Goal: Transaction & Acquisition: Purchase product/service

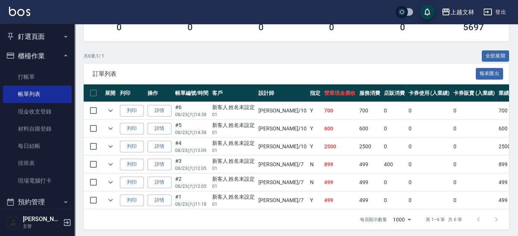
scroll to position [150, 0]
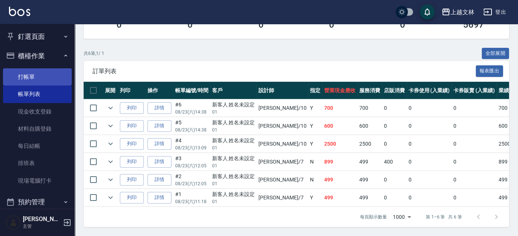
click at [25, 74] on link "打帳單" at bounding box center [37, 76] width 69 height 17
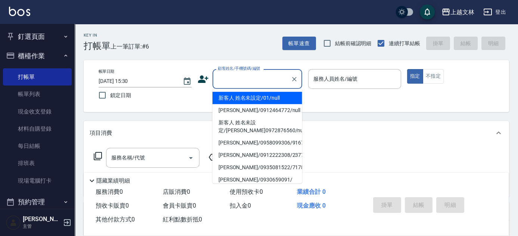
click at [222, 80] on input "顧客姓名/手機號碼/編號" at bounding box center [252, 78] width 72 height 13
click at [232, 99] on li "新客人 姓名未設定/01/null" at bounding box center [257, 98] width 90 height 12
type input "新客人 姓名未設定/01/null"
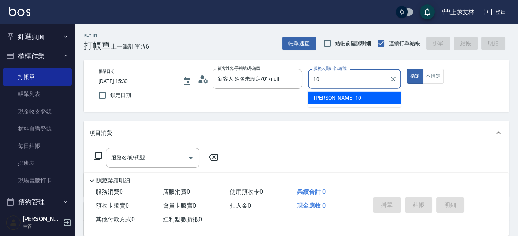
click at [317, 97] on span "Amy -10" at bounding box center [337, 98] width 47 height 8
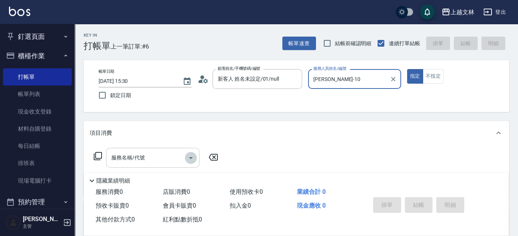
click at [192, 159] on icon "Open" at bounding box center [190, 157] width 9 height 9
type input "[PERSON_NAME]-10"
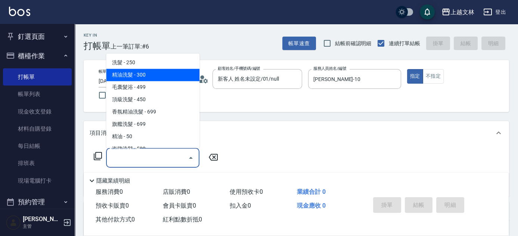
click at [125, 76] on span "精油洗髮 - 300" at bounding box center [152, 75] width 93 height 12
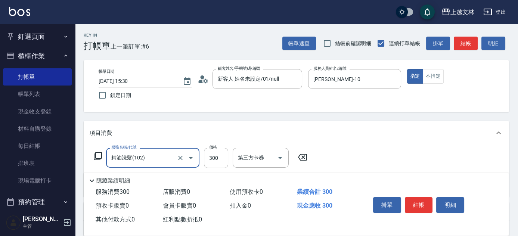
type input "精油洗髮(102)"
click at [240, 154] on div "洗髮互助-1 洗髮互助-1" at bounding box center [255, 158] width 45 height 20
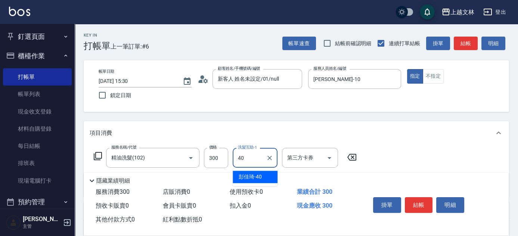
click at [254, 175] on span "彭佳琦 -40" at bounding box center [250, 177] width 23 height 8
type input "彭佳琦-40"
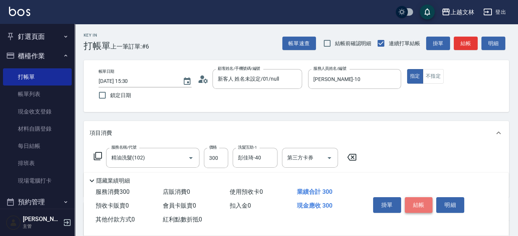
click at [417, 200] on button "結帳" at bounding box center [419, 205] width 28 height 16
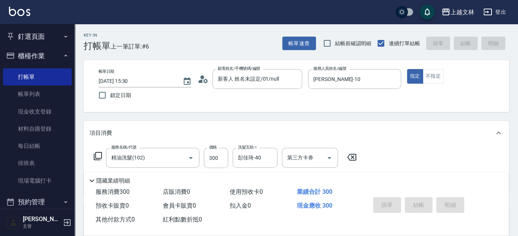
type input "2025/08/23 15:49"
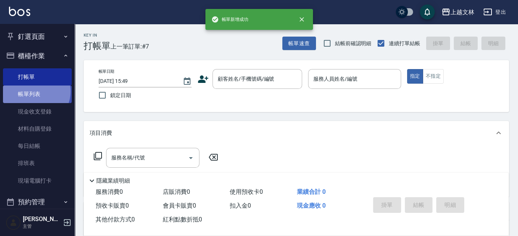
click at [35, 91] on link "帳單列表" at bounding box center [37, 94] width 69 height 17
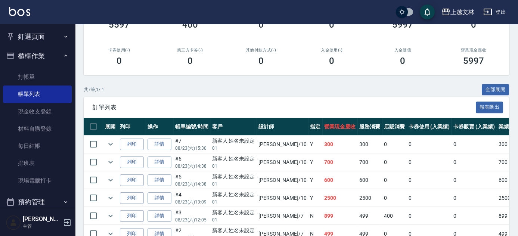
scroll to position [114, 0]
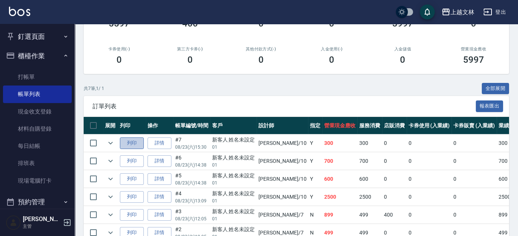
click at [133, 141] on button "列印" at bounding box center [132, 143] width 24 height 12
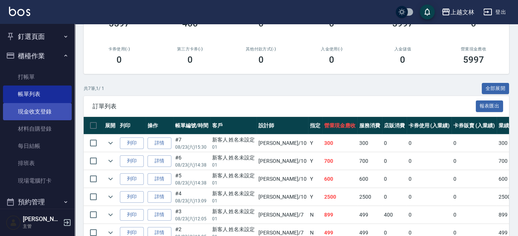
click at [29, 112] on link "現金收支登錄" at bounding box center [37, 111] width 69 height 17
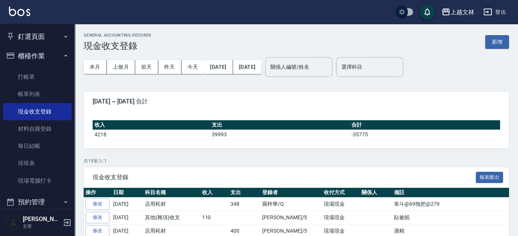
click at [493, 43] on button "新增" at bounding box center [497, 42] width 24 height 14
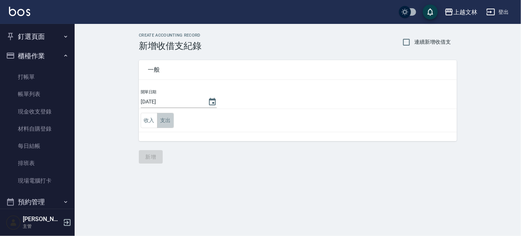
click at [161, 121] on button "支出" at bounding box center [165, 120] width 17 height 15
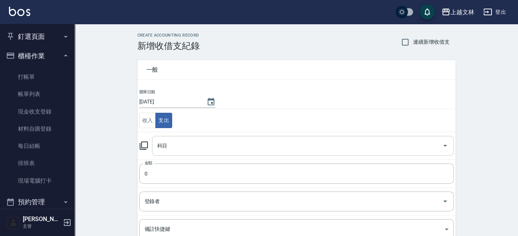
click at [445, 144] on icon "Open" at bounding box center [445, 145] width 9 height 9
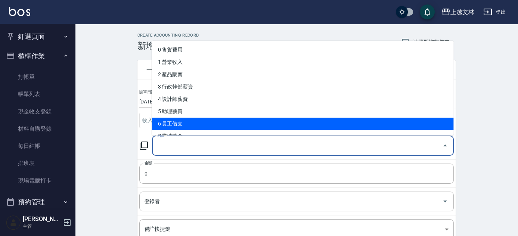
click at [187, 122] on li "6 員工借支" at bounding box center [303, 124] width 302 height 12
type input "6 員工借支"
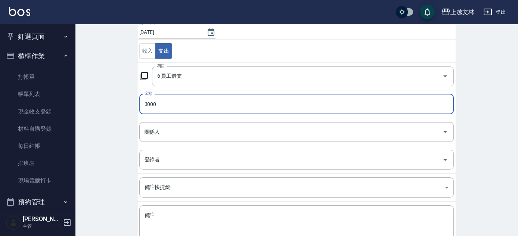
scroll to position [72, 0]
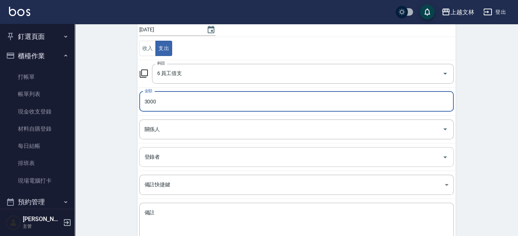
type input "3000"
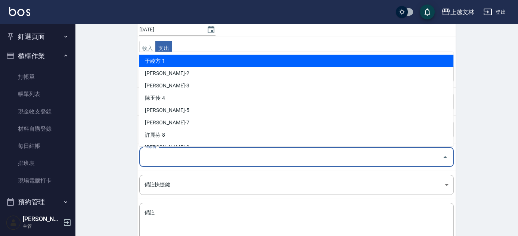
click at [171, 152] on input "登錄者" at bounding box center [291, 156] width 297 height 13
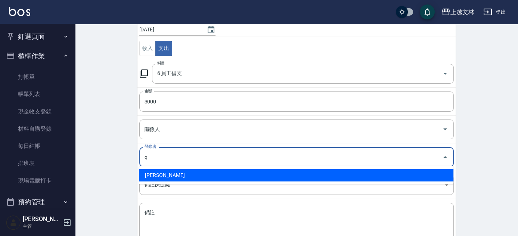
click at [167, 177] on li "羅梓華-Q" at bounding box center [296, 175] width 314 height 12
type input "羅梓華-Q"
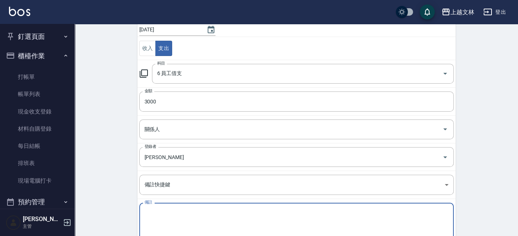
click at [145, 212] on textarea "備註" at bounding box center [297, 221] width 304 height 25
click at [443, 156] on icon "Open" at bounding box center [445, 157] width 9 height 9
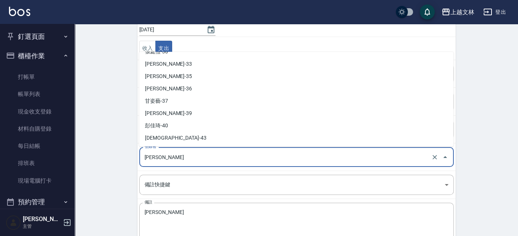
scroll to position [216, 0]
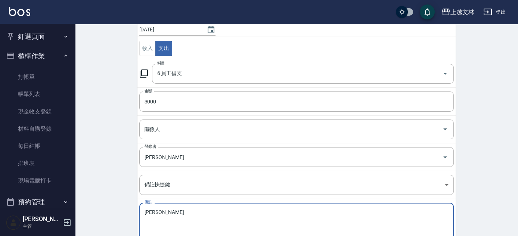
click at [150, 209] on textarea "林暐倫" at bounding box center [297, 221] width 304 height 25
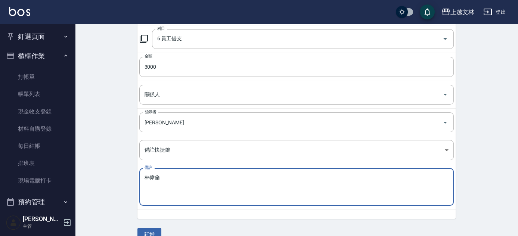
scroll to position [120, 0]
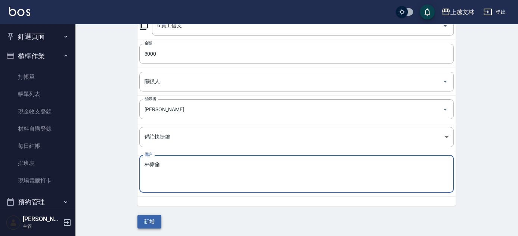
type textarea "林偉倫"
click at [150, 219] on button "新增" at bounding box center [149, 222] width 24 height 14
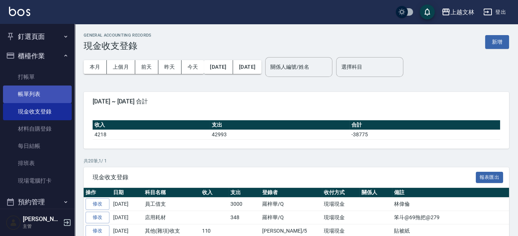
drag, startPoint x: 63, startPoint y: 93, endPoint x: 63, endPoint y: 88, distance: 5.2
click at [63, 93] on link "帳單列表" at bounding box center [37, 94] width 69 height 17
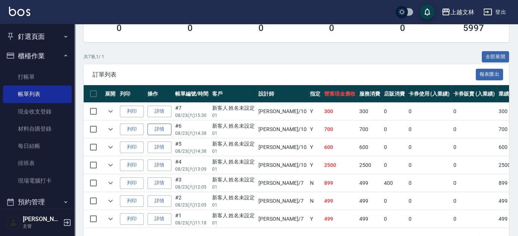
scroll to position [136, 0]
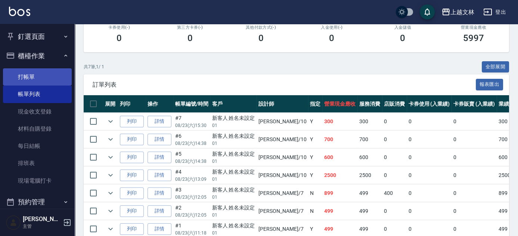
click at [42, 77] on link "打帳單" at bounding box center [37, 76] width 69 height 17
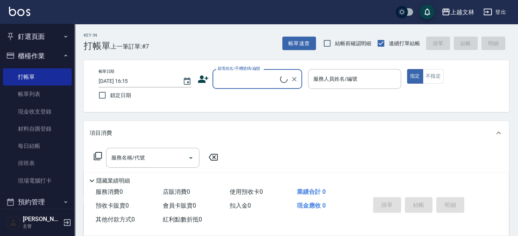
click at [288, 86] on div "顧客姓名/手機號碼/編號" at bounding box center [257, 79] width 90 height 20
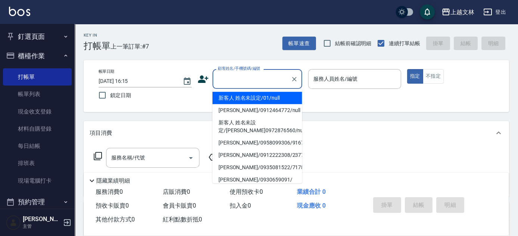
click at [281, 96] on li "新客人 姓名未設定/01/null" at bounding box center [257, 98] width 90 height 12
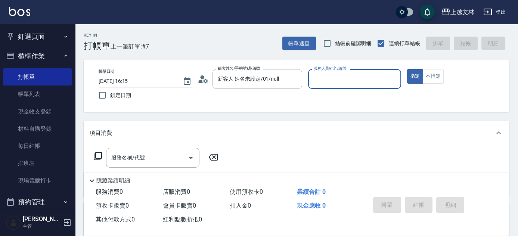
type input "新客人 姓名未設定/01/null"
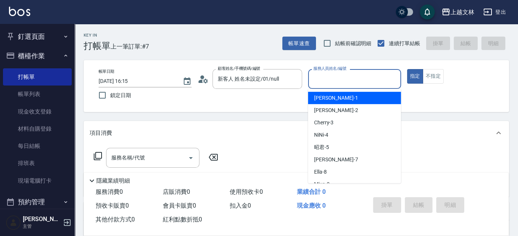
click at [354, 77] on input "服務人員姓名/編號" at bounding box center [354, 78] width 86 height 13
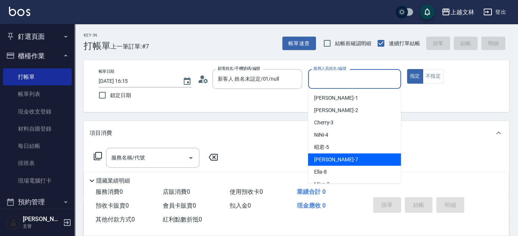
click at [330, 158] on span "Tiffany -7" at bounding box center [336, 160] width 44 height 8
type input "Tiffany-7"
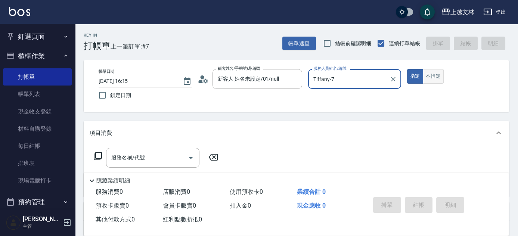
click at [434, 82] on button "不指定" at bounding box center [433, 76] width 21 height 15
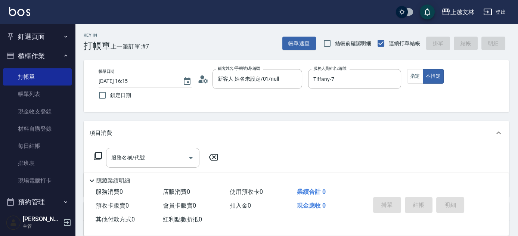
click at [180, 162] on input "服務名稱/代號" at bounding box center [146, 157] width 75 height 13
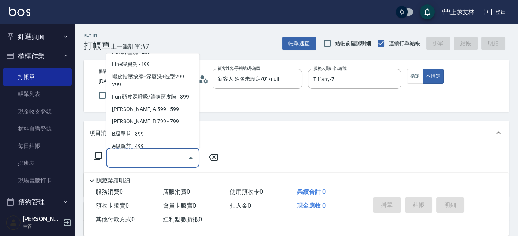
scroll to position [165, 0]
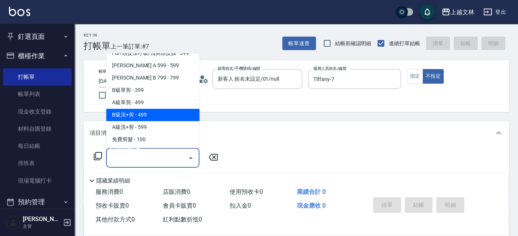
click at [177, 118] on span "B級洗+剪 - 499" at bounding box center [152, 115] width 93 height 12
type input "B級洗+剪(203)"
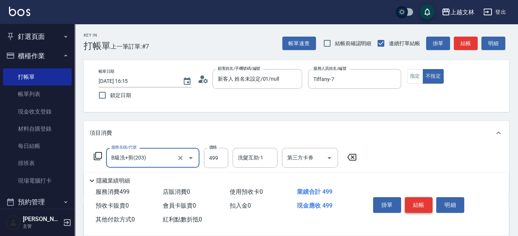
click at [410, 197] on button "結帳" at bounding box center [419, 205] width 28 height 16
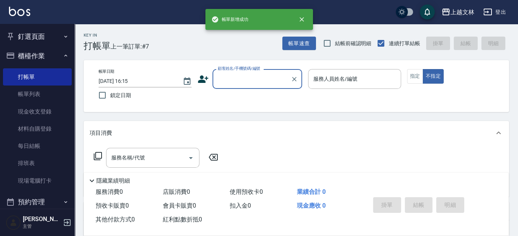
click at [267, 81] on input "顧客姓名/手機號碼/編號" at bounding box center [252, 78] width 72 height 13
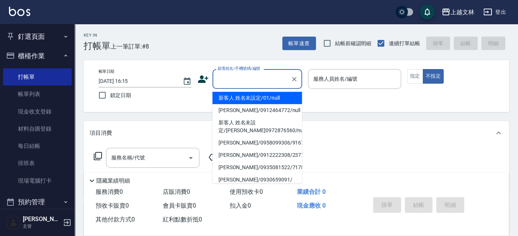
click at [274, 95] on li "新客人 姓名未設定/01/null" at bounding box center [257, 98] width 90 height 12
type input "新客人 姓名未設定/01/null"
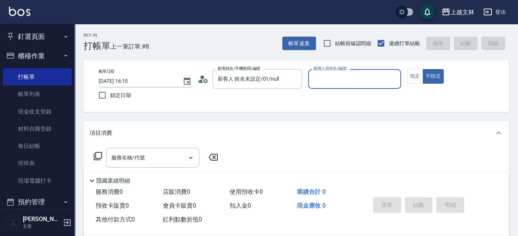
click at [326, 87] on div "服務人員姓名/編號" at bounding box center [354, 79] width 93 height 20
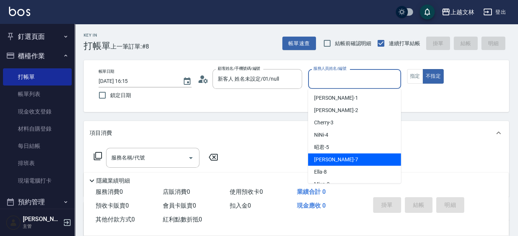
click at [338, 158] on div "Tiffany -7" at bounding box center [354, 159] width 93 height 12
type input "Tiffany-7"
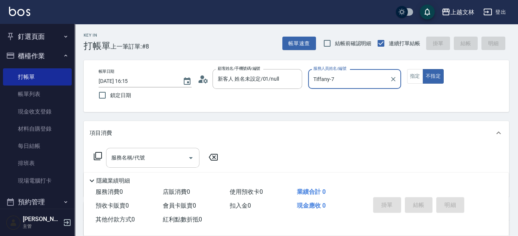
click at [183, 162] on input "服務名稱/代號" at bounding box center [146, 157] width 75 height 13
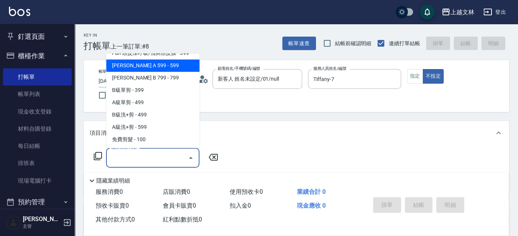
click at [171, 66] on span "[PERSON_NAME] A 599 - 599" at bounding box center [152, 66] width 93 height 12
type input "沐宥 A 599(118)"
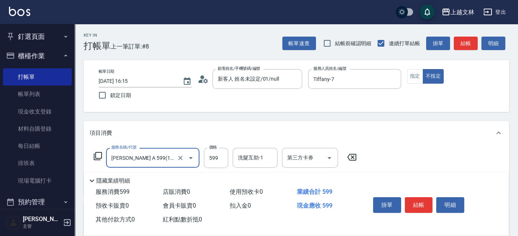
click at [420, 199] on button "結帳" at bounding box center [419, 205] width 28 height 16
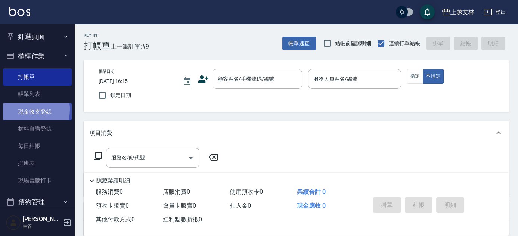
click at [17, 109] on link "現金收支登錄" at bounding box center [37, 111] width 69 height 17
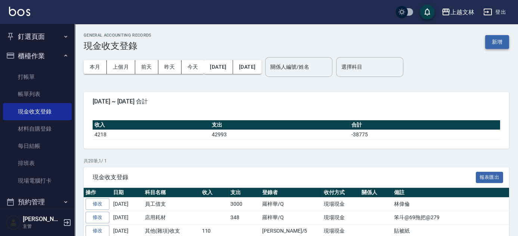
click at [494, 42] on button "新增" at bounding box center [497, 42] width 24 height 14
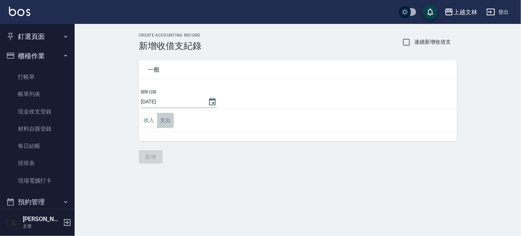
click at [162, 118] on button "支出" at bounding box center [165, 120] width 17 height 15
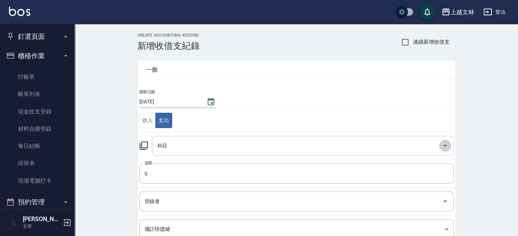
click at [445, 145] on icon "Open" at bounding box center [445, 146] width 4 height 2
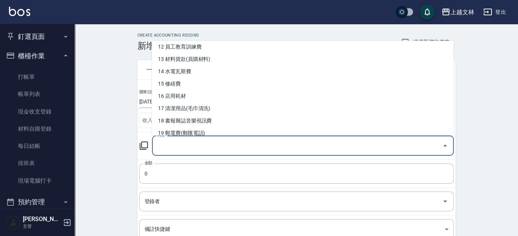
scroll to position [153, 0]
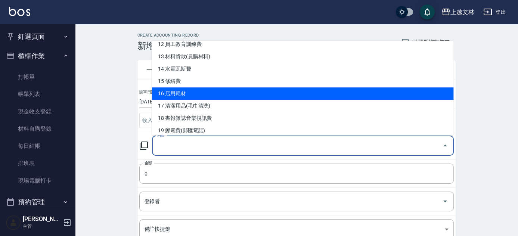
click at [176, 92] on li "16 店用耗材" at bounding box center [303, 93] width 302 height 12
type input "16 店用耗材"
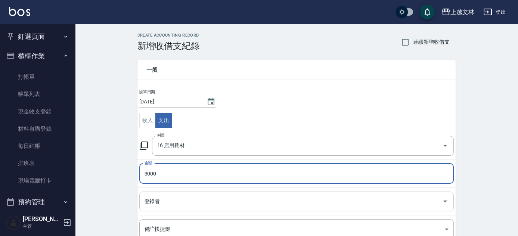
type input "3000"
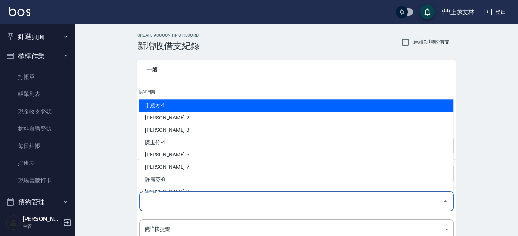
click at [163, 199] on input "登錄者" at bounding box center [291, 201] width 297 height 13
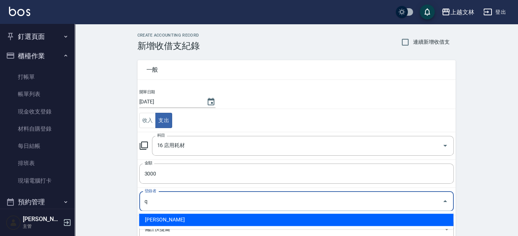
click at [161, 222] on li "羅梓華-Q" at bounding box center [296, 220] width 314 height 12
type input "羅梓華-Q"
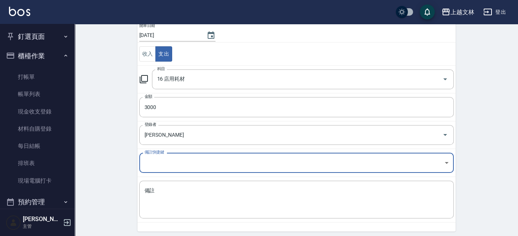
scroll to position [76, 0]
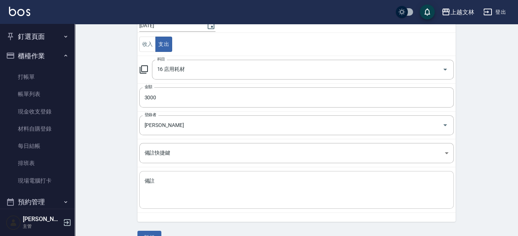
click at [140, 180] on div "x 備註" at bounding box center [296, 190] width 314 height 38
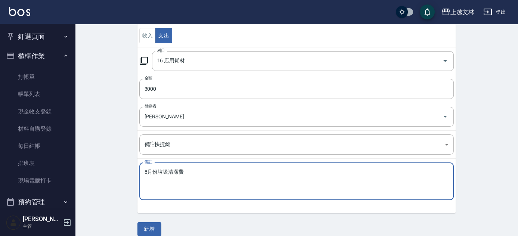
scroll to position [93, 0]
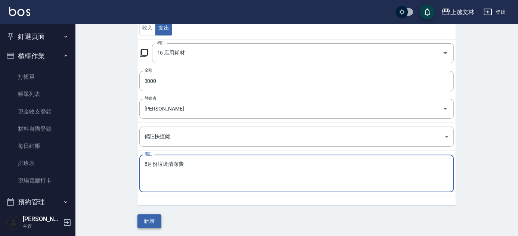
type textarea "8月份垃圾清潔費"
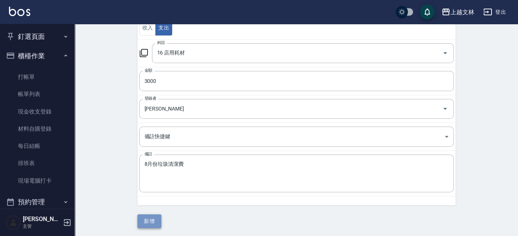
click at [154, 220] on button "新增" at bounding box center [149, 221] width 24 height 14
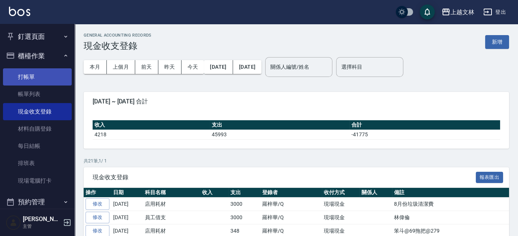
click at [22, 78] on link "打帳單" at bounding box center [37, 76] width 69 height 17
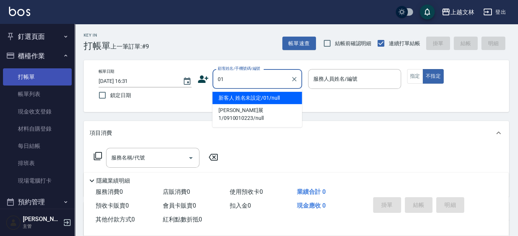
type input "新客人 姓名未設定/01/null"
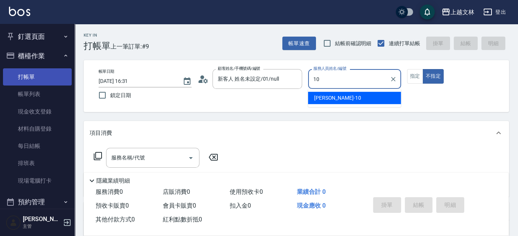
type input "[PERSON_NAME]-10"
type button "false"
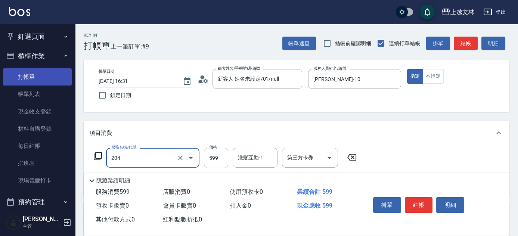
type input "A級洗+剪(204)"
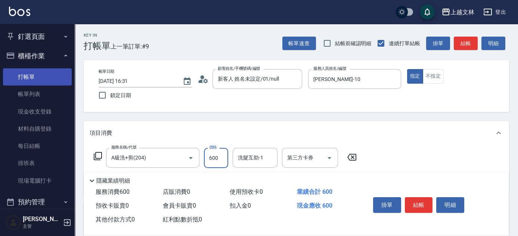
type input "600"
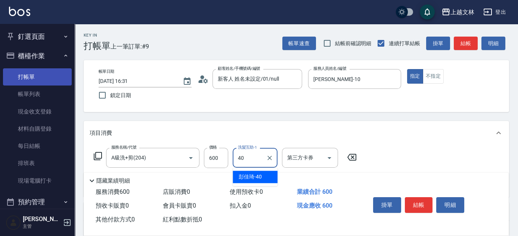
type input "彭佳琦-40"
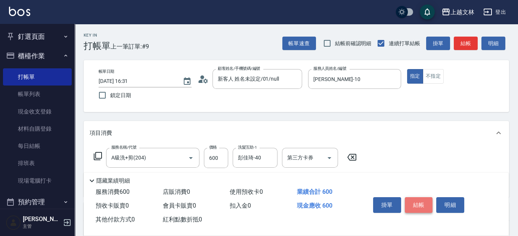
click at [422, 205] on button "結帳" at bounding box center [419, 205] width 28 height 16
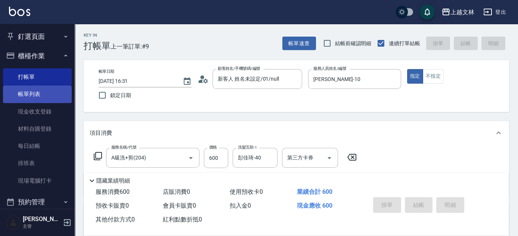
type input "2025/08/23 16:41"
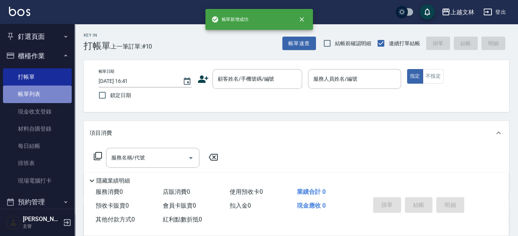
click at [56, 95] on link "帳單列表" at bounding box center [37, 94] width 69 height 17
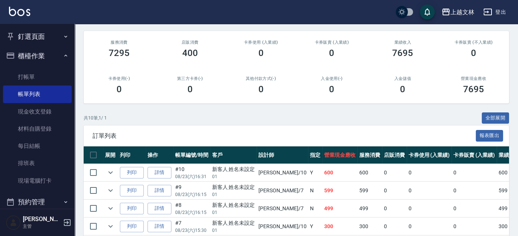
scroll to position [86, 0]
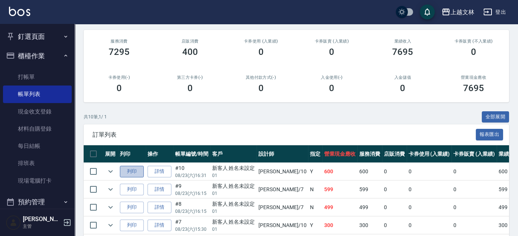
click at [135, 169] on button "列印" at bounding box center [132, 172] width 24 height 12
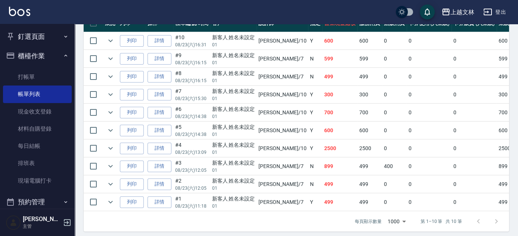
scroll to position [224, 0]
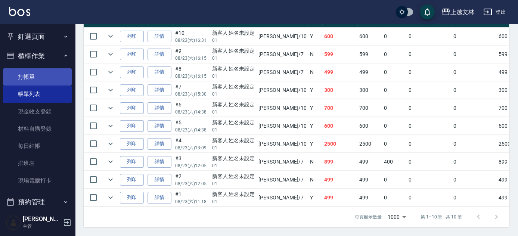
drag, startPoint x: 33, startPoint y: 75, endPoint x: 25, endPoint y: 77, distance: 8.1
click at [33, 75] on link "打帳單" at bounding box center [37, 76] width 69 height 17
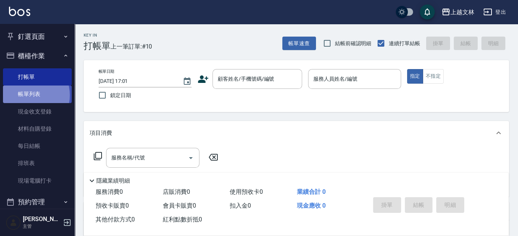
click at [27, 95] on link "帳單列表" at bounding box center [37, 94] width 69 height 17
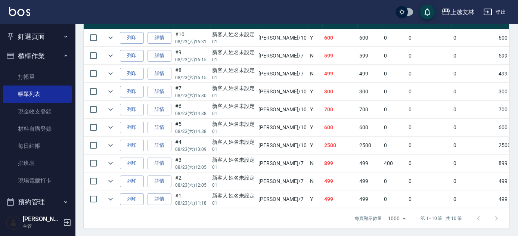
scroll to position [224, 0]
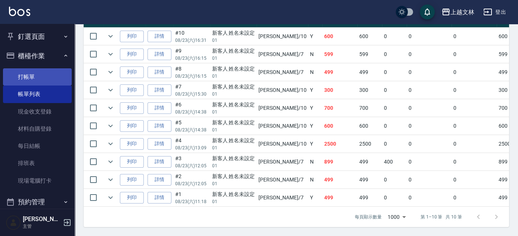
click at [27, 75] on link "打帳單" at bounding box center [37, 76] width 69 height 17
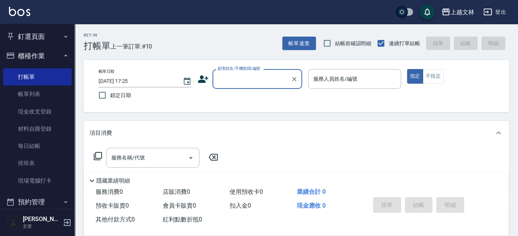
click at [233, 71] on div "顧客姓名/手機號碼/編號" at bounding box center [257, 79] width 90 height 20
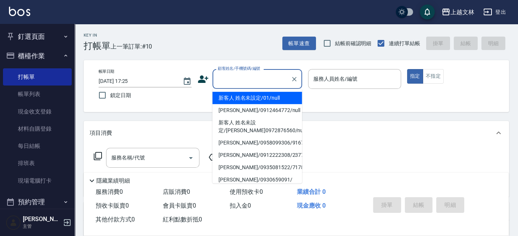
click at [247, 97] on li "新客人 姓名未設定/01/null" at bounding box center [257, 98] width 90 height 12
type input "新客人 姓名未設定/01/null"
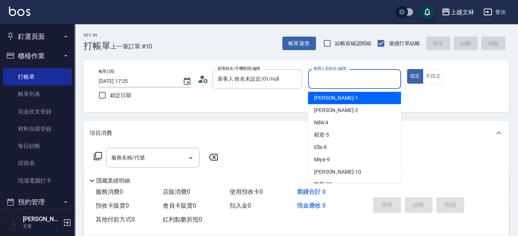
click at [326, 79] on input "服務人員姓名/編號" at bounding box center [354, 78] width 86 height 13
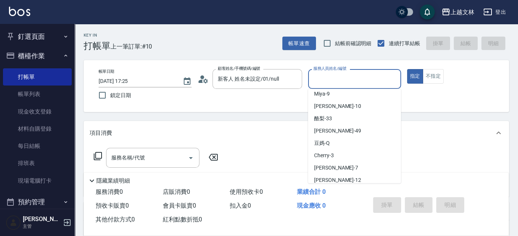
scroll to position [69, 0]
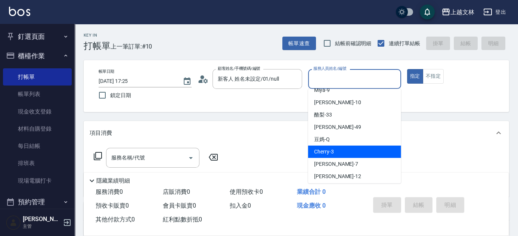
click at [349, 151] on div "Cherry -3" at bounding box center [354, 152] width 93 height 12
type input "Cherry-3"
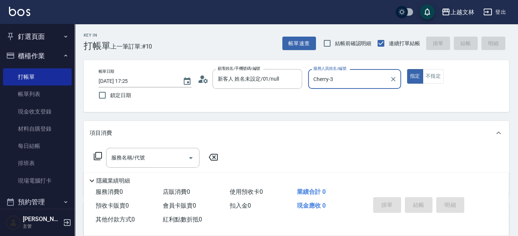
click at [407, 69] on button "指定" at bounding box center [415, 76] width 16 height 15
type button "true"
click at [131, 160] on div "服務名稱/代號 服務名稱/代號" at bounding box center [152, 158] width 93 height 20
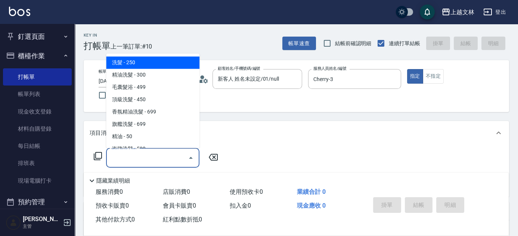
type input "洗髮(101)"
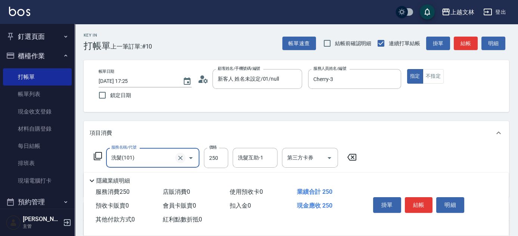
click at [178, 156] on icon "Clear" at bounding box center [180, 158] width 4 height 4
click at [144, 161] on input "服務名稱/代號" at bounding box center [142, 157] width 66 height 13
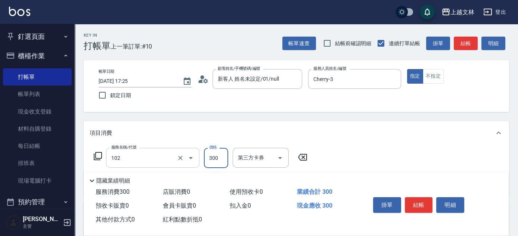
type input "精油洗髮(102)"
type input "650"
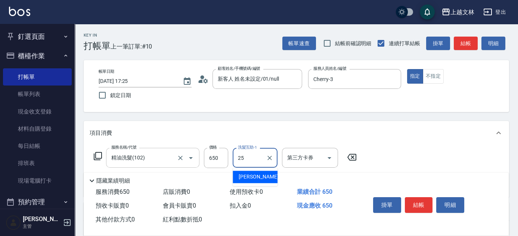
type input "牛牛-25"
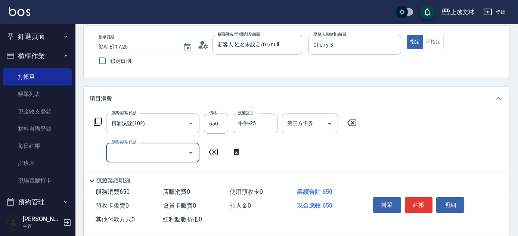
scroll to position [35, 0]
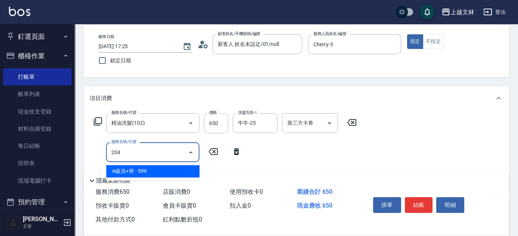
type input "A級洗+剪(204)"
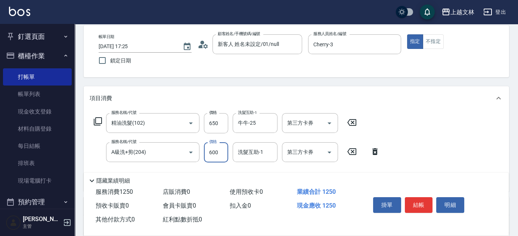
type input "600"
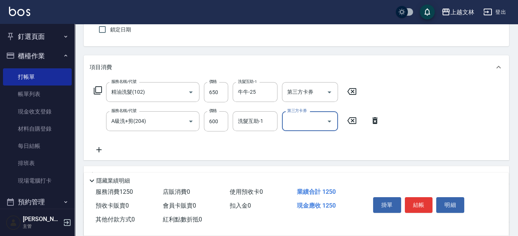
scroll to position [86, 0]
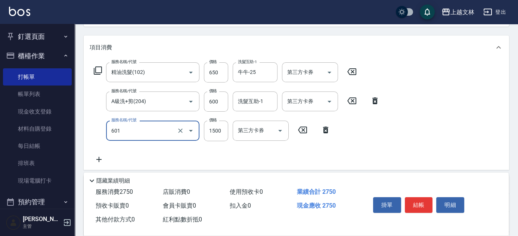
type input "頭皮淨化(601)"
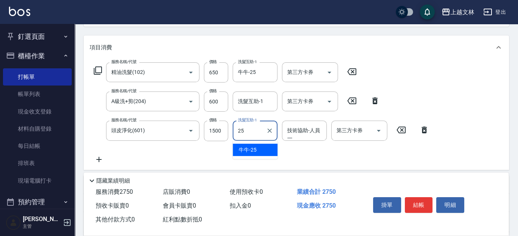
type input "牛牛-25"
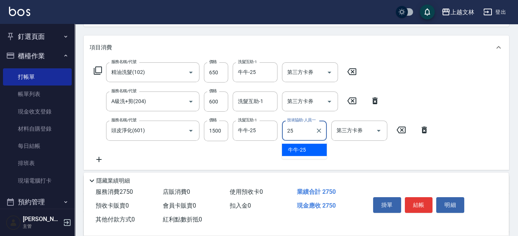
type input "牛牛-25"
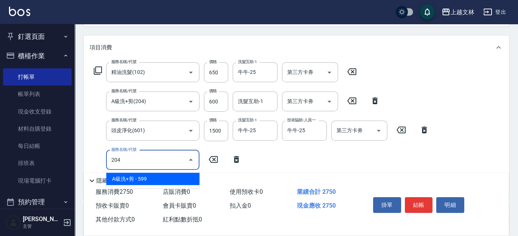
type input "A級洗+剪(204)"
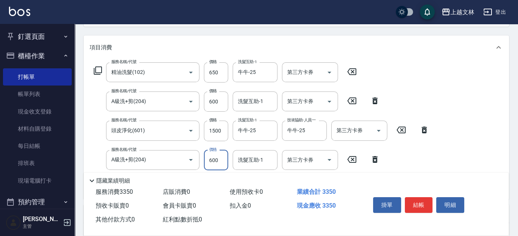
type input "600"
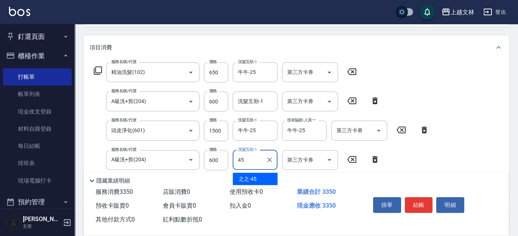
type input "之之-45"
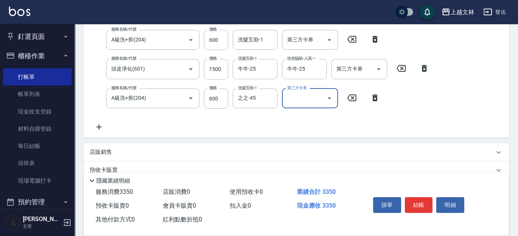
scroll to position [149, 0]
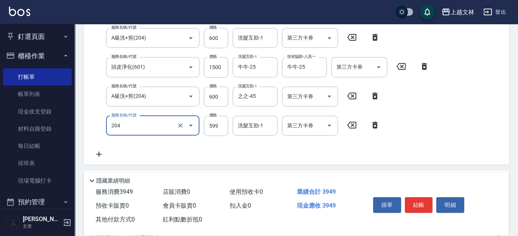
type input "A級洗+剪(204)"
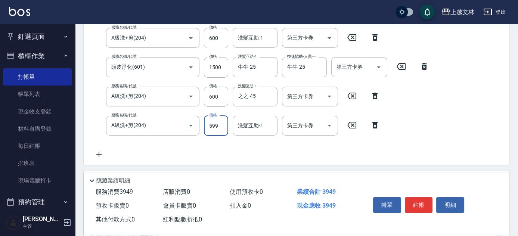
scroll to position [148, 0]
type input "600"
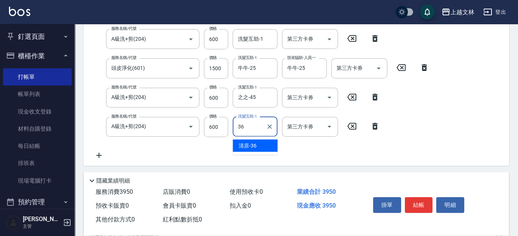
type input "清原-36"
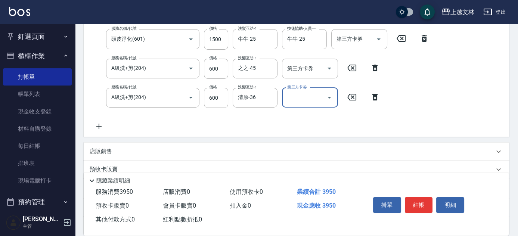
scroll to position [178, 0]
click at [422, 202] on button "結帳" at bounding box center [419, 205] width 28 height 16
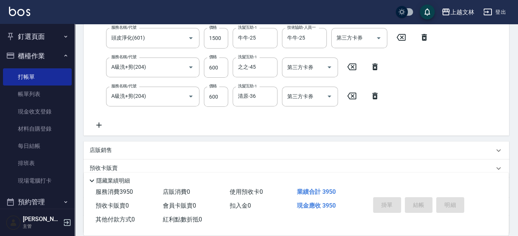
type input "2025/08/23 17:36"
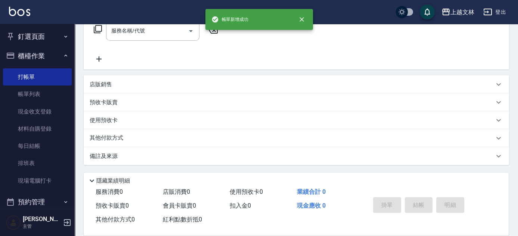
scroll to position [0, 0]
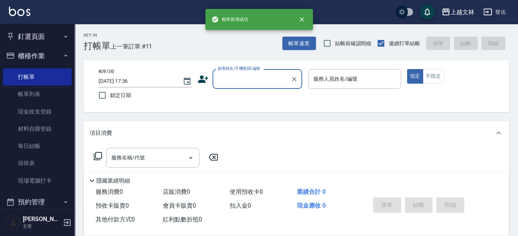
click at [260, 71] on div "顧客姓名/手機號碼/編號" at bounding box center [257, 79] width 90 height 20
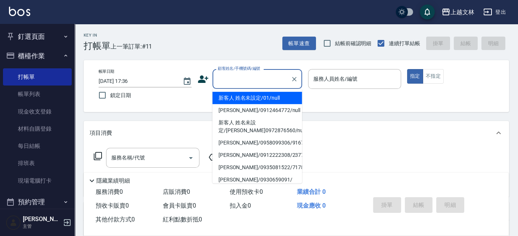
click at [267, 95] on li "新客人 姓名未設定/01/null" at bounding box center [257, 98] width 90 height 12
type input "新客人 姓名未設定/01/null"
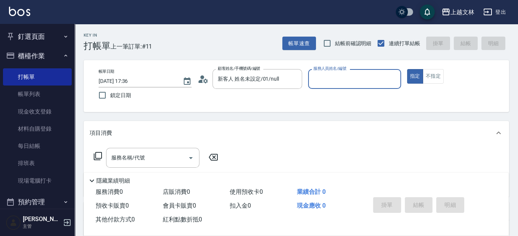
click at [350, 75] on input "服務人員姓名/編號" at bounding box center [354, 78] width 86 height 13
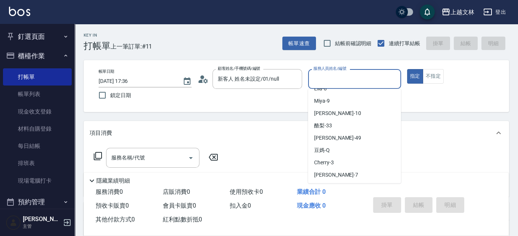
scroll to position [62, 0]
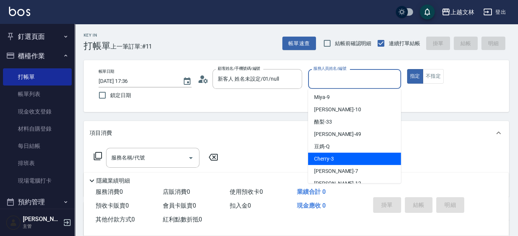
click at [335, 162] on div "Cherry -3" at bounding box center [354, 159] width 93 height 12
type input "Cherry-3"
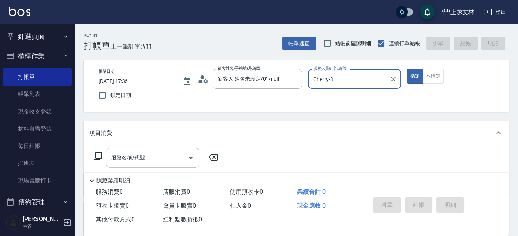
click at [151, 164] on div "服務名稱/代號" at bounding box center [152, 158] width 93 height 20
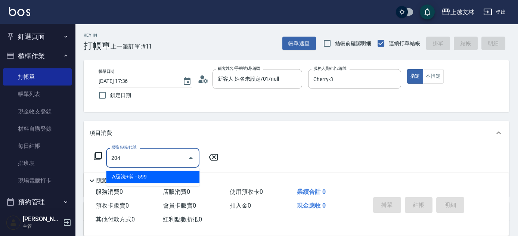
type input "A級洗+剪(204)"
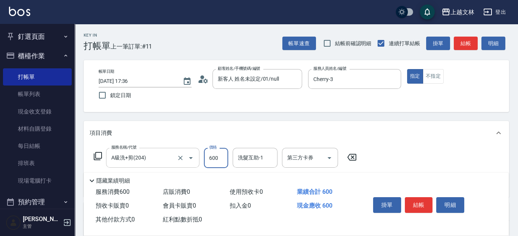
type input "600"
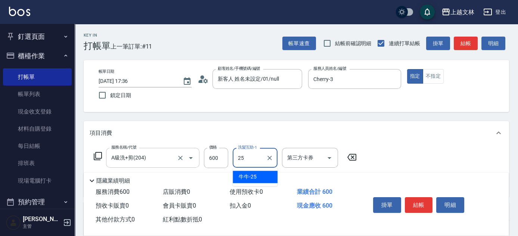
type input "牛牛-25"
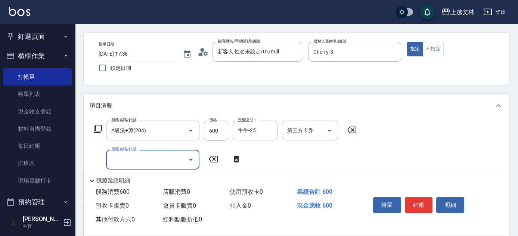
scroll to position [37, 0]
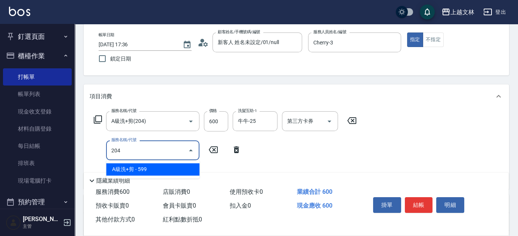
type input "A級洗+剪(204)"
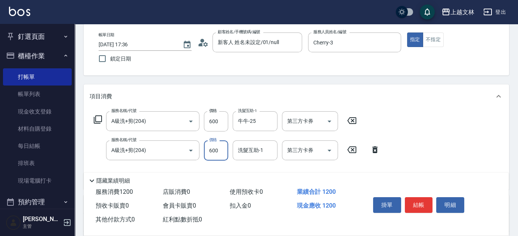
type input "600"
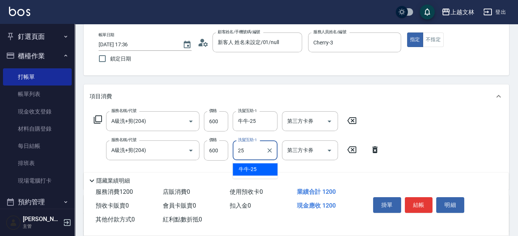
type input "牛牛-25"
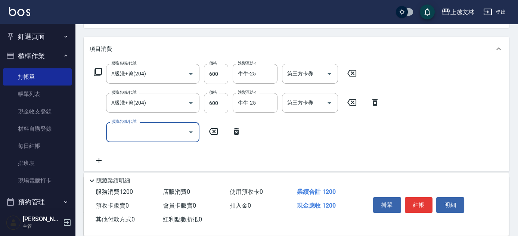
scroll to position [93, 0]
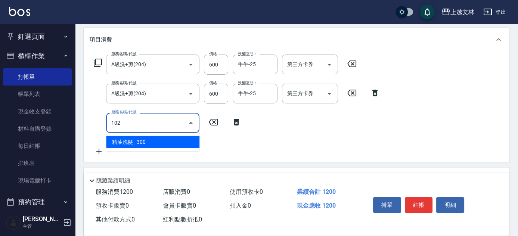
type input "精油洗髮(102)"
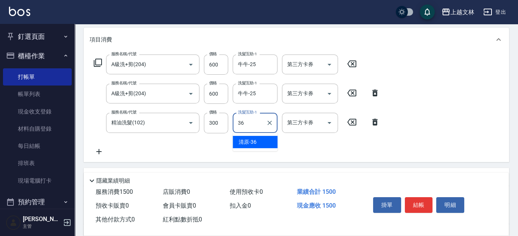
type input "清原-36"
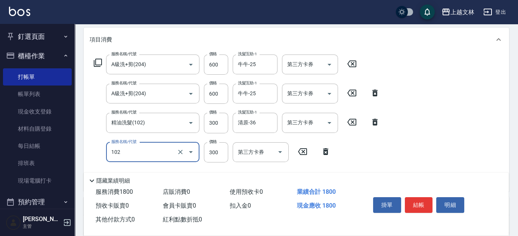
type input "精油洗髮(102)"
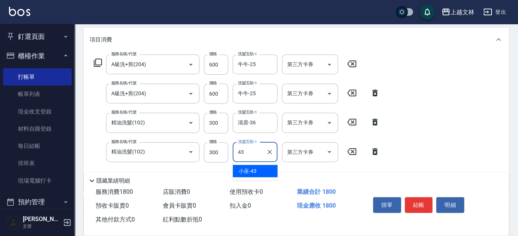
type input "小巫-43"
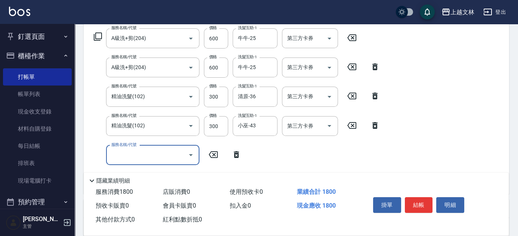
scroll to position [122, 0]
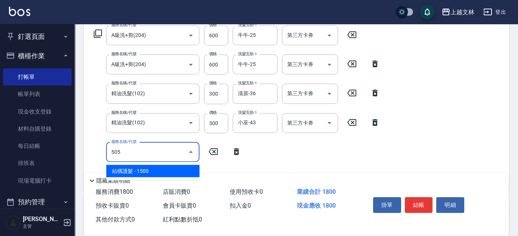
type input "結構護髮(505)"
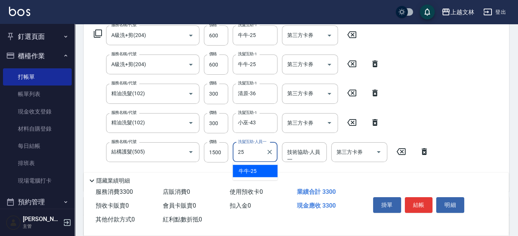
type input "牛牛-25"
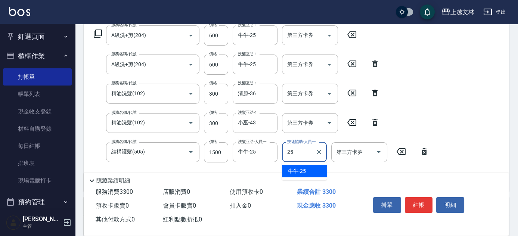
type input "牛牛-25"
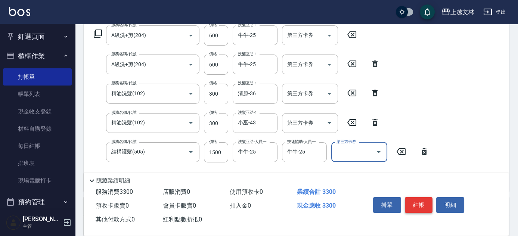
click at [423, 200] on button "結帳" at bounding box center [419, 205] width 28 height 16
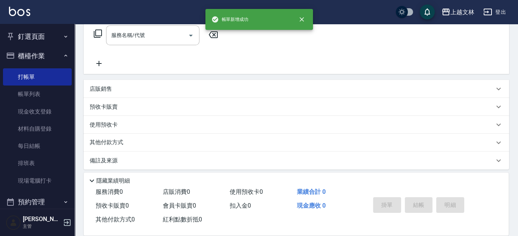
scroll to position [0, 0]
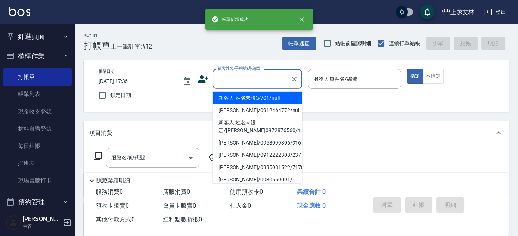
click at [252, 78] on input "顧客姓名/手機號碼/編號" at bounding box center [252, 78] width 72 height 13
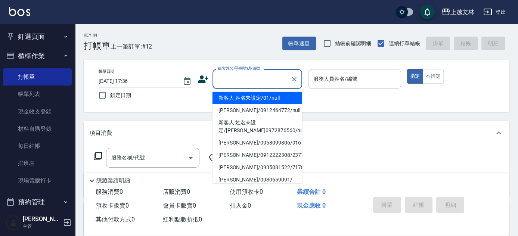
click at [249, 93] on li "新客人 姓名未設定/01/null" at bounding box center [257, 98] width 90 height 12
type input "新客人 姓名未設定/01/null"
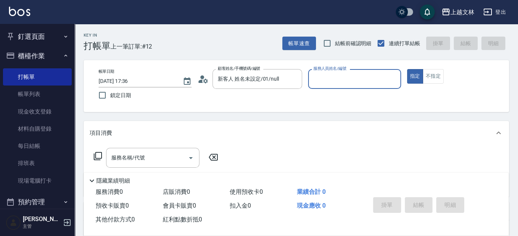
click at [336, 79] on input "服務人員姓名/編號" at bounding box center [354, 78] width 86 height 13
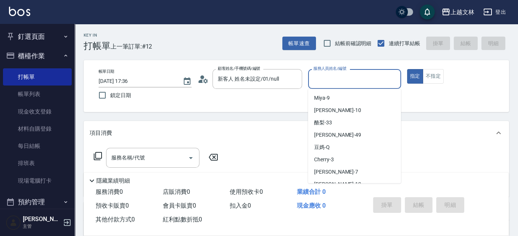
scroll to position [69, 0]
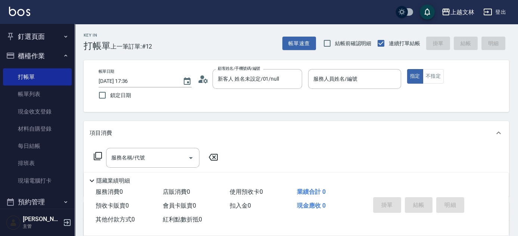
drag, startPoint x: 404, startPoint y: 121, endPoint x: 386, endPoint y: 97, distance: 29.9
click at [403, 131] on div "項目消費" at bounding box center [296, 133] width 425 height 24
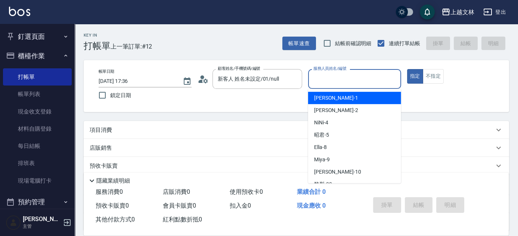
click at [369, 85] on input "服務人員姓名/編號" at bounding box center [354, 78] width 86 height 13
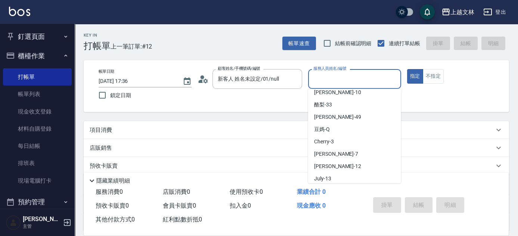
scroll to position [84, 0]
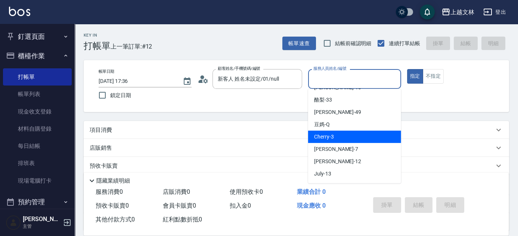
click at [327, 134] on span "Cherry -3" at bounding box center [324, 137] width 20 height 8
type input "Cherry-3"
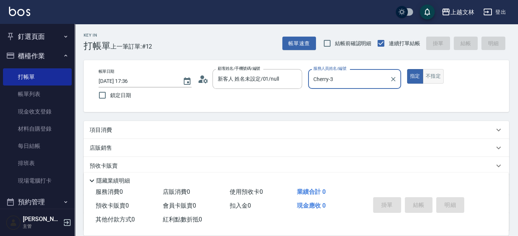
click at [437, 78] on button "不指定" at bounding box center [433, 76] width 21 height 15
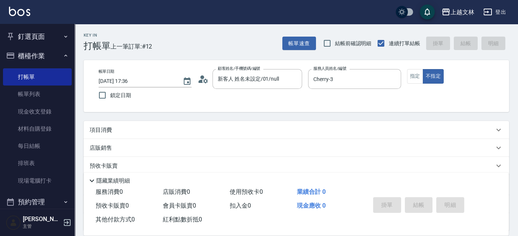
click at [107, 127] on p "項目消費" at bounding box center [101, 130] width 22 height 8
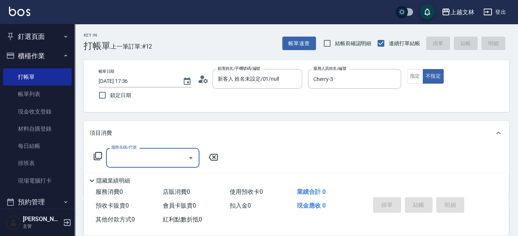
scroll to position [0, 0]
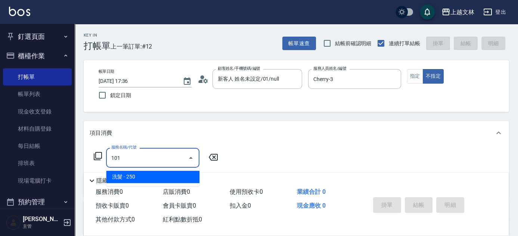
type input "洗髮(101)"
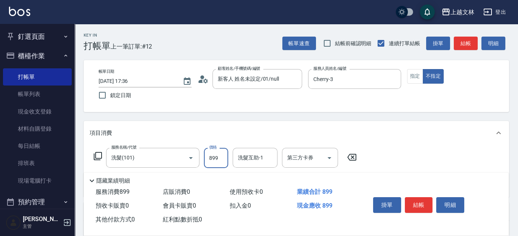
type input "899"
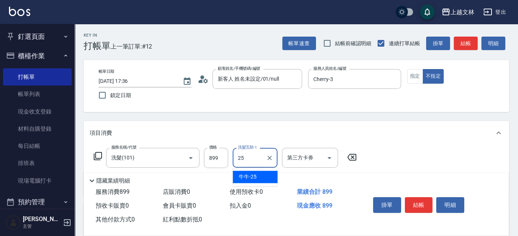
type input "牛牛-25"
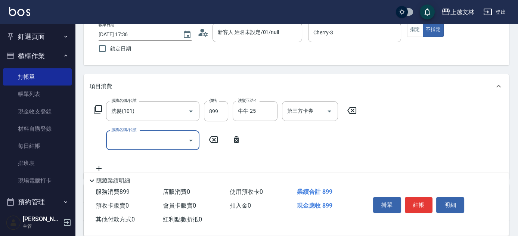
scroll to position [49, 0]
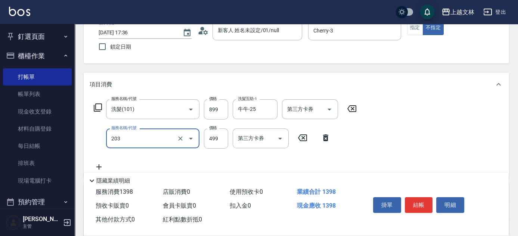
type input "B級洗+剪(203)"
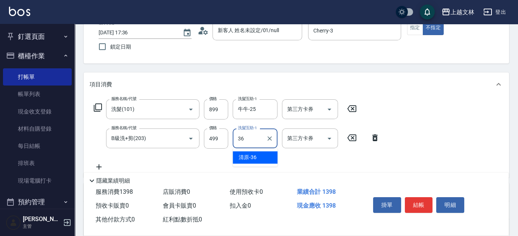
type input "清原-36"
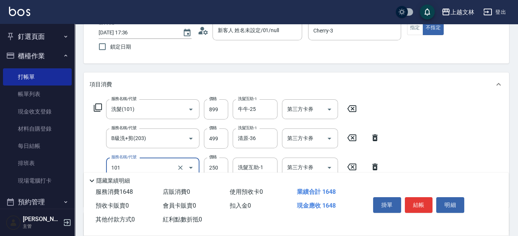
type input "洗髮(101)"
type input "750"
click at [426, 209] on button "結帳" at bounding box center [419, 205] width 28 height 16
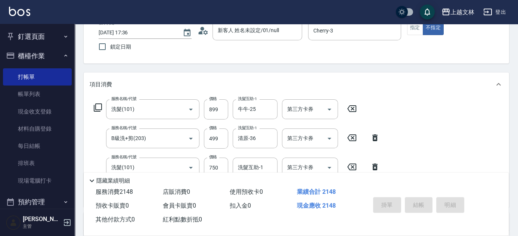
type input "2025/08/23 17:37"
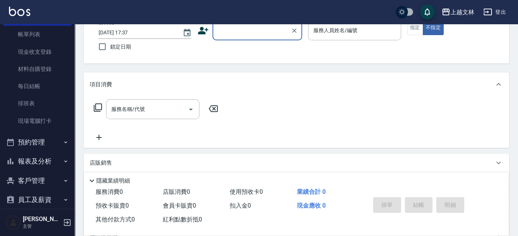
scroll to position [81, 0]
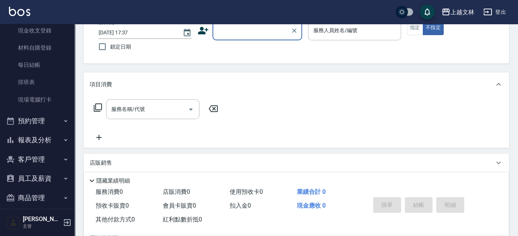
click at [31, 138] on button "報表及分析" at bounding box center [37, 139] width 69 height 19
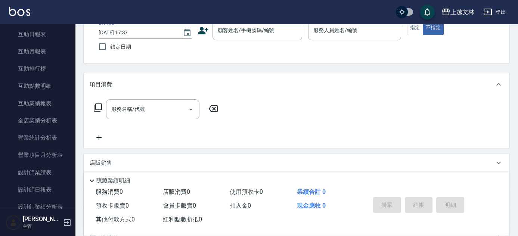
scroll to position [279, 0]
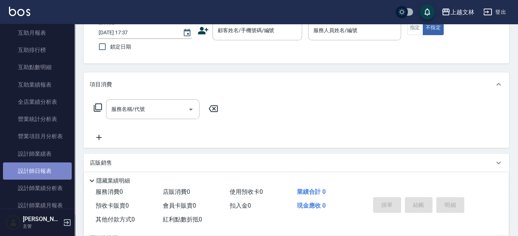
click at [50, 170] on link "設計師日報表" at bounding box center [37, 170] width 69 height 17
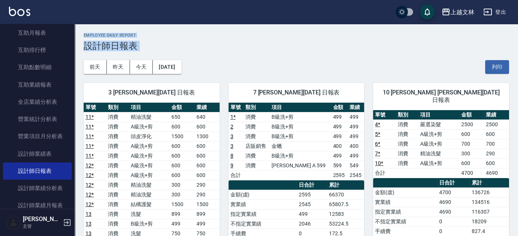
drag, startPoint x: 78, startPoint y: 97, endPoint x: 91, endPoint y: 111, distance: 20.1
click at [75, 40] on div "上越文林 2025-08-23 設計師日報表 列印時間： 2025-08-23-17:37 Employee Daily Report 設計師日報表 前天 昨…" at bounding box center [296, 232] width 443 height 417
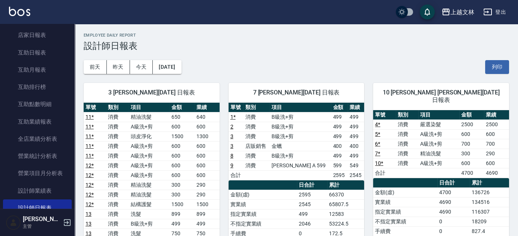
drag, startPoint x: 69, startPoint y: 87, endPoint x: 70, endPoint y: 80, distance: 6.8
click at [70, 80] on nav "釘選頁面 店家日報表 設計師排行榜 每日結帳 櫃檯作業 打帳單 帳單列表 現金收支登錄 材料自購登錄 每日結帳 排班表 現場電腦打卡 預約管理 預約管理 單日…" at bounding box center [37, 116] width 75 height 185
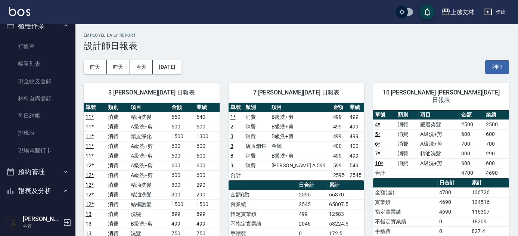
scroll to position [17, 0]
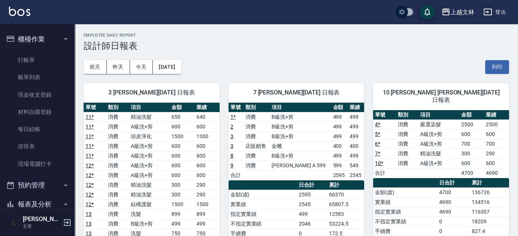
drag, startPoint x: 40, startPoint y: 62, endPoint x: 80, endPoint y: 63, distance: 40.3
click at [40, 63] on link "打帳單" at bounding box center [37, 60] width 69 height 17
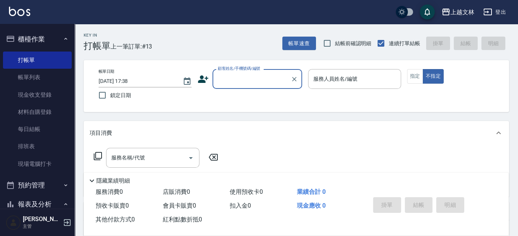
click at [254, 71] on div "顧客姓名/手機號碼/編號" at bounding box center [257, 79] width 90 height 20
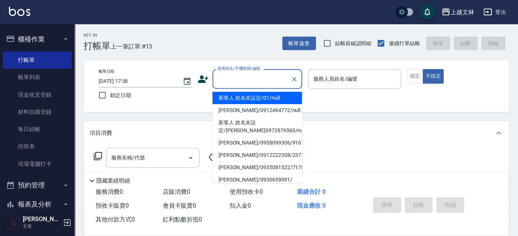
click at [256, 96] on li "新客人 姓名未設定/01/null" at bounding box center [257, 98] width 90 height 12
type input "新客人 姓名未設定/01/null"
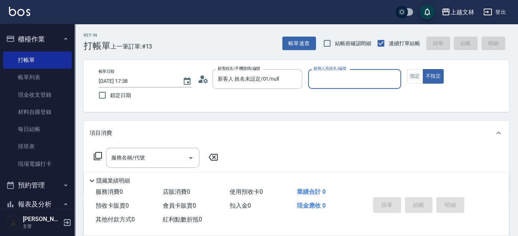
click at [335, 76] on input "服務人員姓名/編號" at bounding box center [354, 78] width 86 height 13
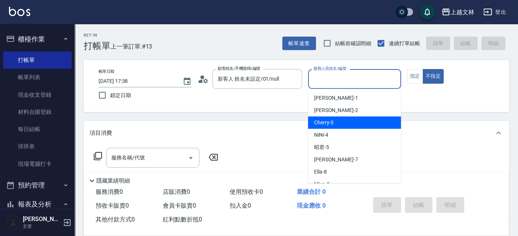
click at [330, 117] on div "Cherry -3" at bounding box center [354, 123] width 93 height 12
type input "Cherry-3"
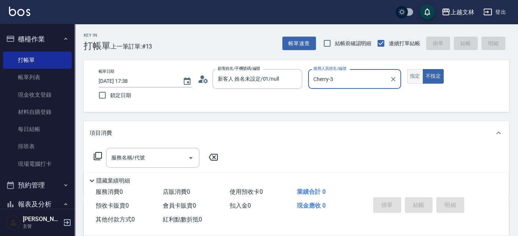
click at [415, 75] on button "指定" at bounding box center [415, 76] width 16 height 15
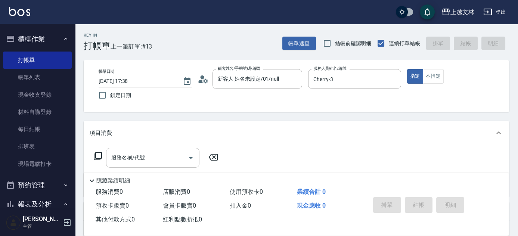
click at [108, 165] on div "服務名稱/代號" at bounding box center [152, 158] width 93 height 20
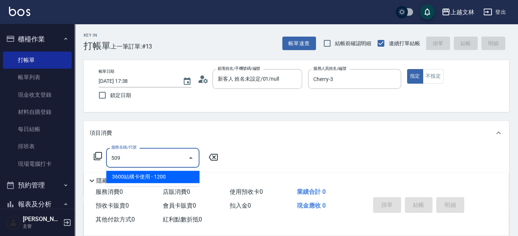
type input "3600結構卡使用(509)"
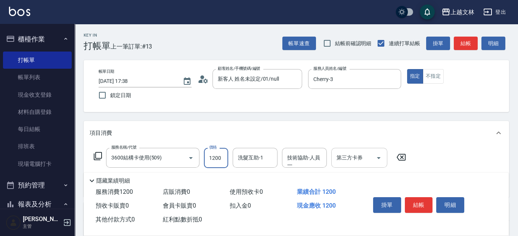
click at [350, 155] on div "第三方卡券 第三方卡券" at bounding box center [359, 158] width 56 height 20
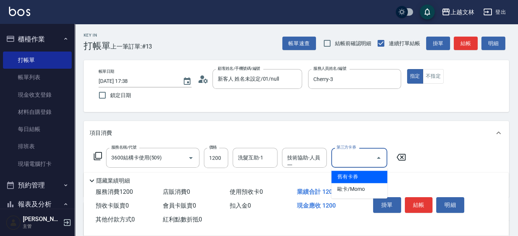
click at [355, 177] on span "舊有卡券" at bounding box center [359, 177] width 56 height 12
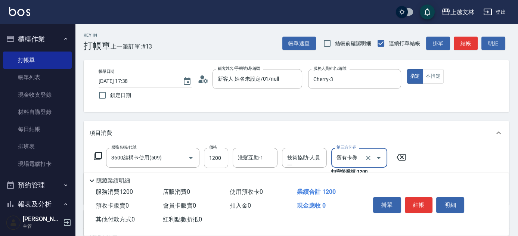
type input "舊有卡券"
click at [426, 198] on button "結帳" at bounding box center [419, 205] width 28 height 16
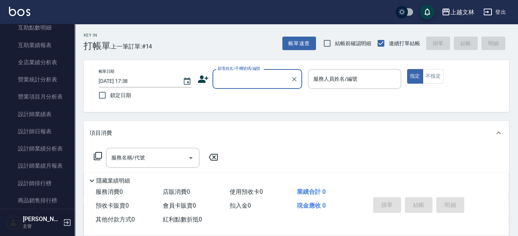
scroll to position [319, 0]
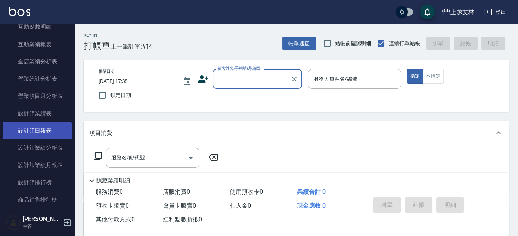
click at [33, 130] on link "設計師日報表" at bounding box center [37, 130] width 69 height 17
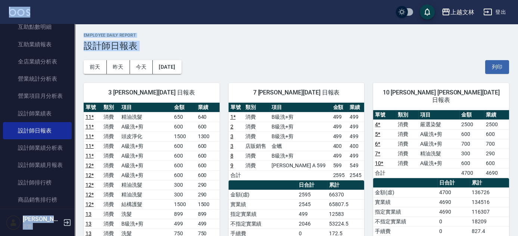
drag, startPoint x: 75, startPoint y: 100, endPoint x: 103, endPoint y: 3, distance: 101.0
click at [103, 3] on div "上越文林 登出 釘選頁面 店家日報表 設計師排行榜 每日結帳 櫃檯作業 打帳單 帳單列表 現金收支登錄 材料自購登錄 每日結帳 排班表 現場電腦打卡 預約管理…" at bounding box center [259, 225] width 518 height 451
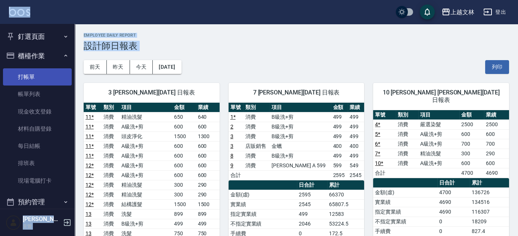
click at [33, 73] on link "打帳單" at bounding box center [37, 76] width 69 height 17
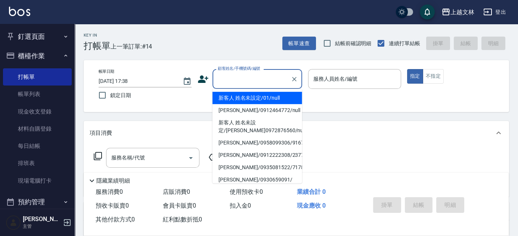
click at [227, 77] on input "顧客姓名/手機號碼/編號" at bounding box center [252, 78] width 72 height 13
click at [233, 97] on li "新客人 姓名未設定/01/null" at bounding box center [257, 98] width 90 height 12
type input "新客人 姓名未設定/01/null"
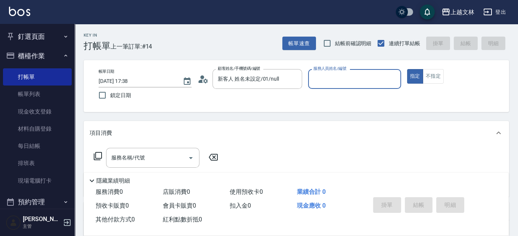
click at [325, 79] on input "服務人員姓名/編號" at bounding box center [354, 78] width 86 height 13
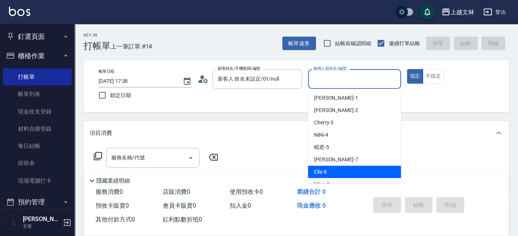
click at [324, 168] on span "Ella -8" at bounding box center [320, 172] width 13 height 8
type input "Ella-8"
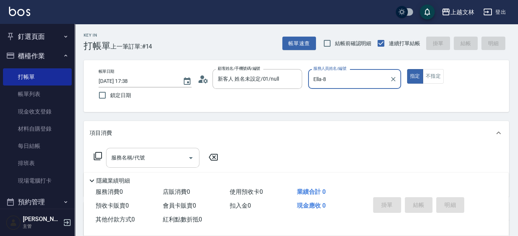
click at [154, 153] on input "服務名稱/代號" at bounding box center [146, 157] width 75 height 13
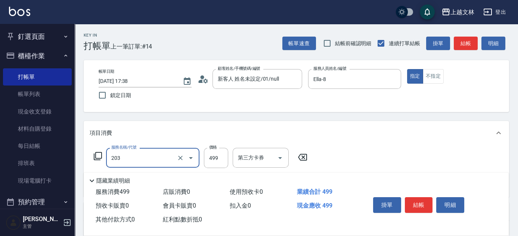
type input "B級洗+剪(203)"
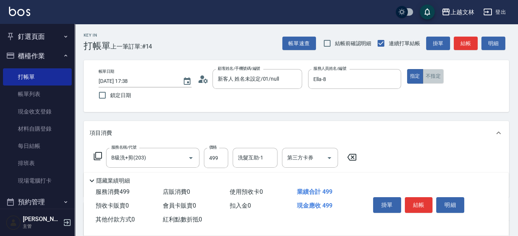
click at [433, 75] on button "不指定" at bounding box center [433, 76] width 21 height 15
drag, startPoint x: 471, startPoint y: 44, endPoint x: 465, endPoint y: 49, distance: 7.4
click at [471, 44] on button "結帳" at bounding box center [466, 44] width 24 height 14
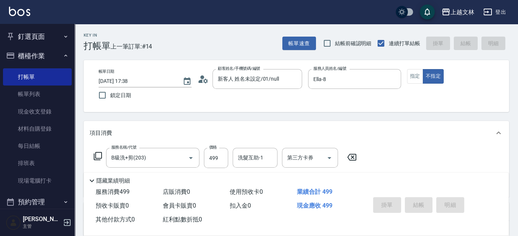
type input "2025/08/23 17:42"
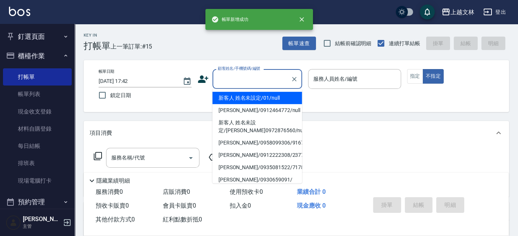
click at [258, 83] on input "顧客姓名/手機號碼/編號" at bounding box center [252, 78] width 72 height 13
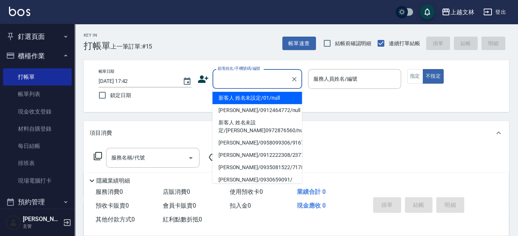
click at [258, 99] on li "新客人 姓名未設定/01/null" at bounding box center [257, 98] width 90 height 12
type input "新客人 姓名未設定/01/null"
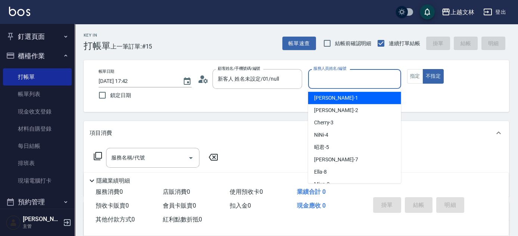
click at [340, 79] on input "服務人員姓名/編號" at bounding box center [354, 78] width 86 height 13
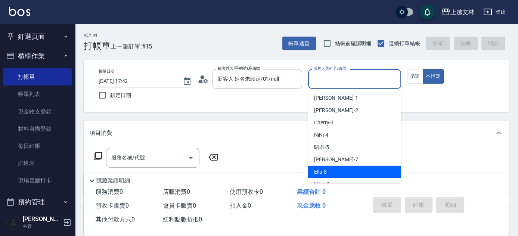
click at [325, 173] on span "Ella -8" at bounding box center [320, 172] width 13 height 8
type input "Ella-8"
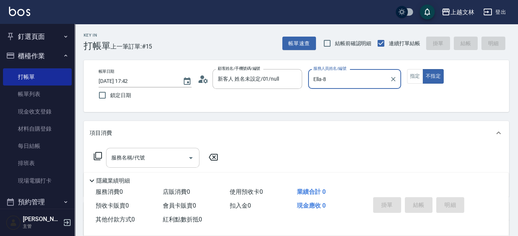
click at [165, 162] on input "服務名稱/代號" at bounding box center [146, 157] width 75 height 13
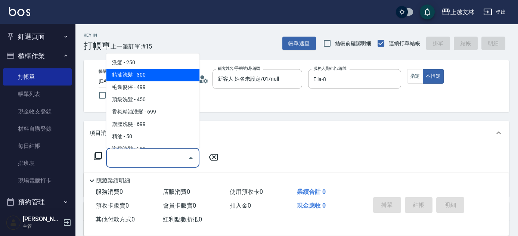
click at [134, 75] on span "精油洗髮 - 300" at bounding box center [152, 75] width 93 height 12
type input "精油洗髮(102)"
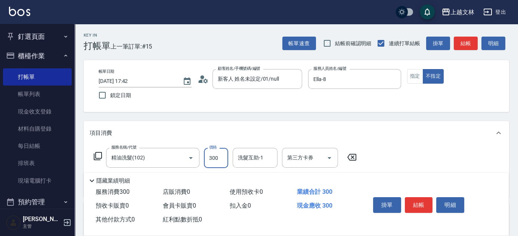
click at [224, 154] on input "300" at bounding box center [216, 158] width 24 height 20
type input "500"
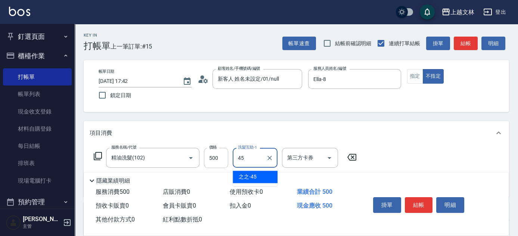
type input "之之-45"
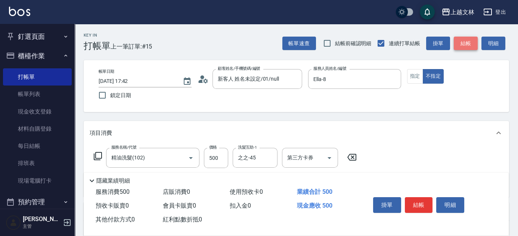
click at [465, 41] on button "結帳" at bounding box center [466, 44] width 24 height 14
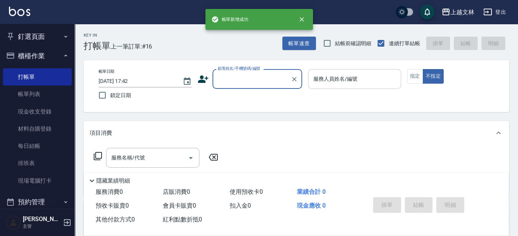
click at [356, 78] on div "服務人員姓名/編號 服務人員姓名/編號" at bounding box center [354, 79] width 93 height 20
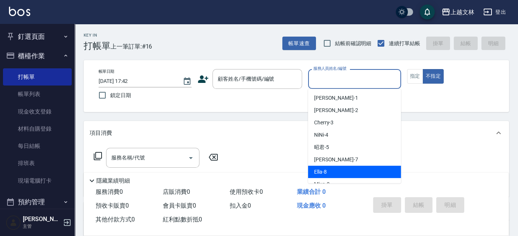
click at [327, 172] on div "Ella -8" at bounding box center [354, 172] width 93 height 12
type input "Ella-8"
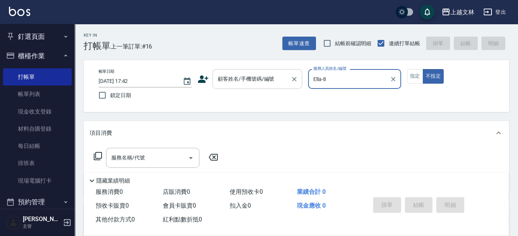
click at [249, 81] on div "顧客姓名/手機號碼/編號 顧客姓名/手機號碼/編號" at bounding box center [257, 79] width 90 height 20
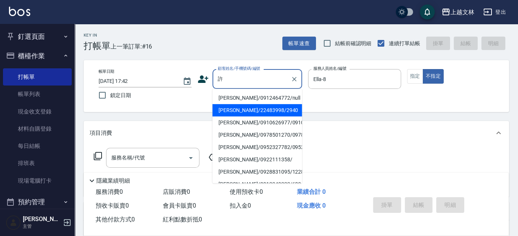
click at [243, 106] on li "[PERSON_NAME]/22483998/2940" at bounding box center [257, 110] width 90 height 12
type input "[PERSON_NAME]/22483998/2940"
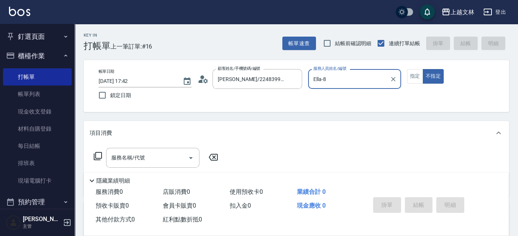
click at [98, 155] on icon at bounding box center [97, 156] width 9 height 9
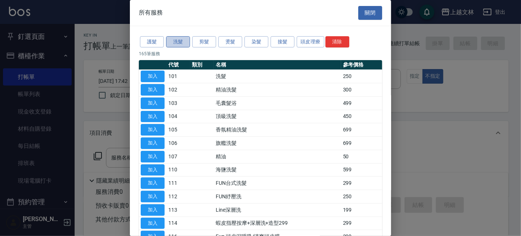
click at [181, 43] on button "洗髮" at bounding box center [178, 42] width 24 height 12
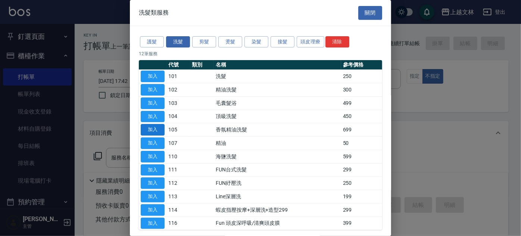
click at [157, 130] on button "加入" at bounding box center [153, 130] width 24 height 12
type input "香氛精油洗髮(105)"
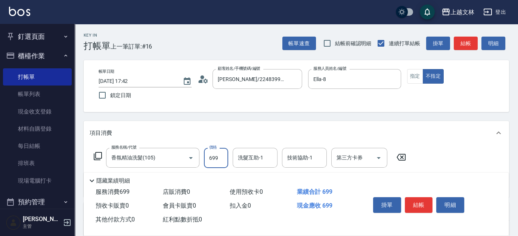
click at [221, 162] on input "699" at bounding box center [216, 158] width 24 height 20
type input "1199"
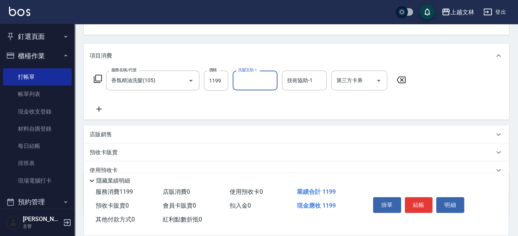
scroll to position [78, 0]
click at [95, 133] on p "店販銷售" at bounding box center [101, 134] width 22 height 8
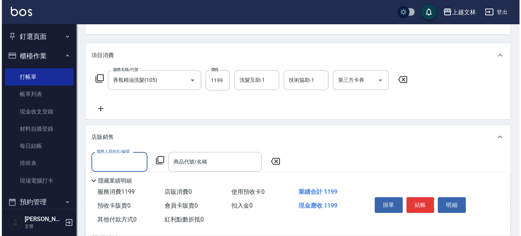
scroll to position [0, 0]
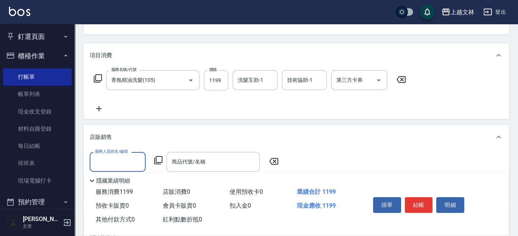
click at [103, 158] on input "服務人員姓名/編號" at bounding box center [117, 161] width 49 height 13
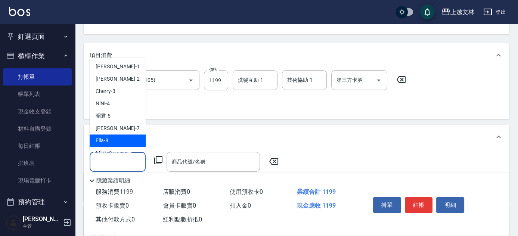
click at [100, 142] on span "Ella -8" at bounding box center [102, 141] width 13 height 8
type input "Ella-8"
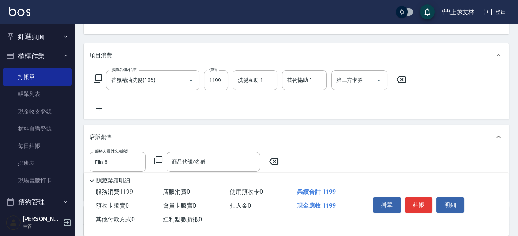
click at [159, 161] on icon at bounding box center [158, 160] width 9 height 9
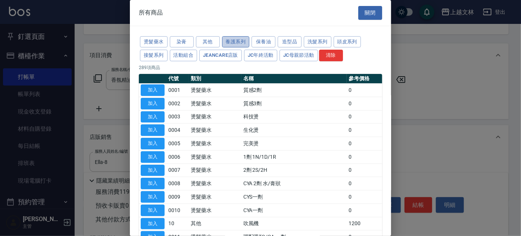
click at [239, 41] on button "養護系列" at bounding box center [236, 42] width 28 height 12
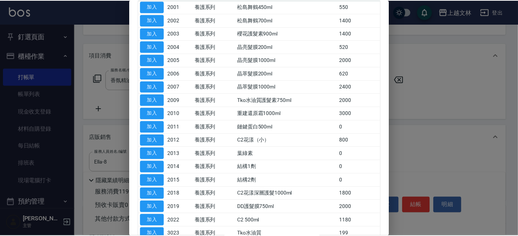
scroll to position [83, 0]
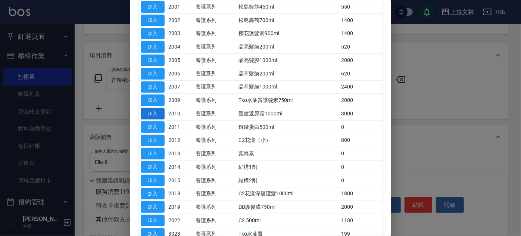
click at [157, 113] on button "加入" at bounding box center [153, 114] width 24 height 12
type input "重建還原霜1000ml"
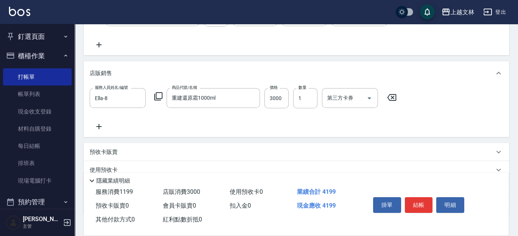
scroll to position [143, 0]
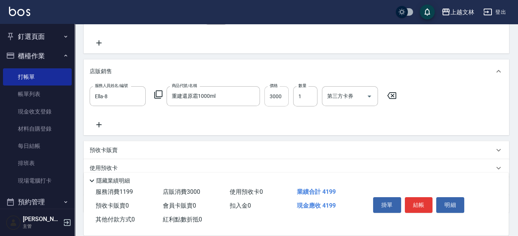
click at [285, 96] on input "3000" at bounding box center [276, 96] width 24 height 20
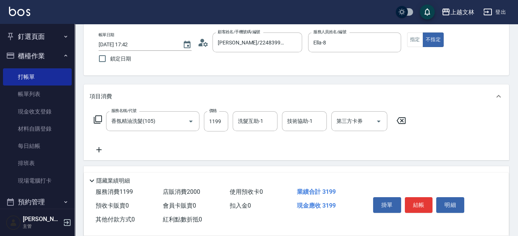
scroll to position [23, 0]
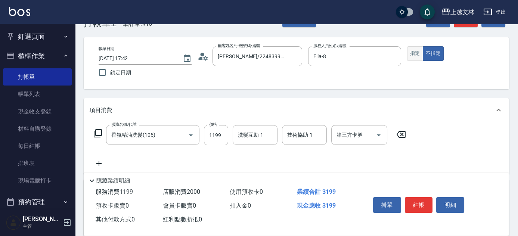
type input "2000"
click at [419, 49] on button "指定" at bounding box center [415, 53] width 16 height 15
click at [420, 201] on button "結帳" at bounding box center [419, 205] width 28 height 16
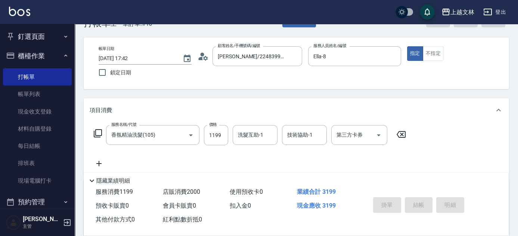
type input "2025/08/23 17:45"
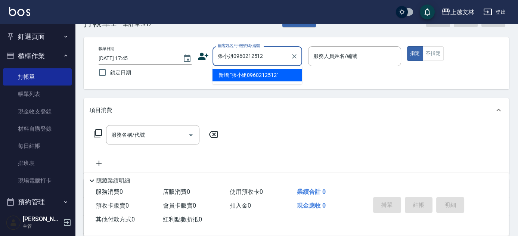
type input "張小姐0960212512"
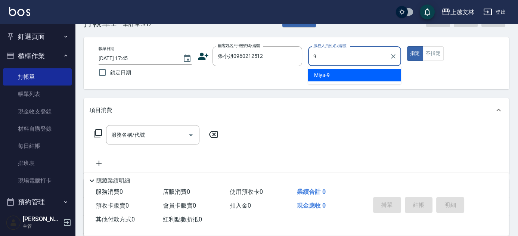
type input "Miya-9"
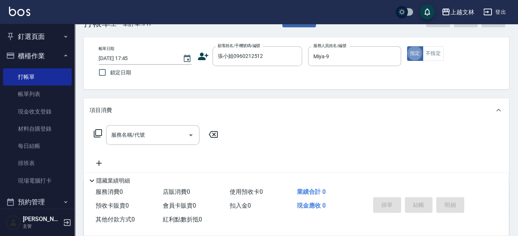
type button "true"
click at [100, 131] on icon at bounding box center [97, 133] width 9 height 9
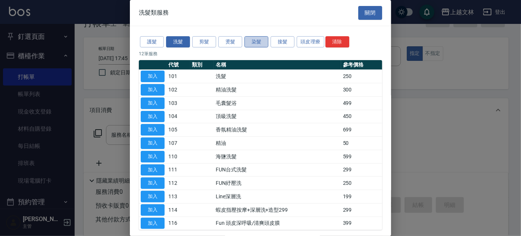
click at [258, 41] on button "染髮" at bounding box center [257, 42] width 24 height 12
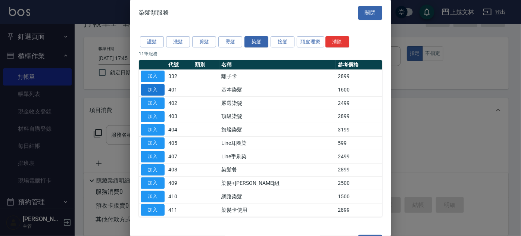
click at [156, 90] on button "加入" at bounding box center [153, 90] width 24 height 12
type input "基本染髮(401)"
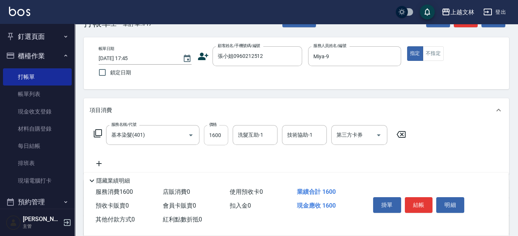
click at [218, 136] on input "1600" at bounding box center [216, 135] width 24 height 20
type input "1499"
click at [422, 198] on button "結帳" at bounding box center [419, 205] width 28 height 16
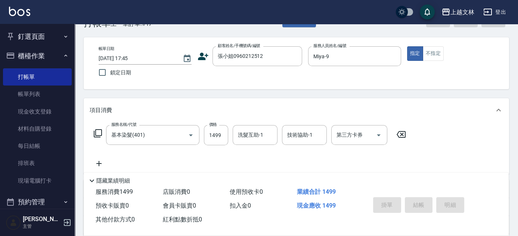
type input "[DATE] 17:59"
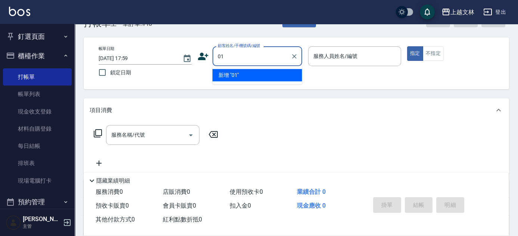
type input "01"
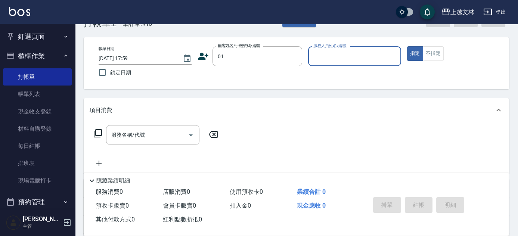
type input "9"
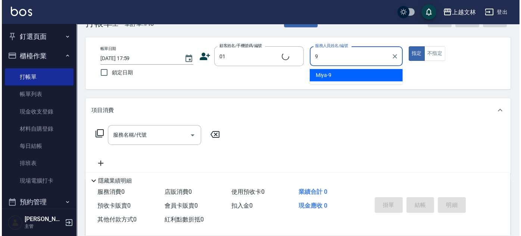
scroll to position [0, 0]
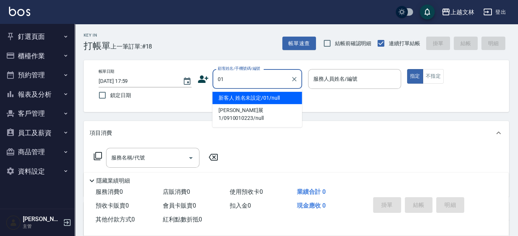
type input "新客人 姓名未設定/01/null"
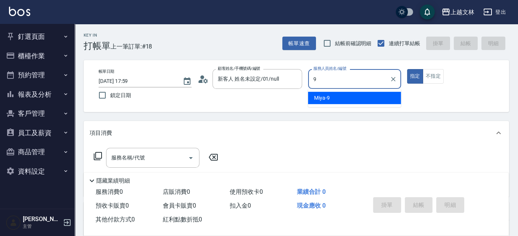
type input "Miya-9"
type button "true"
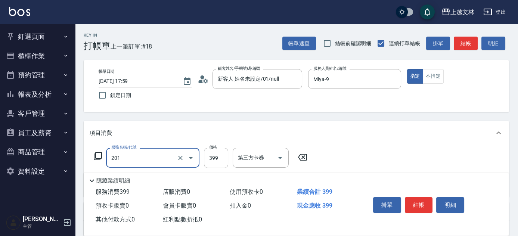
type input "B級單剪(201)"
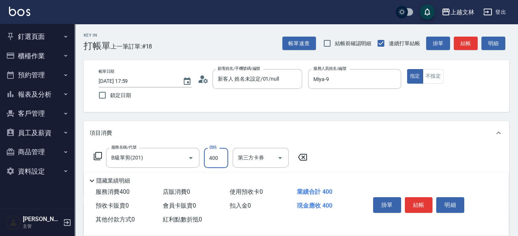
type input "400"
click at [410, 199] on button "結帳" at bounding box center [419, 205] width 28 height 16
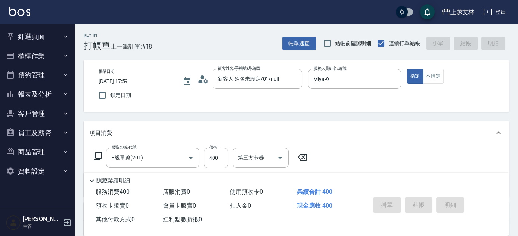
type input "[DATE] 18:00"
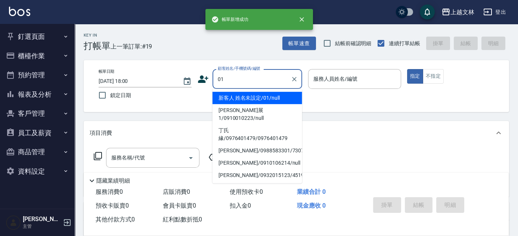
type input "01"
type input "9"
type input "新客人 姓名未設定/01/null"
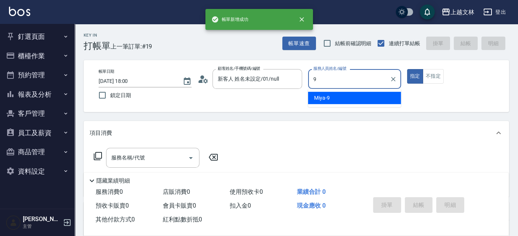
type input "Miya-9"
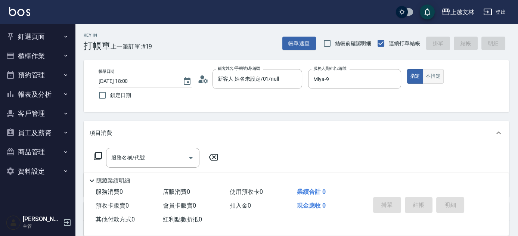
click at [430, 77] on button "不指定" at bounding box center [433, 76] width 21 height 15
type button "false"
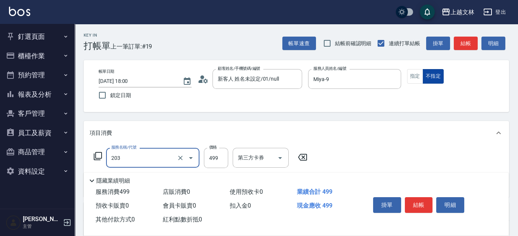
type input "B級洗+剪(203)"
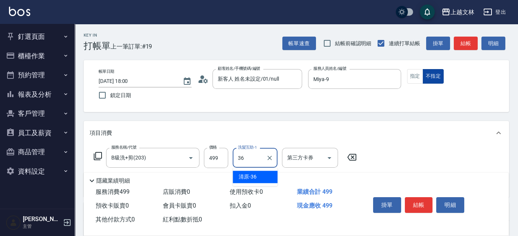
type input "清原-36"
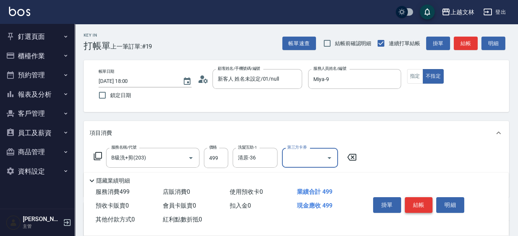
click at [418, 201] on button "結帳" at bounding box center [419, 205] width 28 height 16
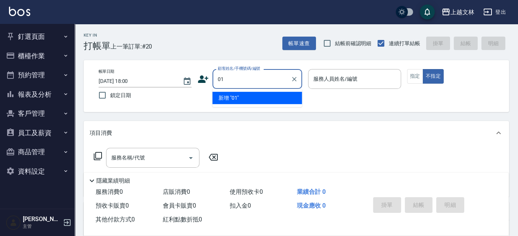
type input "0"
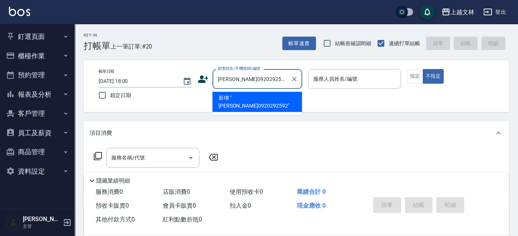
type input "[PERSON_NAME]0920292592"
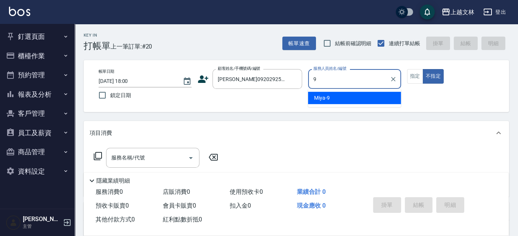
type input "Miya-9"
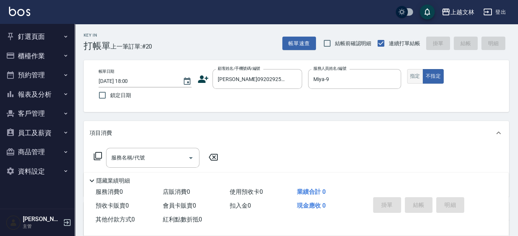
drag, startPoint x: 416, startPoint y: 76, endPoint x: 412, endPoint y: 77, distance: 4.7
click at [416, 76] on button "指定" at bounding box center [415, 76] width 16 height 15
click at [96, 155] on icon at bounding box center [98, 156] width 8 height 8
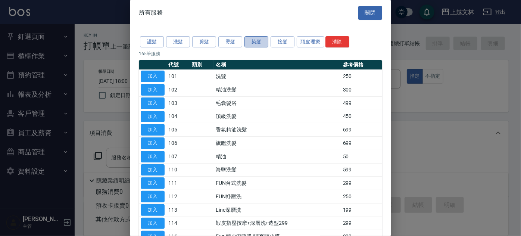
click at [263, 40] on button "染髮" at bounding box center [257, 42] width 24 height 12
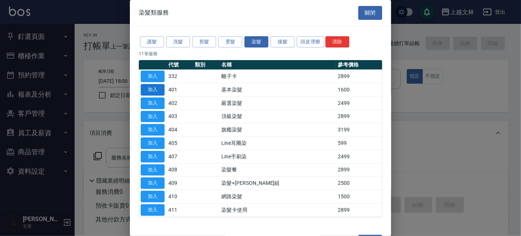
click at [148, 89] on button "加入" at bounding box center [153, 90] width 24 height 12
type input "基本染髮(401)"
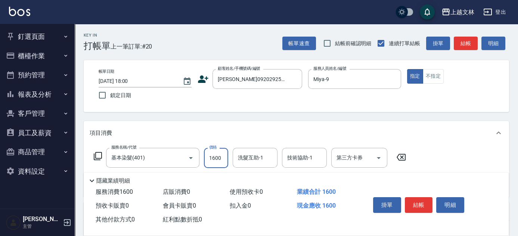
click at [221, 159] on input "1600" at bounding box center [216, 158] width 24 height 20
type input "1399"
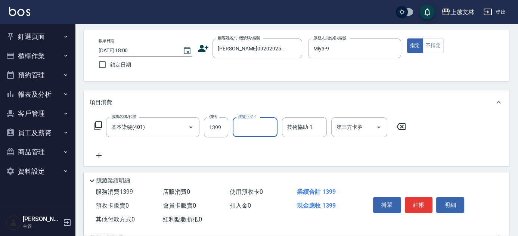
scroll to position [44, 0]
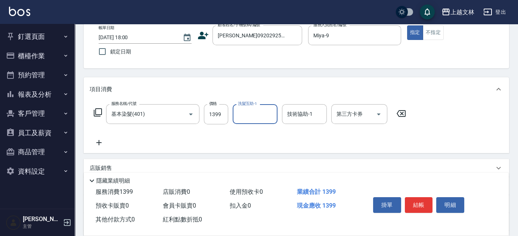
click at [99, 140] on icon at bounding box center [98, 142] width 5 height 5
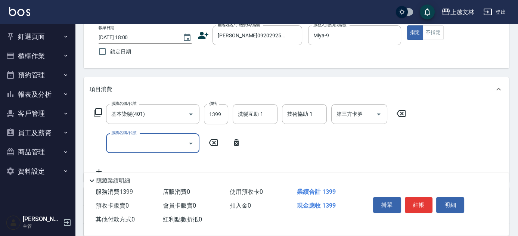
click at [98, 110] on icon at bounding box center [97, 112] width 9 height 9
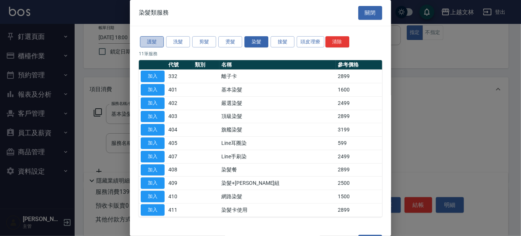
click at [144, 40] on button "護髮" at bounding box center [152, 42] width 24 height 12
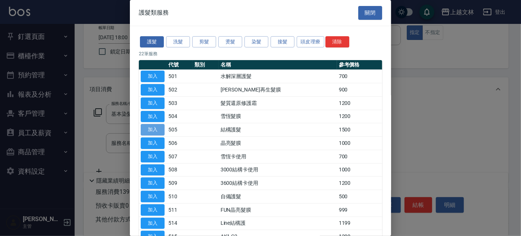
click at [146, 130] on button "加入" at bounding box center [153, 130] width 24 height 12
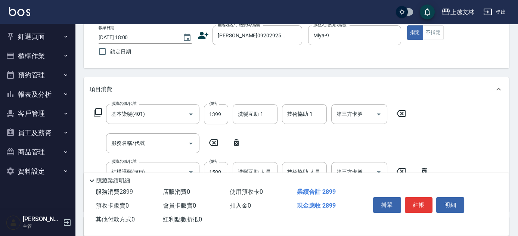
click at [237, 142] on icon at bounding box center [236, 142] width 19 height 9
type input "結構護髮(505)"
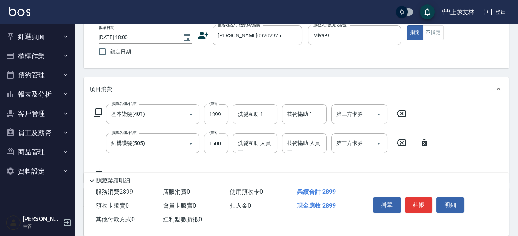
click at [221, 146] on input "1500" at bounding box center [216, 143] width 24 height 20
type input "999"
type input "之之-45"
click at [423, 204] on button "結帳" at bounding box center [419, 205] width 28 height 16
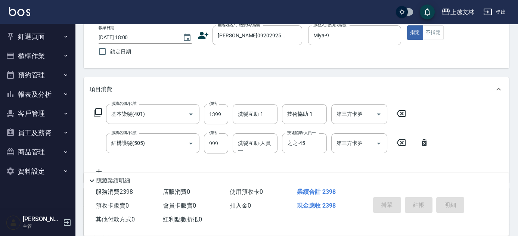
type input "[DATE] 18:01"
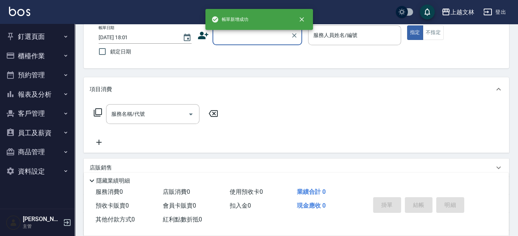
click at [41, 93] on button "報表及分析" at bounding box center [37, 94] width 69 height 19
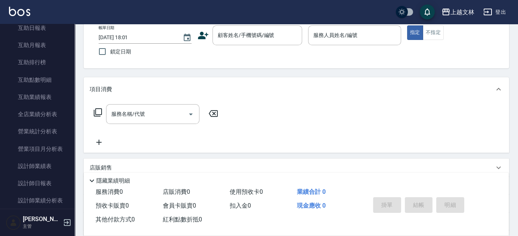
scroll to position [185, 0]
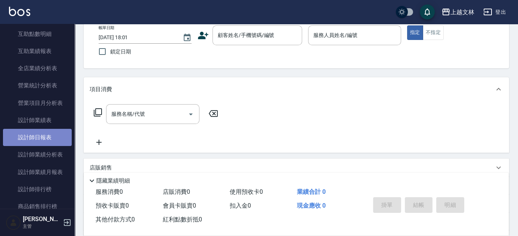
click at [45, 135] on link "設計師日報表" at bounding box center [37, 137] width 69 height 17
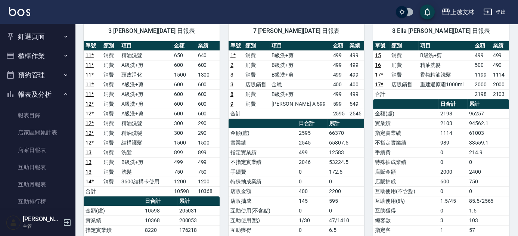
scroll to position [59, 0]
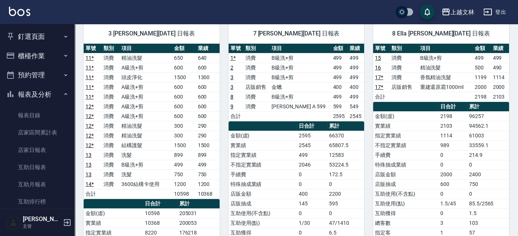
click at [42, 53] on button "櫃檯作業" at bounding box center [37, 55] width 69 height 19
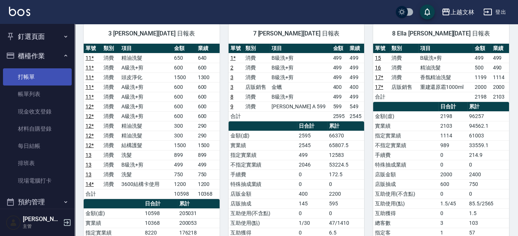
click at [47, 77] on link "打帳單" at bounding box center [37, 76] width 69 height 17
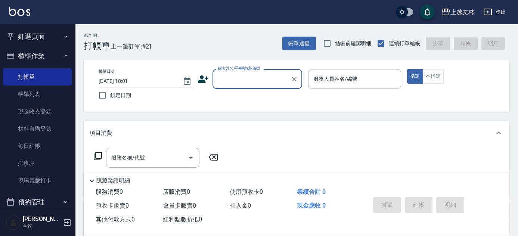
click at [234, 78] on input "顧客姓名/手機號碼/編號" at bounding box center [252, 78] width 72 height 13
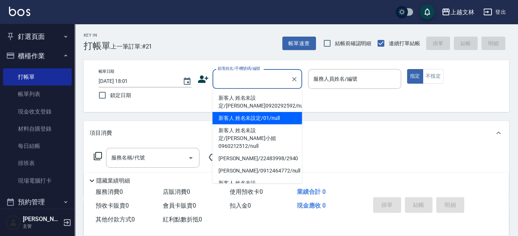
click at [261, 122] on li "新客人 姓名未設定/01/null" at bounding box center [257, 118] width 90 height 12
type input "新客人 姓名未設定/01/null"
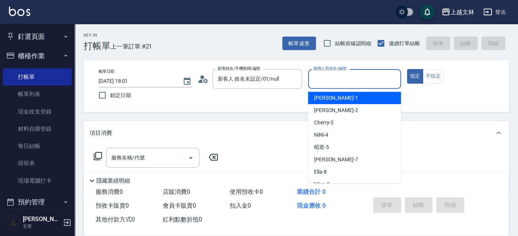
click at [335, 73] on input "服務人員姓名/編號" at bounding box center [354, 78] width 86 height 13
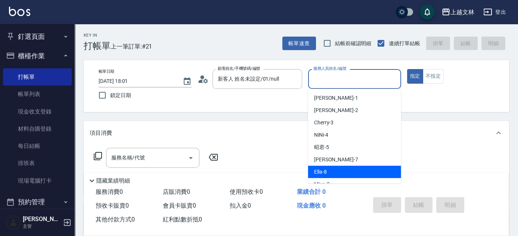
click at [326, 170] on span "Ella -8" at bounding box center [320, 172] width 13 height 8
type input "Ella-8"
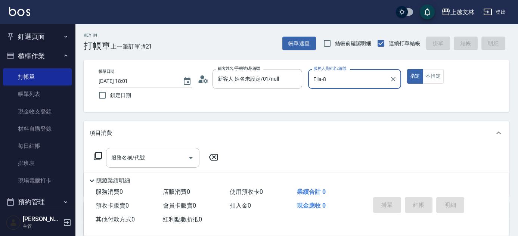
click at [154, 151] on div "服務名稱/代號" at bounding box center [152, 158] width 93 height 20
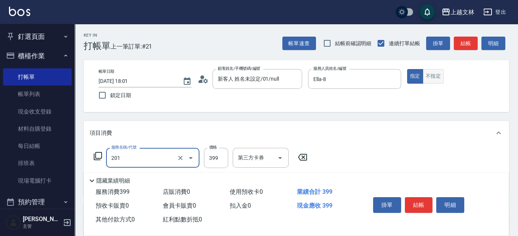
type input "B級單剪(201)"
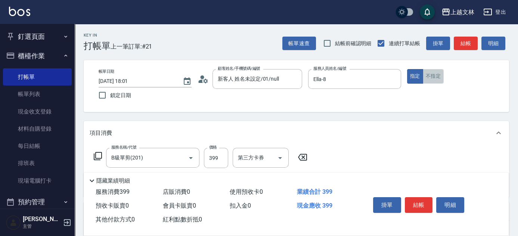
click at [434, 79] on button "不指定" at bounding box center [433, 76] width 21 height 15
click at [467, 46] on button "結帳" at bounding box center [466, 44] width 24 height 14
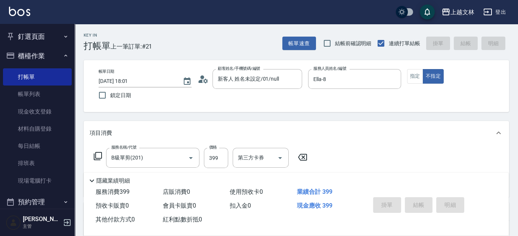
type input "[DATE] 18:19"
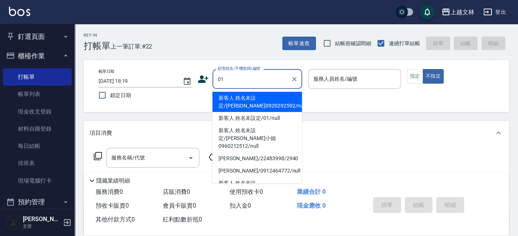
type input "新客人 姓名未設定/01/null"
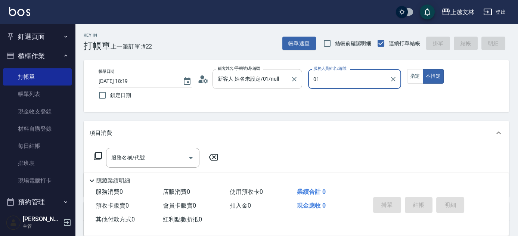
type input "01"
click at [423, 69] on button "不指定" at bounding box center [433, 76] width 21 height 15
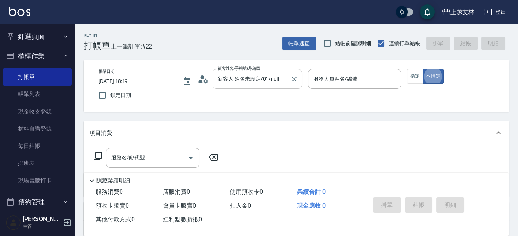
type button "false"
drag, startPoint x: 336, startPoint y: 83, endPoint x: 328, endPoint y: 81, distance: 8.5
click at [335, 83] on input "服務人員姓名/編號" at bounding box center [354, 78] width 86 height 13
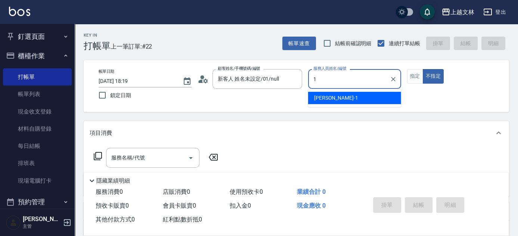
type input "[PERSON_NAME]-1"
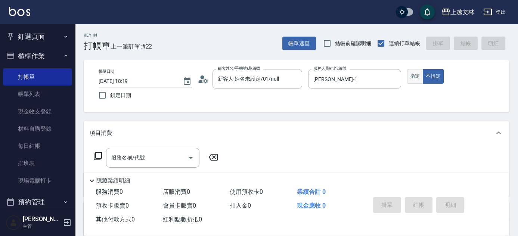
click at [410, 77] on button "指定" at bounding box center [415, 76] width 16 height 15
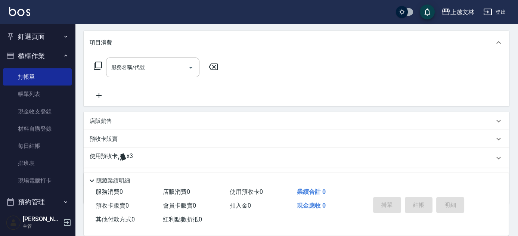
scroll to position [94, 0]
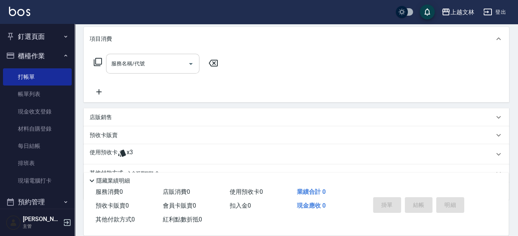
click at [158, 66] on input "服務名稱/代號" at bounding box center [146, 63] width 75 height 13
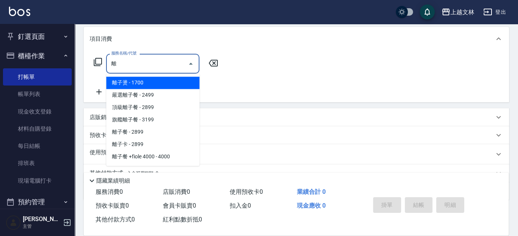
click at [176, 83] on span "離子燙 - 1700" at bounding box center [152, 83] width 93 height 12
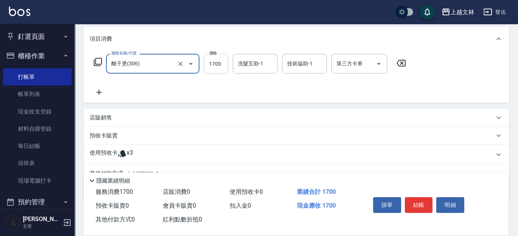
type input "離子燙(306)"
click at [224, 62] on input "1700" at bounding box center [216, 64] width 24 height 20
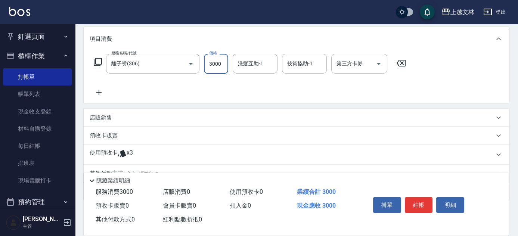
type input "3000"
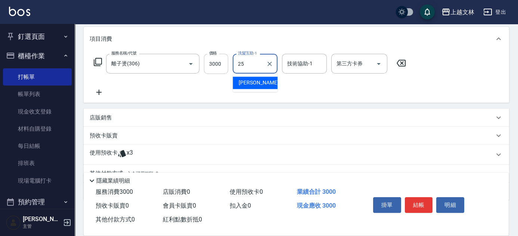
type input "牛牛-25"
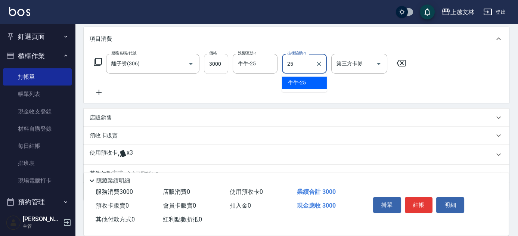
type input "牛牛-25"
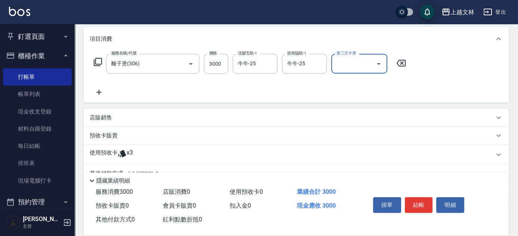
click at [99, 94] on icon at bounding box center [99, 92] width 19 height 9
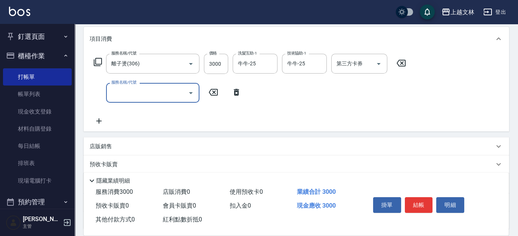
click at [128, 96] on input "服務名稱/代號" at bounding box center [146, 92] width 75 height 13
type input "基本染髮(401)"
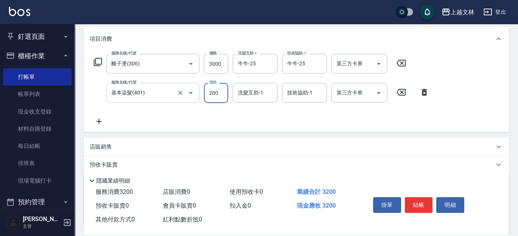
type input "2000"
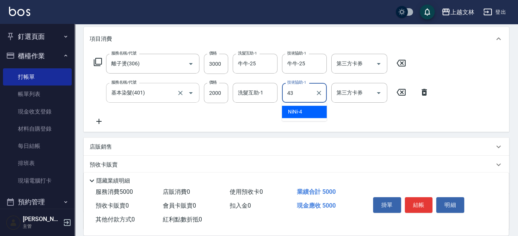
type input "小巫-43"
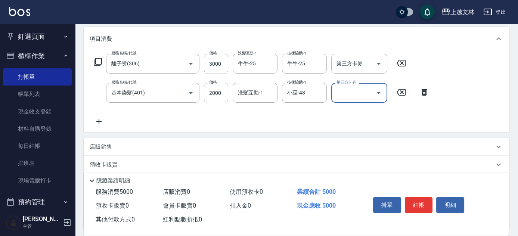
click at [99, 120] on icon at bounding box center [99, 121] width 19 height 9
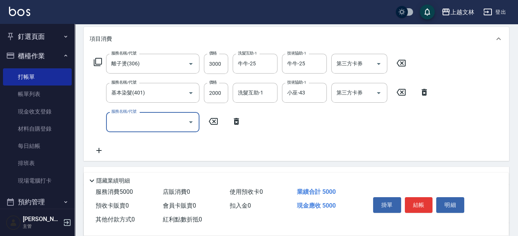
click at [127, 119] on input "服務名稱/代號" at bounding box center [146, 121] width 75 height 13
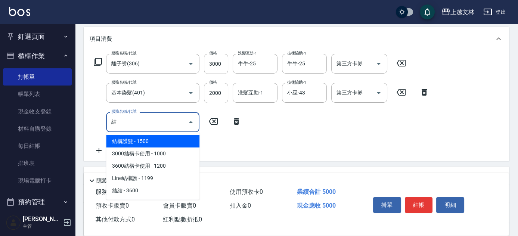
click at [165, 144] on span "結構護髮 - 1500" at bounding box center [152, 141] width 93 height 12
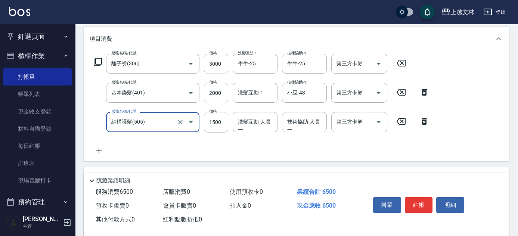
type input "結構護髮(505)"
click at [221, 124] on input "1500" at bounding box center [216, 122] width 24 height 20
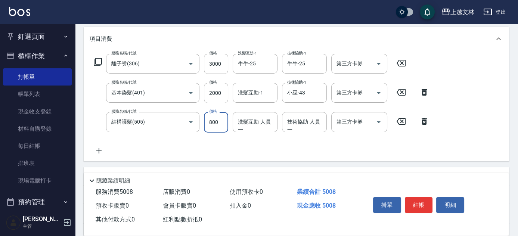
type input "800"
click at [221, 63] on input "3000" at bounding box center [216, 64] width 24 height 20
click at [226, 66] on input "3000" at bounding box center [216, 64] width 24 height 20
type input "3200"
drag, startPoint x: 506, startPoint y: 105, endPoint x: 521, endPoint y: 87, distance: 23.3
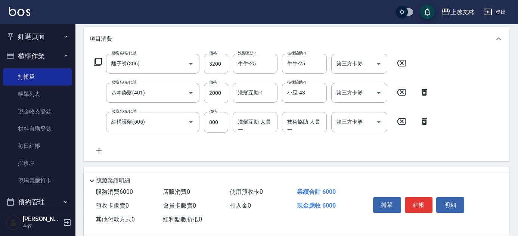
click at [518, 72] on html "上越文[PERSON_NAME]出 釘選頁面 店家日報表 設計師排行榜 每日結帳 櫃檯作業 打帳單 帳單列表 現金收支登錄 材料自購登錄 每日結帳 排班表 現…" at bounding box center [259, 118] width 518 height 424
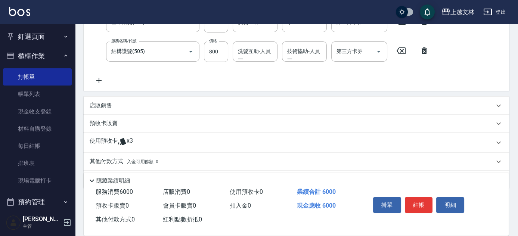
scroll to position [170, 0]
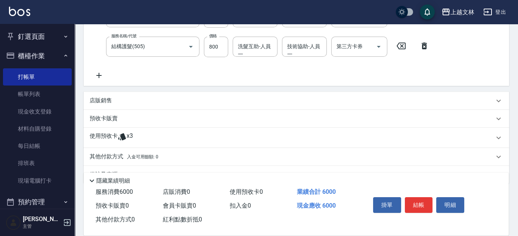
click at [123, 158] on p "其他付款方式 入金可用餘額: 0" at bounding box center [124, 157] width 69 height 8
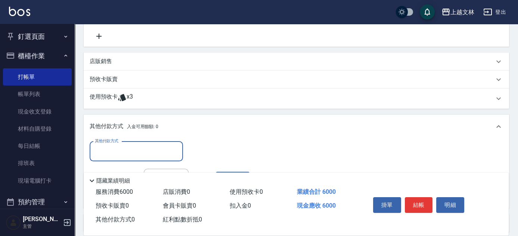
scroll to position [271, 0]
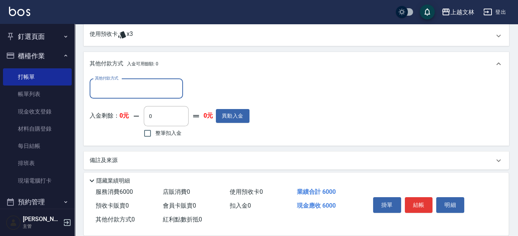
click at [127, 93] on input "其他付款方式" at bounding box center [136, 88] width 87 height 13
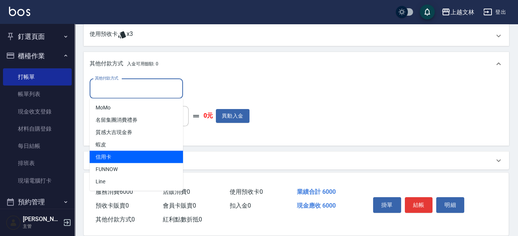
click at [128, 159] on span "信用卡" at bounding box center [136, 157] width 93 height 12
type input "信用卡"
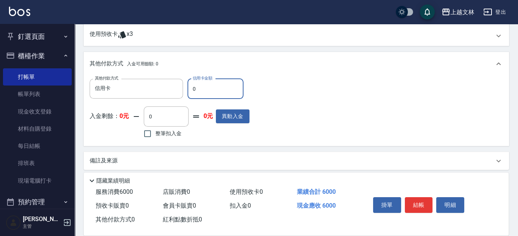
click at [209, 90] on input "0" at bounding box center [215, 89] width 56 height 20
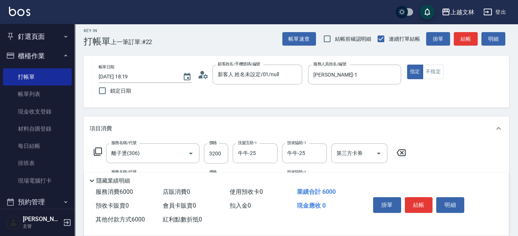
scroll to position [102, 0]
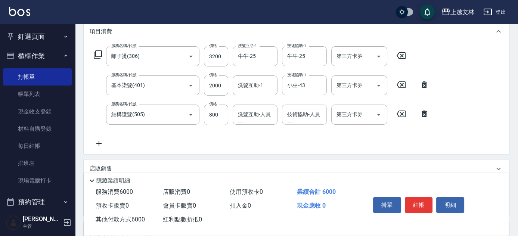
type input "6000"
click at [289, 115] on div "技術協助-人員一 技術協助-人員[PERSON_NAME]" at bounding box center [304, 115] width 45 height 20
type input "牛牛-25"
type input "0"
click at [319, 115] on icon "Clear" at bounding box center [318, 114] width 7 height 7
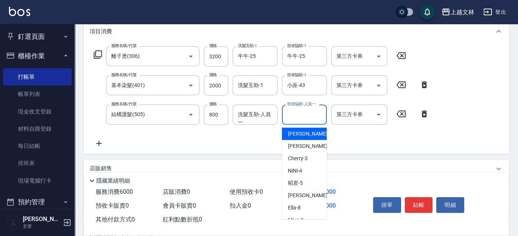
click at [304, 115] on input "技術協助-人員一" at bounding box center [304, 114] width 38 height 13
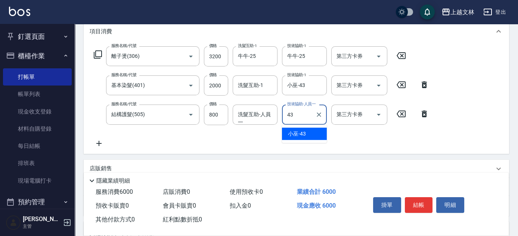
type input "小巫-43"
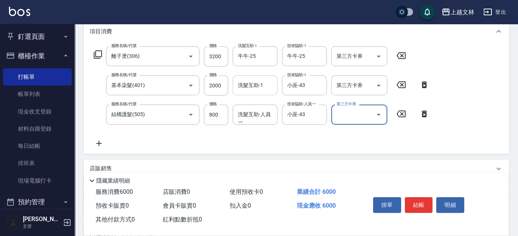
click at [263, 87] on input "洗髮互助-1" at bounding box center [255, 85] width 38 height 13
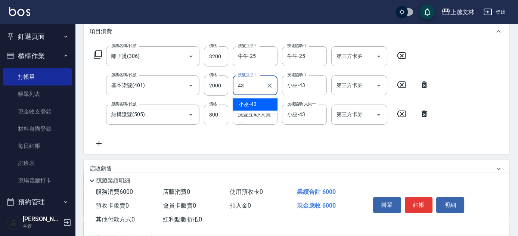
type input "小巫-43"
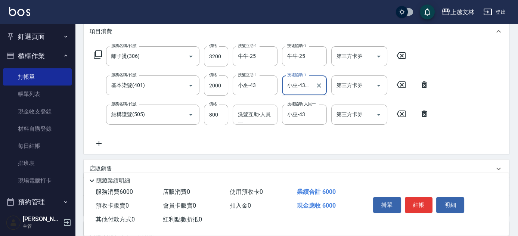
type input "小巫-43"
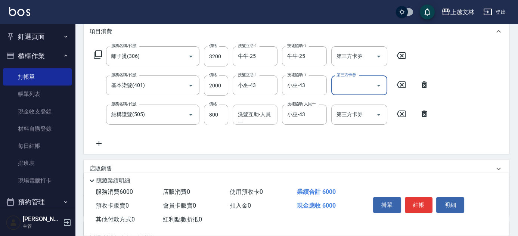
drag, startPoint x: 251, startPoint y: 112, endPoint x: 245, endPoint y: 108, distance: 6.9
click at [251, 112] on div "洗髮互助-人員一 洗髮互助-人員一" at bounding box center [255, 115] width 45 height 20
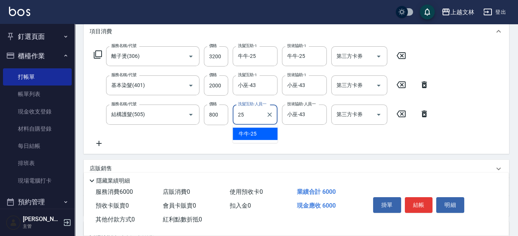
type input "牛牛-25"
click at [352, 139] on div "服務名稱/代號 離子燙(306) 服務名稱/代號 價格 3200 價格 洗髮互助-1 牛牛-25 洗髮互助-1 技術協助-1 牛牛-25 技術協助-1 第三方…" at bounding box center [262, 96] width 344 height 101
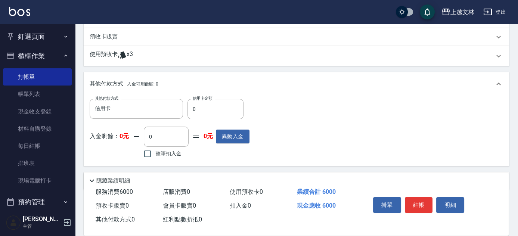
scroll to position [252, 0]
click at [218, 113] on input "0" at bounding box center [215, 109] width 56 height 20
type input "6000"
click at [418, 203] on button "結帳" at bounding box center [419, 205] width 28 height 16
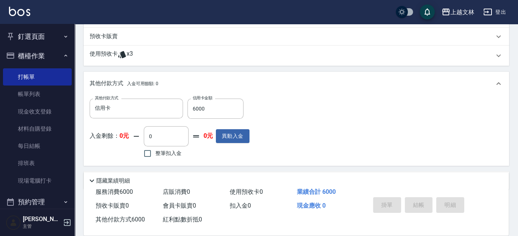
type input "[DATE] 18:34"
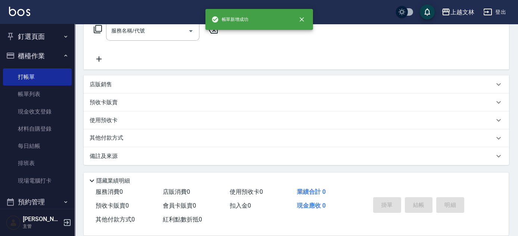
scroll to position [0, 0]
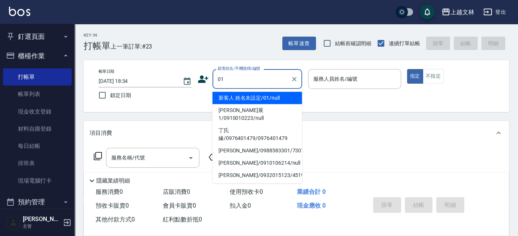
type input "新客人 姓名未設定/01/null"
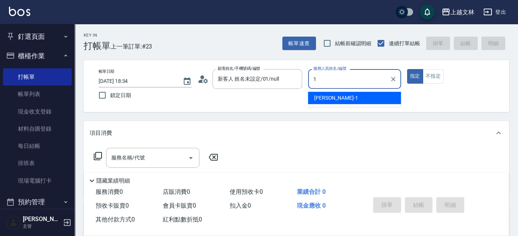
type input "1"
type button "true"
type input "[PERSON_NAME]-1"
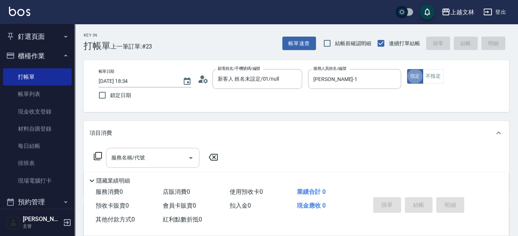
click at [130, 162] on input "服務名稱/代號" at bounding box center [146, 157] width 75 height 13
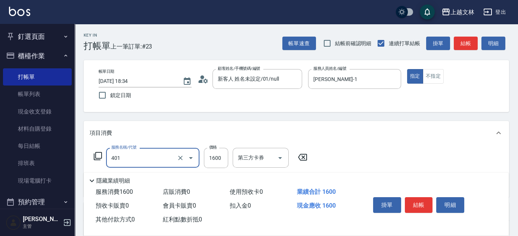
type input "基本染髮(401)"
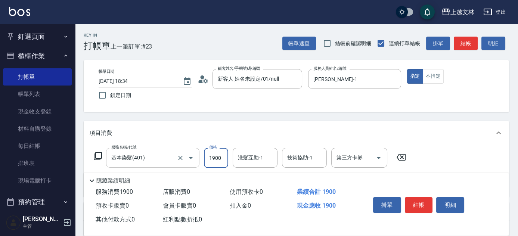
type input "1900"
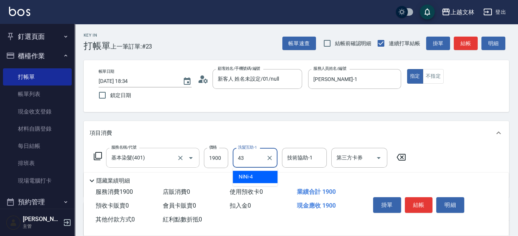
type input "小巫-43"
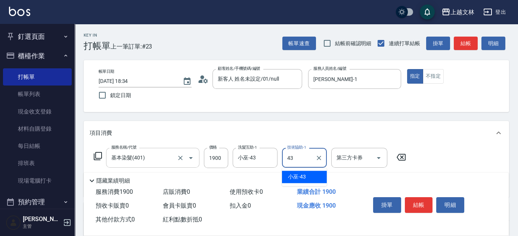
type input "小巫-43"
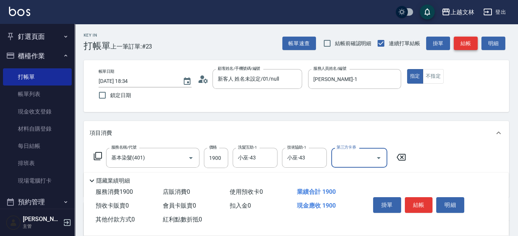
click at [472, 43] on button "結帳" at bounding box center [466, 44] width 24 height 14
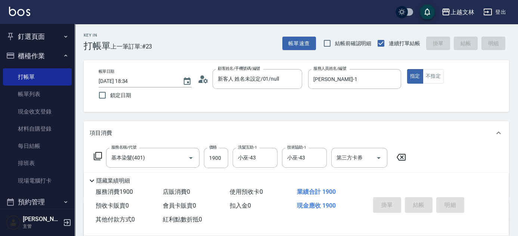
type input "[DATE] 18:35"
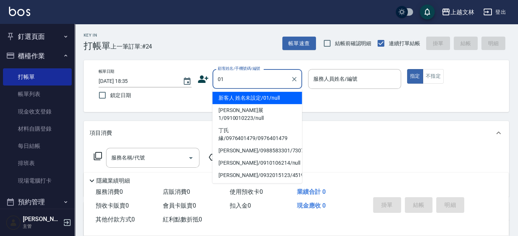
type input "新客人 姓名未設定/01/null"
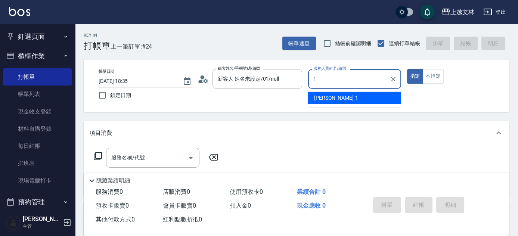
type input "[PERSON_NAME]-1"
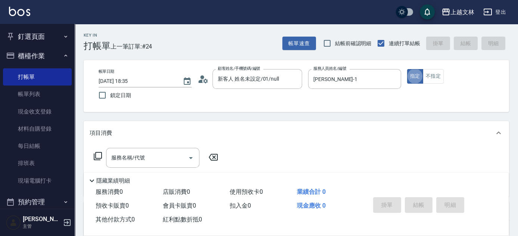
drag, startPoint x: 167, startPoint y: 157, endPoint x: 159, endPoint y: 168, distance: 14.4
click at [166, 157] on input "服務名稱/代號" at bounding box center [146, 157] width 75 height 13
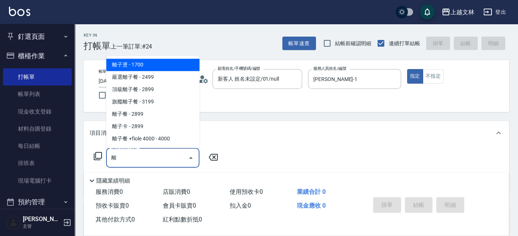
click at [156, 65] on span "離子燙 - 1700" at bounding box center [152, 65] width 93 height 12
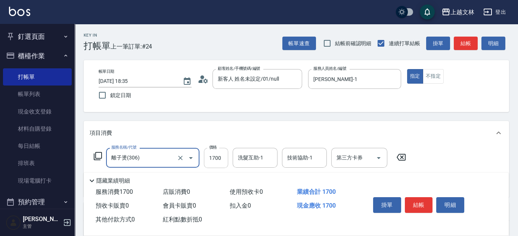
type input "離子燙(306)"
click at [216, 152] on input "1700" at bounding box center [216, 158] width 24 height 20
type input "2000"
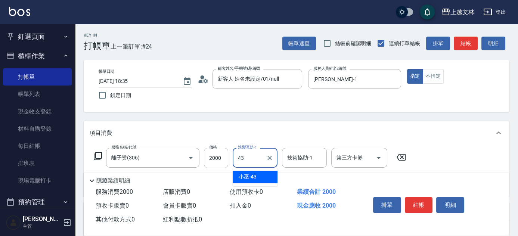
type input "小巫-43"
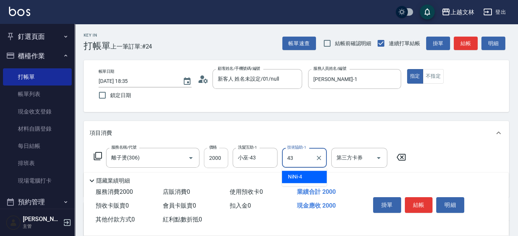
type input "小巫-43"
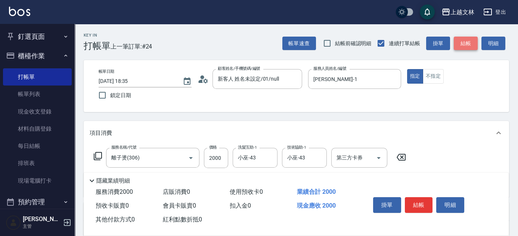
click at [473, 43] on button "結帳" at bounding box center [466, 44] width 24 height 14
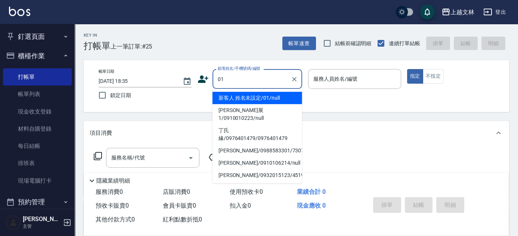
type input "新客人 姓名未設定/01/null"
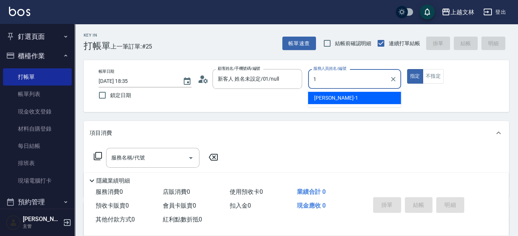
type input "[PERSON_NAME]-1"
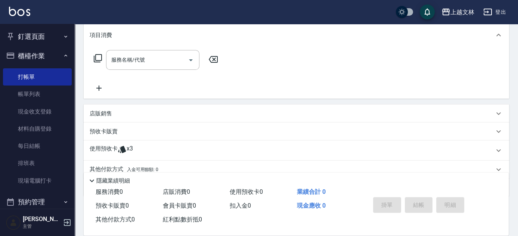
scroll to position [102, 0]
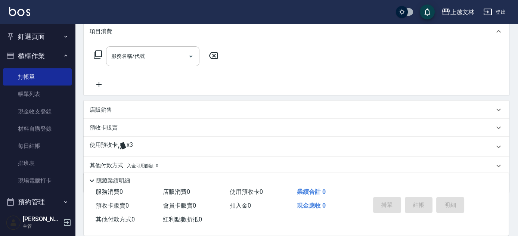
click at [129, 58] on div "服務名稱/代號 服務名稱/代號" at bounding box center [152, 56] width 93 height 20
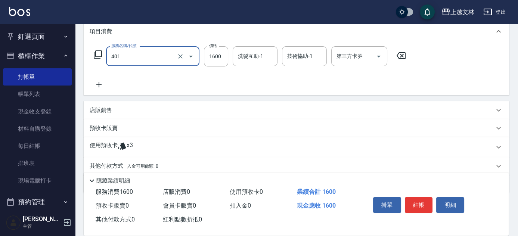
type input "基本染髮(401)"
type input "1200"
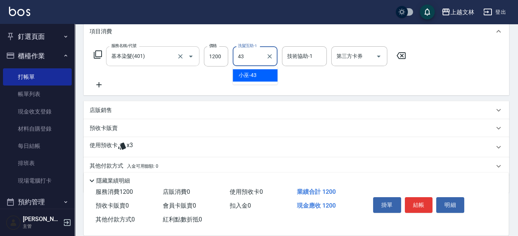
type input "小巫-43"
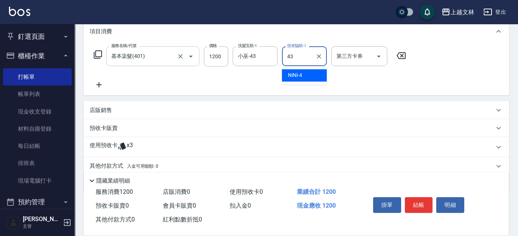
type input "小巫-43"
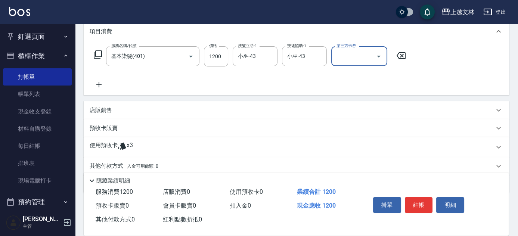
click at [98, 83] on icon at bounding box center [99, 84] width 19 height 9
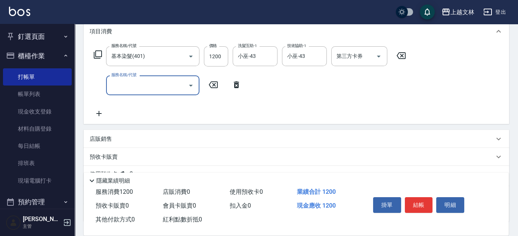
click at [127, 87] on input "服務名稱/代號" at bounding box center [146, 85] width 75 height 13
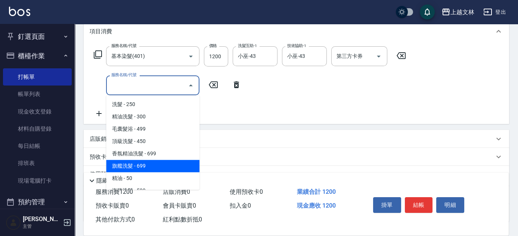
click at [144, 163] on span "旗艦洗髮 - 699" at bounding box center [152, 166] width 93 height 12
type input "旗艦洗髮(106)"
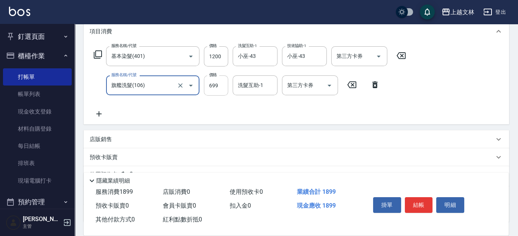
click at [221, 84] on input "699" at bounding box center [216, 85] width 24 height 20
type input "400"
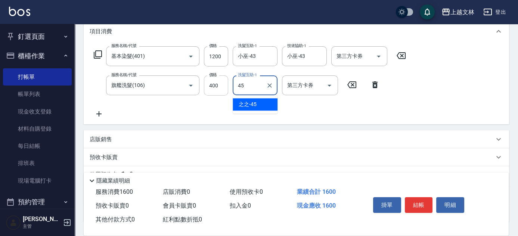
type input "4"
type input "清原-36"
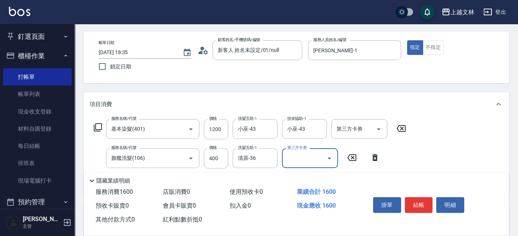
scroll to position [0, 0]
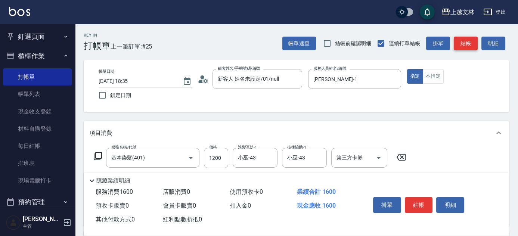
click at [462, 43] on button "結帳" at bounding box center [466, 44] width 24 height 14
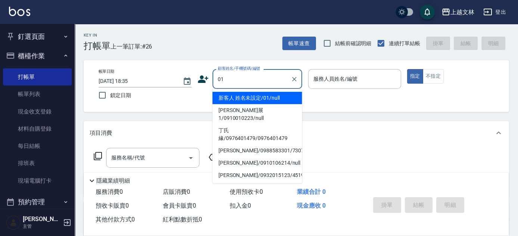
type input "新客人 姓名未設定/01/null"
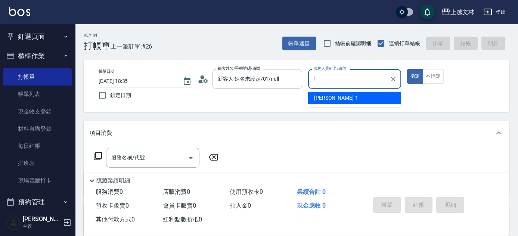
type input "[PERSON_NAME]-1"
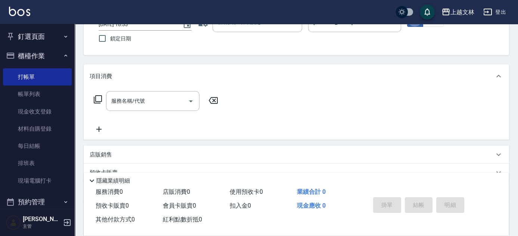
scroll to position [68, 0]
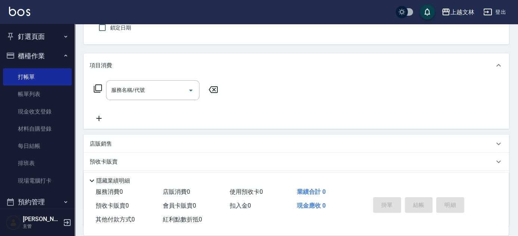
click at [100, 121] on icon at bounding box center [99, 118] width 19 height 9
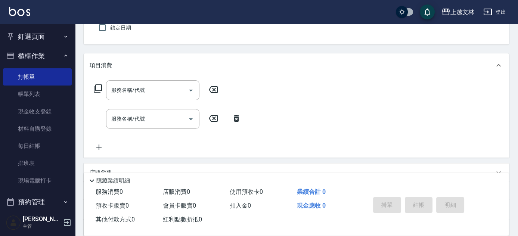
click at [105, 150] on icon at bounding box center [99, 147] width 19 height 9
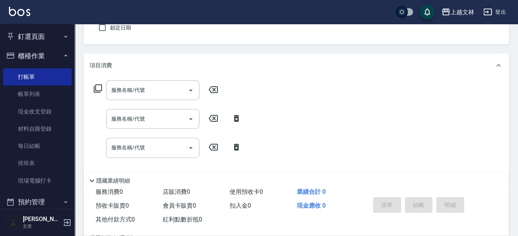
click at [135, 90] on input "服務名稱/代號" at bounding box center [146, 90] width 75 height 13
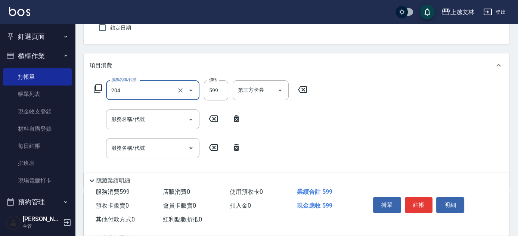
type input "A級洗+剪(204)"
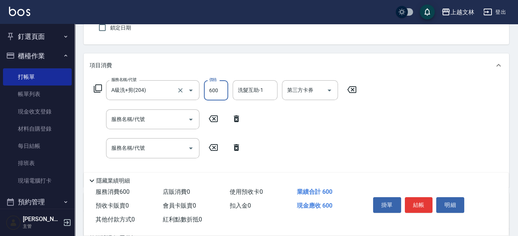
type input "600"
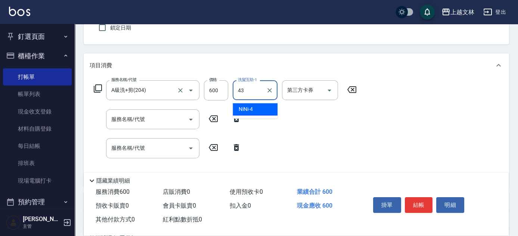
type input "小巫-43"
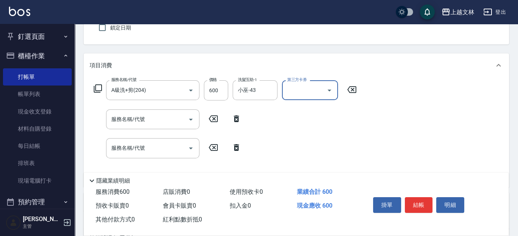
click at [132, 119] on input "服務名稱/代號" at bounding box center [146, 119] width 75 height 13
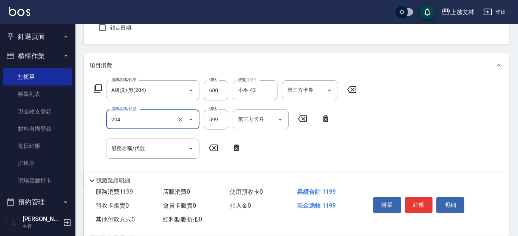
type input "A級洗+剪(204)"
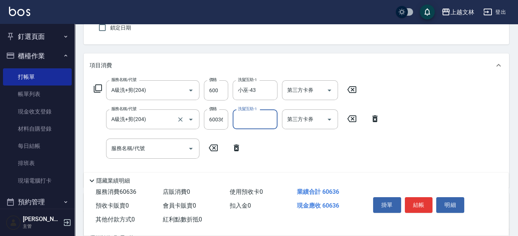
scroll to position [0, 0]
click at [214, 121] on input "60036" at bounding box center [216, 119] width 24 height 20
type input "600"
type input "清原-36"
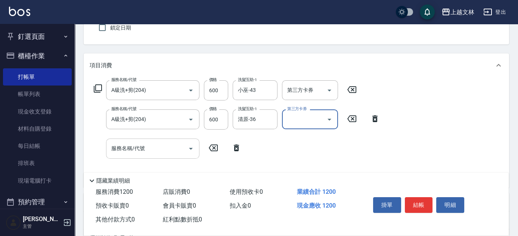
click at [152, 146] on input "服務名稱/代號" at bounding box center [146, 148] width 75 height 13
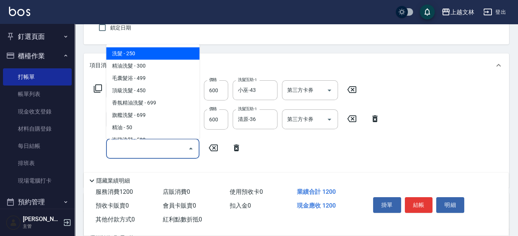
click at [171, 152] on input "服務名稱/代號" at bounding box center [146, 148] width 75 height 13
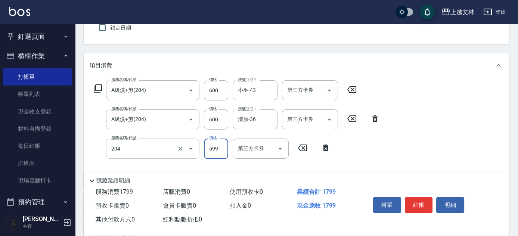
type input "A級洗+剪(204)"
type input "600"
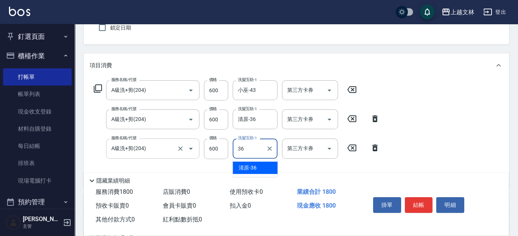
type input "清原-36"
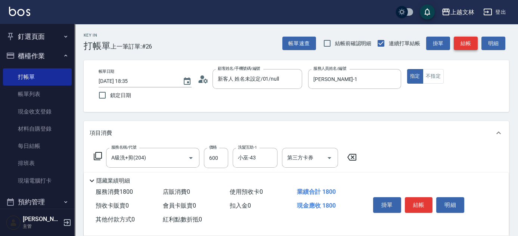
click at [475, 47] on button "結帳" at bounding box center [466, 44] width 24 height 14
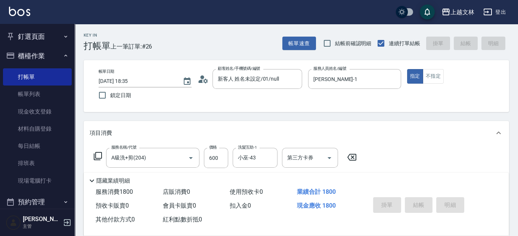
type input "[DATE] 18:36"
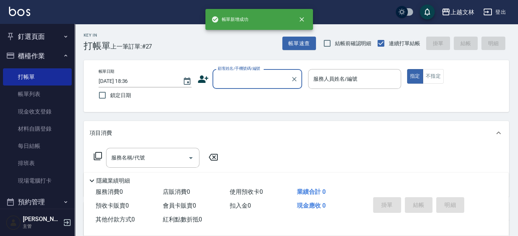
click at [247, 85] on input "顧客姓名/手機號碼/編號" at bounding box center [252, 78] width 72 height 13
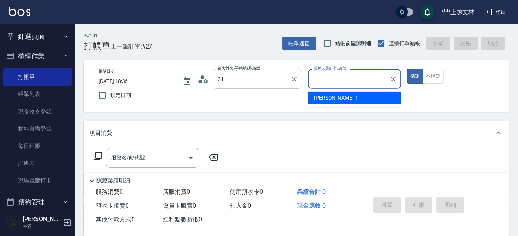
type input "新客人 姓名未設定/01/null"
type input "[PERSON_NAME]-1"
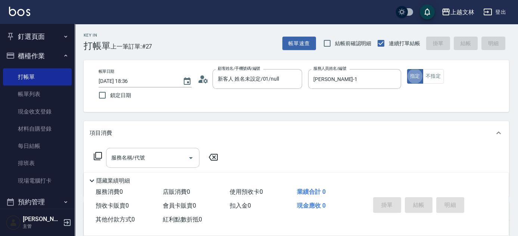
click at [152, 155] on input "服務名稱/代號" at bounding box center [146, 157] width 75 height 13
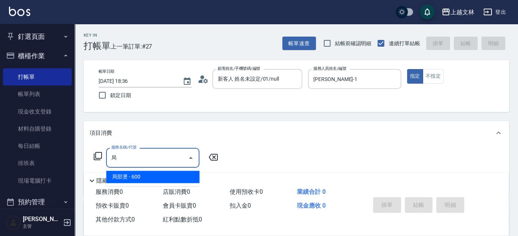
click at [143, 178] on span "局部燙 - 600" at bounding box center [152, 177] width 93 height 12
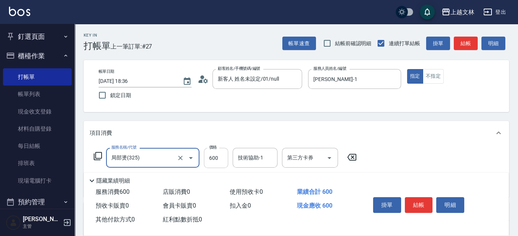
type input "局部燙(325)"
click at [226, 158] on input "600" at bounding box center [216, 158] width 24 height 20
type input "900"
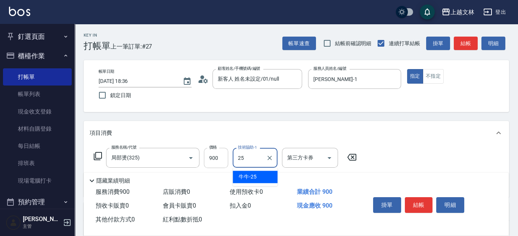
type input "牛牛-25"
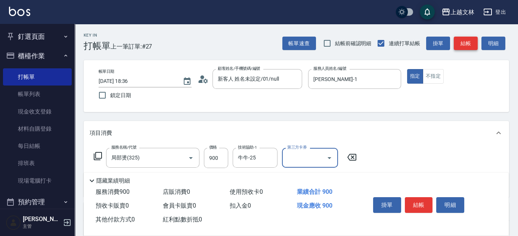
click at [473, 43] on button "結帳" at bounding box center [466, 44] width 24 height 14
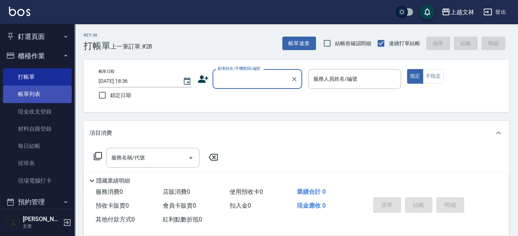
click at [57, 89] on link "帳單列表" at bounding box center [37, 94] width 69 height 17
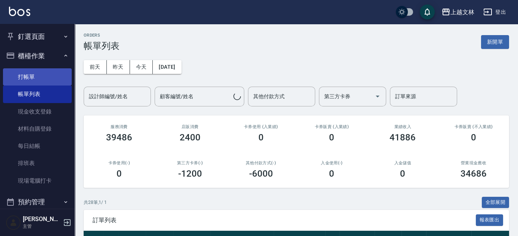
click at [31, 74] on link "打帳單" at bounding box center [37, 76] width 69 height 17
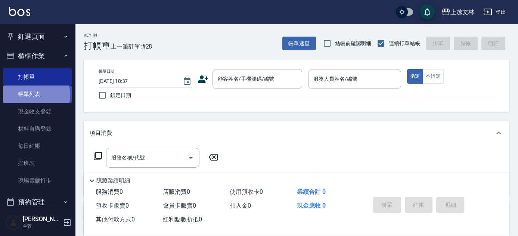
click at [33, 95] on link "帳單列表" at bounding box center [37, 94] width 69 height 17
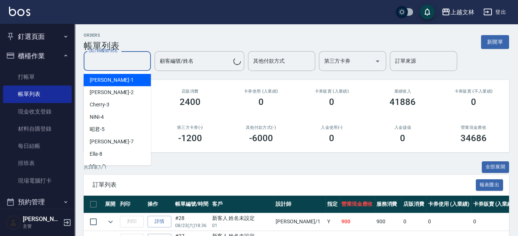
click at [115, 64] on input "設計師編號/姓名" at bounding box center [117, 61] width 60 height 13
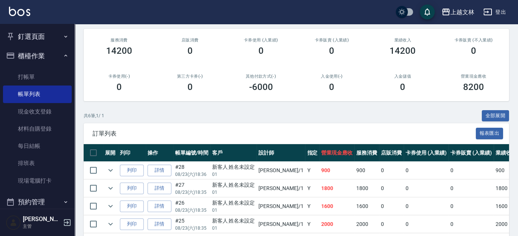
scroll to position [17, 0]
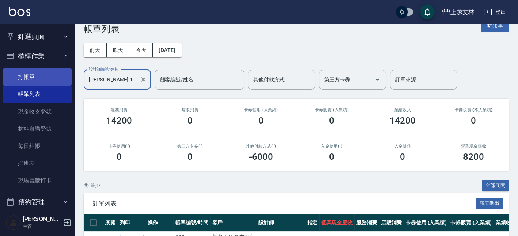
type input "[PERSON_NAME]-1"
click at [53, 79] on link "打帳單" at bounding box center [37, 76] width 69 height 17
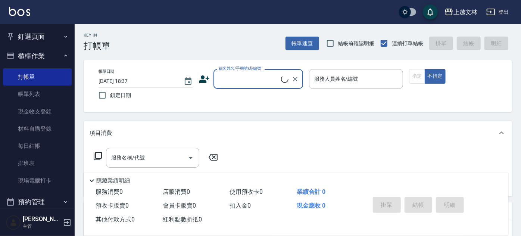
click at [39, 57] on button "櫃檯作業" at bounding box center [37, 55] width 69 height 19
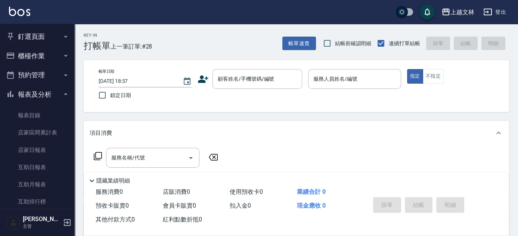
click at [43, 93] on button "報表及分析" at bounding box center [37, 94] width 69 height 19
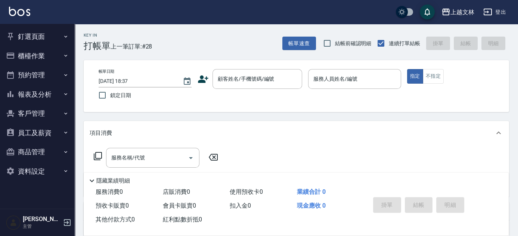
click at [42, 58] on button "櫃檯作業" at bounding box center [37, 55] width 69 height 19
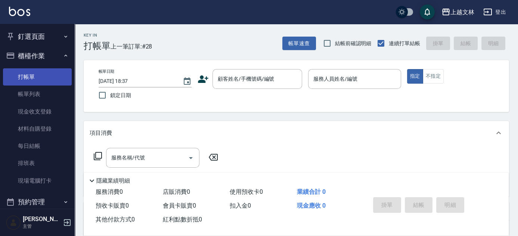
drag, startPoint x: 35, startPoint y: 78, endPoint x: 26, endPoint y: 73, distance: 10.4
click at [35, 78] on link "打帳單" at bounding box center [37, 76] width 69 height 17
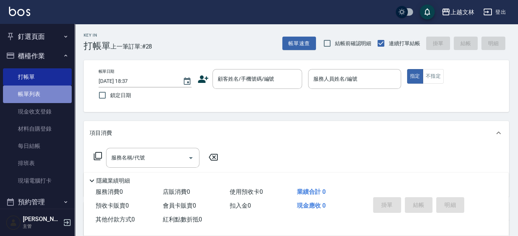
click at [38, 92] on link "帳單列表" at bounding box center [37, 94] width 69 height 17
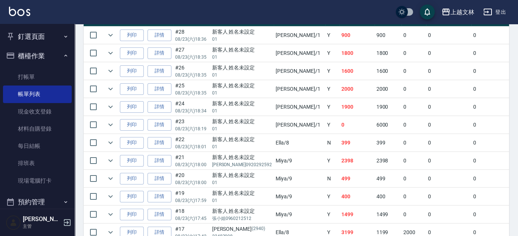
scroll to position [215, 0]
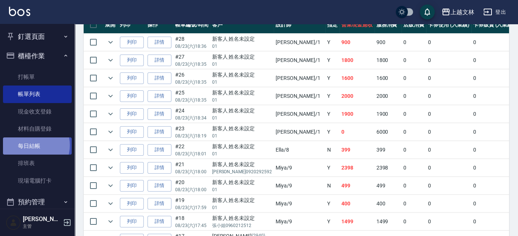
click at [30, 145] on link "每日結帳" at bounding box center [37, 145] width 69 height 17
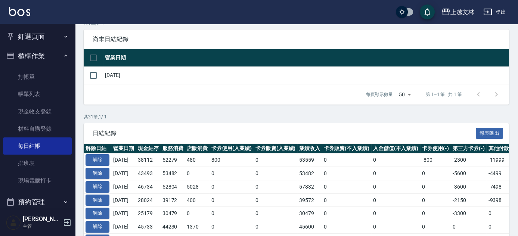
scroll to position [52, 0]
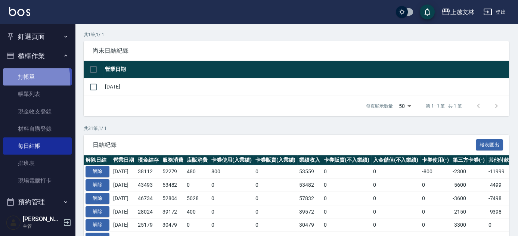
click at [20, 80] on link "打帳單" at bounding box center [37, 76] width 69 height 17
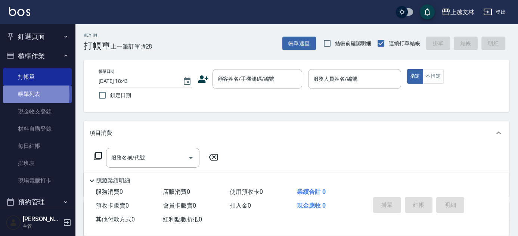
click at [15, 95] on link "帳單列表" at bounding box center [37, 94] width 69 height 17
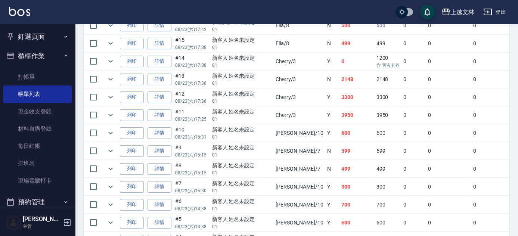
scroll to position [453, 0]
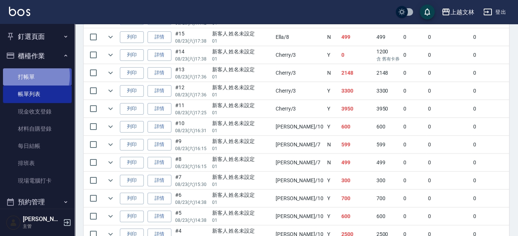
click at [22, 76] on link "打帳單" at bounding box center [37, 76] width 69 height 17
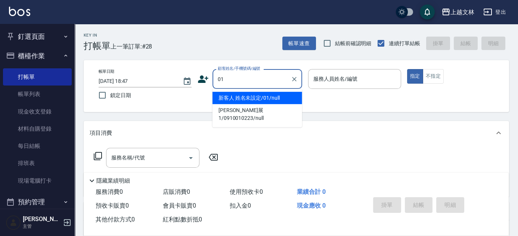
type input "新客人 姓名未設定/01/null"
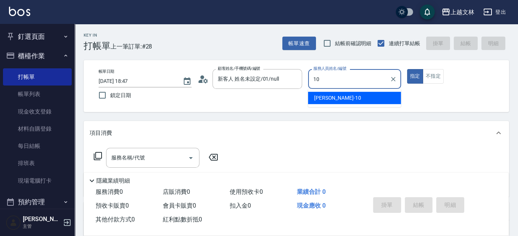
type input "[PERSON_NAME]-10"
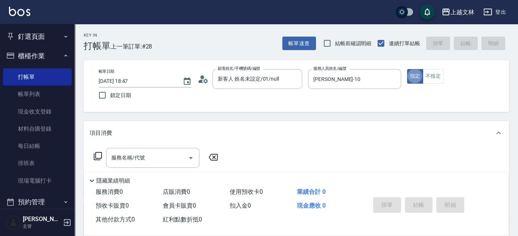
type button "true"
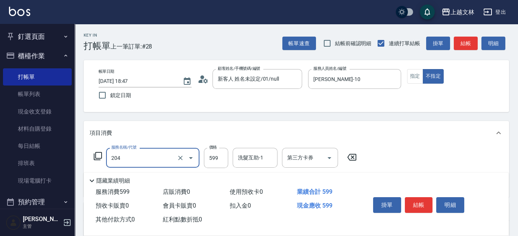
type input "A級洗+剪(204)"
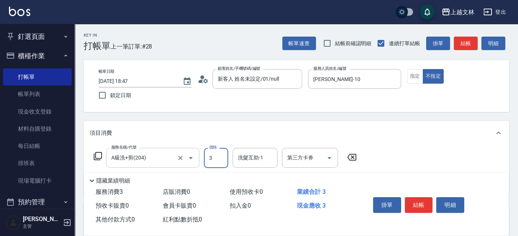
type input "3"
click at [145, 161] on input "A級洗+剪(204)" at bounding box center [142, 157] width 66 height 13
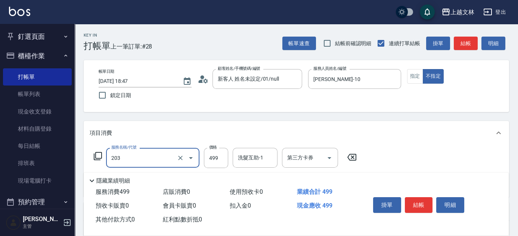
type input "B級洗+剪(203)"
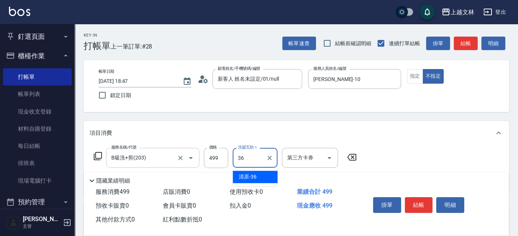
type input "清原-36"
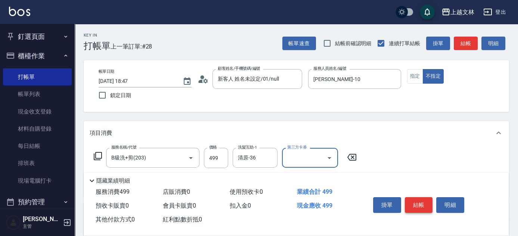
click at [412, 203] on button "結帳" at bounding box center [419, 205] width 28 height 16
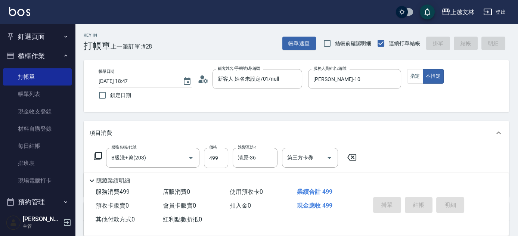
type input "[DATE] 18:57"
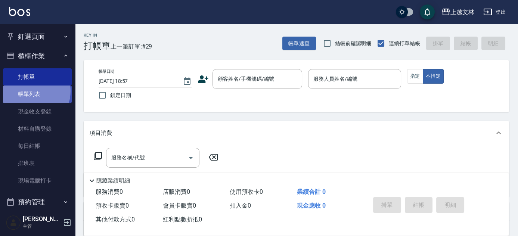
click at [31, 91] on link "帳單列表" at bounding box center [37, 94] width 69 height 17
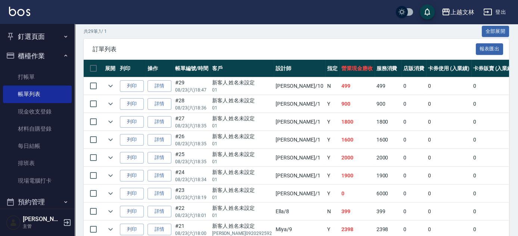
scroll to position [189, 0]
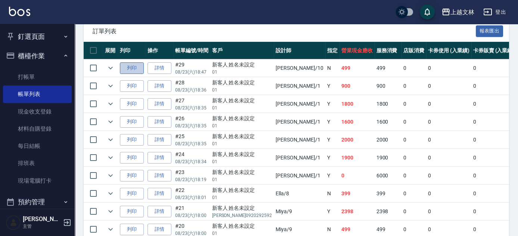
click at [142, 71] on button "列印" at bounding box center [132, 68] width 24 height 12
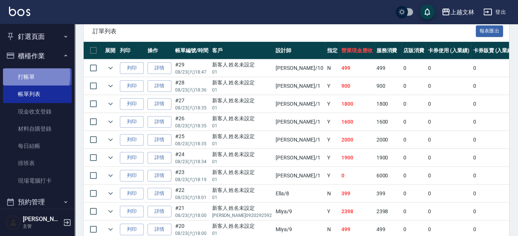
click at [23, 75] on link "打帳單" at bounding box center [37, 76] width 69 height 17
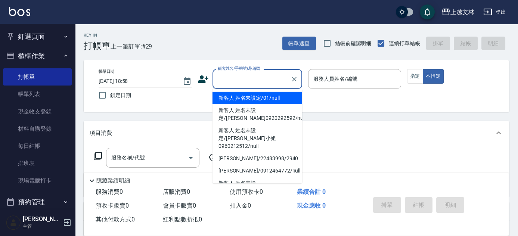
click at [243, 73] on input "顧客姓名/手機號碼/編號" at bounding box center [252, 78] width 72 height 13
click at [252, 95] on li "新客人 姓名未設定/01/null" at bounding box center [257, 98] width 90 height 12
type input "新客人 姓名未設定/01/null"
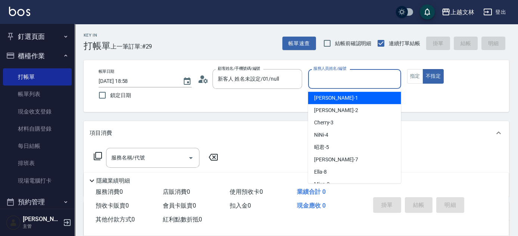
click at [350, 80] on input "服務人員姓名/編號" at bounding box center [354, 78] width 86 height 13
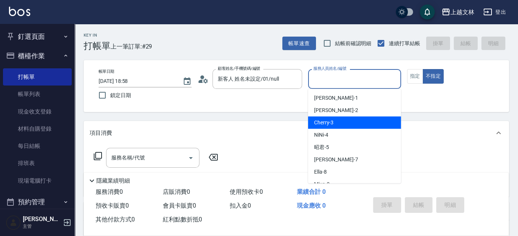
click at [341, 122] on div "Cherry -3" at bounding box center [354, 123] width 93 height 12
type input "Cherry-3"
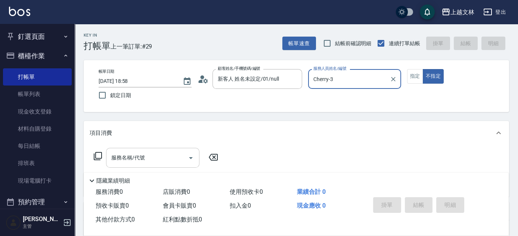
click at [172, 155] on input "服務名稱/代號" at bounding box center [146, 157] width 75 height 13
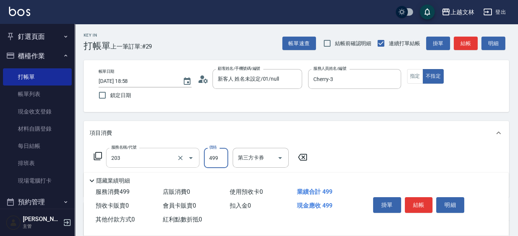
type input "B級洗+剪(203)"
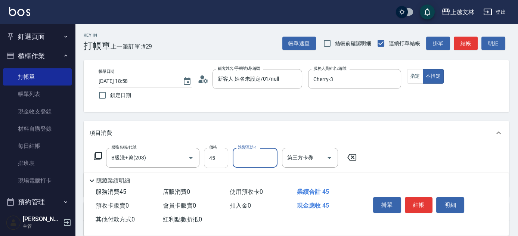
click at [227, 155] on input "45" at bounding box center [216, 158] width 24 height 20
type input "499"
type input "之之-45"
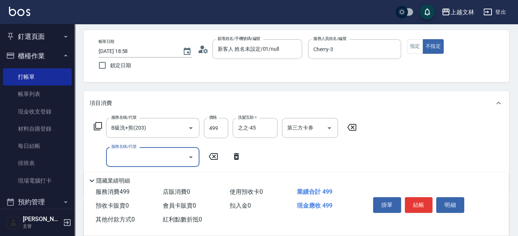
scroll to position [39, 0]
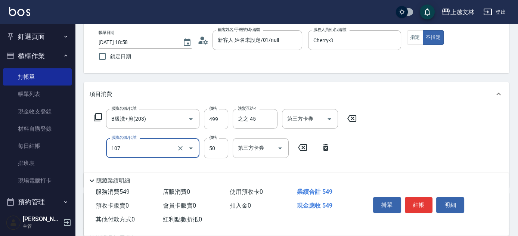
type input "精油(107)"
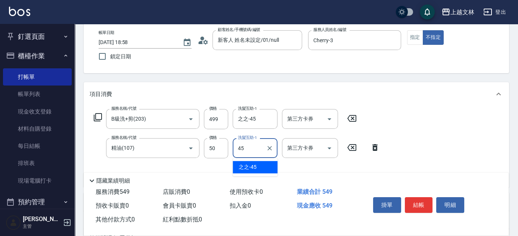
type input "之之-45"
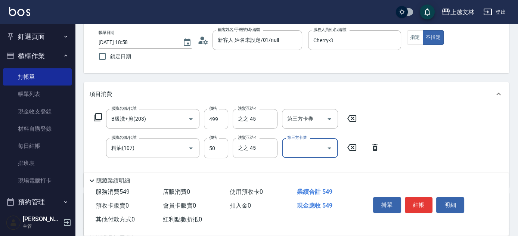
click at [410, 203] on button "結帳" at bounding box center [419, 205] width 28 height 16
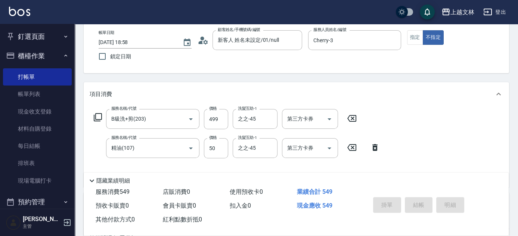
type input "[DATE] 18:59"
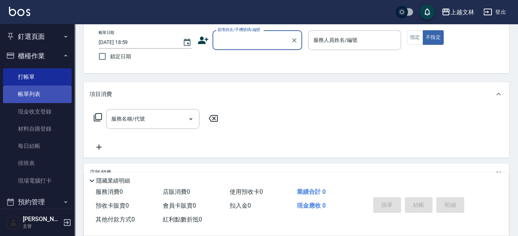
drag, startPoint x: 25, startPoint y: 93, endPoint x: 49, endPoint y: 91, distance: 23.6
click at [25, 93] on link "帳單列表" at bounding box center [37, 94] width 69 height 17
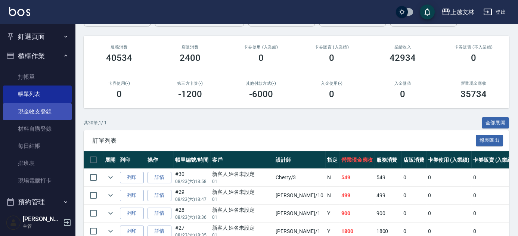
scroll to position [68, 0]
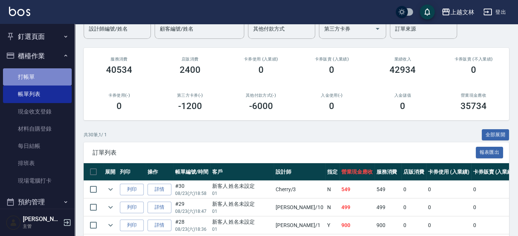
click at [41, 80] on link "打帳單" at bounding box center [37, 76] width 69 height 17
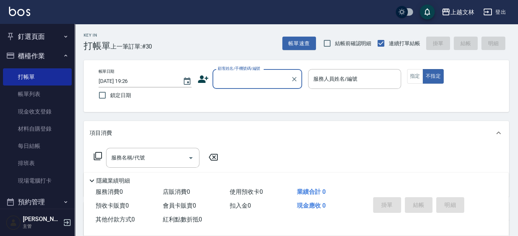
click at [214, 73] on div "顧客姓名/手機號碼/編號" at bounding box center [257, 79] width 90 height 20
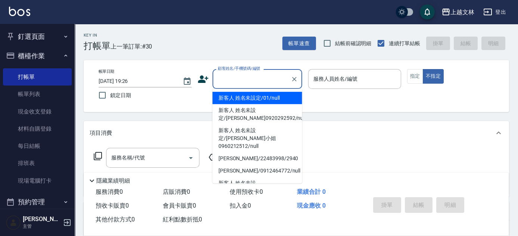
click at [236, 94] on li "新客人 姓名未設定/01/null" at bounding box center [257, 98] width 90 height 12
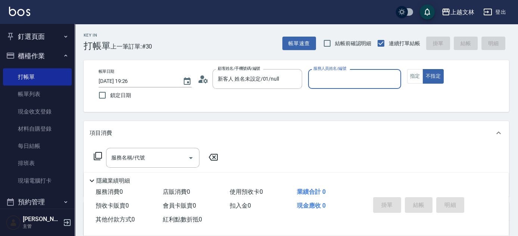
type input "新客人 姓名未設定/01/null"
click at [318, 87] on div "服務人員姓名/編號" at bounding box center [354, 79] width 93 height 20
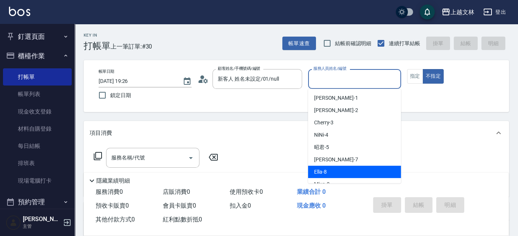
click at [315, 166] on div "Ella -8" at bounding box center [354, 172] width 93 height 12
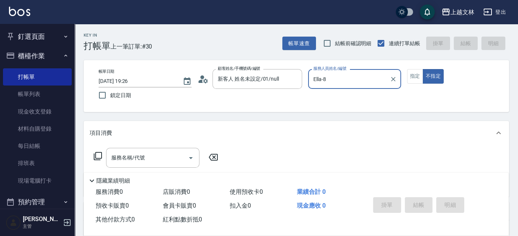
click at [336, 72] on div "Ella-8 服務人員姓名/編號" at bounding box center [354, 79] width 93 height 20
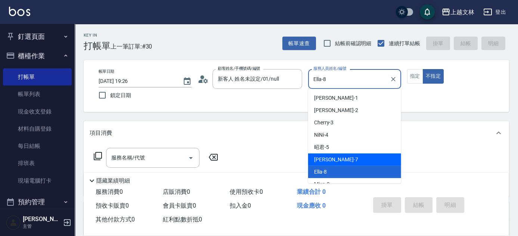
click at [325, 159] on span "Tiffany -7" at bounding box center [336, 160] width 44 height 8
type input "Tiffany-7"
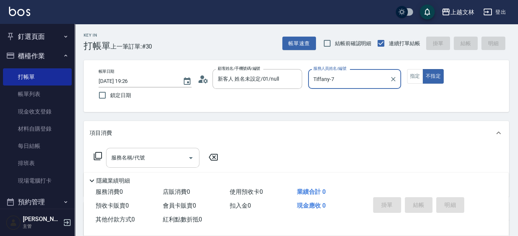
click at [131, 157] on div "服務名稱/代號 服務名稱/代號" at bounding box center [152, 158] width 93 height 20
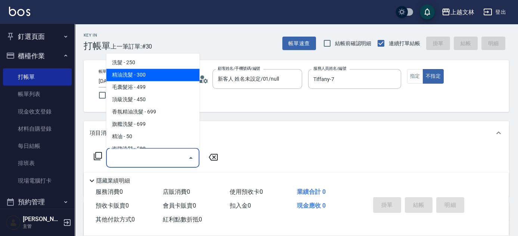
click at [167, 80] on span "精油洗髮 - 300" at bounding box center [152, 75] width 93 height 12
type input "精油洗髮(102)"
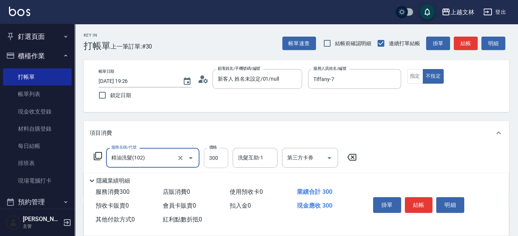
click at [215, 159] on input "300" at bounding box center [216, 158] width 24 height 20
type input "400"
click at [412, 200] on button "結帳" at bounding box center [419, 205] width 28 height 16
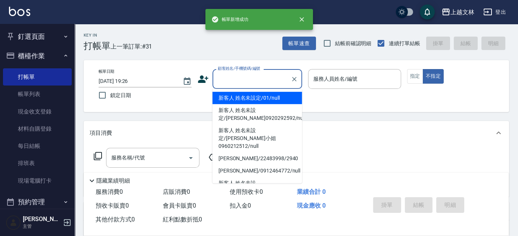
click at [277, 80] on input "顧客姓名/手機號碼/編號" at bounding box center [252, 78] width 72 height 13
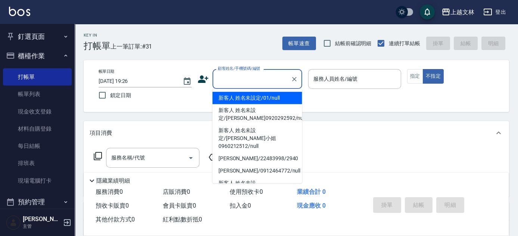
click at [276, 97] on li "新客人 姓名未設定/01/null" at bounding box center [257, 98] width 90 height 12
type input "新客人 姓名未設定/01/null"
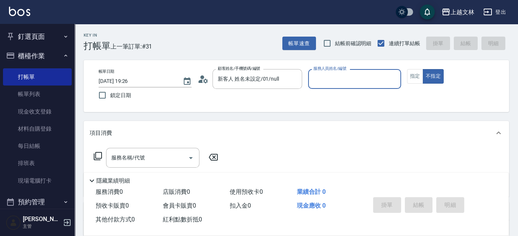
click at [354, 79] on input "服務人員姓名/編號" at bounding box center [354, 78] width 86 height 13
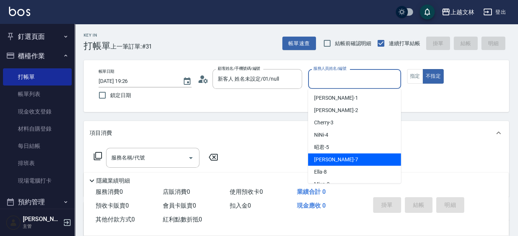
click at [350, 164] on div "Tiffany -7" at bounding box center [354, 159] width 93 height 12
type input "Tiffany-7"
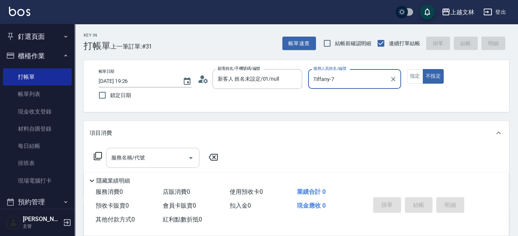
click at [173, 156] on input "服務名稱/代號" at bounding box center [146, 157] width 75 height 13
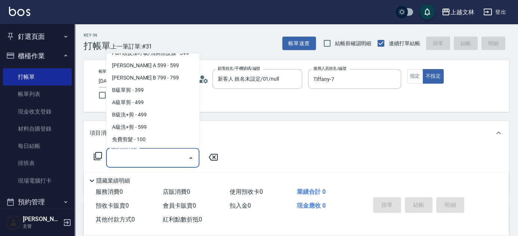
scroll to position [165, 0]
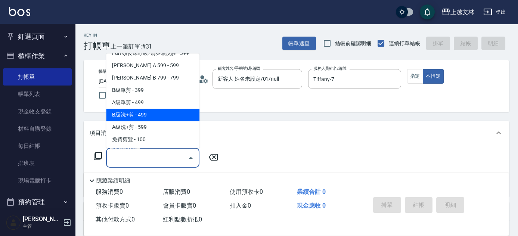
click at [157, 119] on span "B級洗+剪 - 499" at bounding box center [152, 115] width 93 height 12
type input "B級洗+剪(203)"
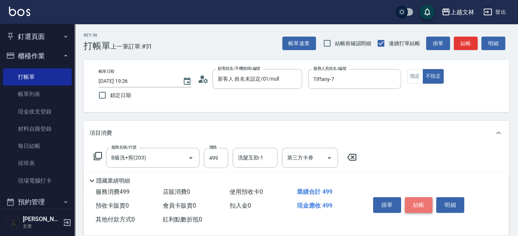
click at [420, 201] on button "結帳" at bounding box center [419, 205] width 28 height 16
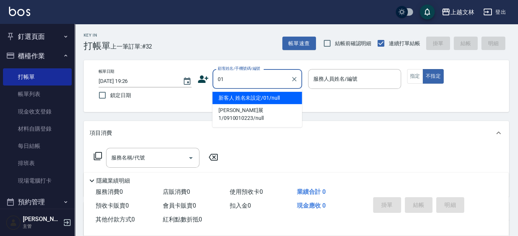
type input "新客人 姓名未設定/01/null"
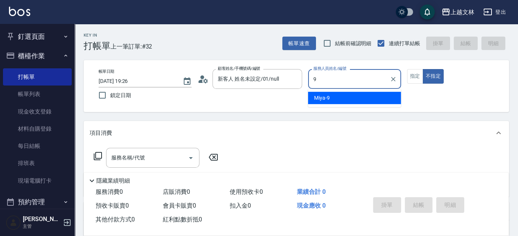
type input "Miya-9"
type button "false"
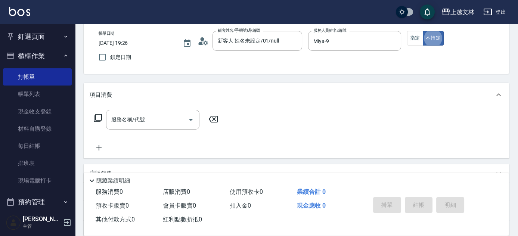
scroll to position [43, 0]
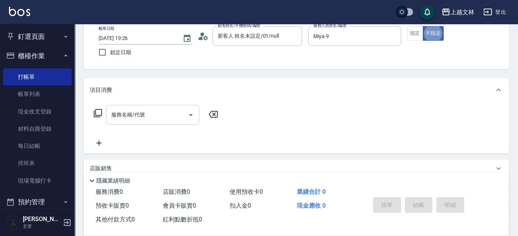
click at [136, 119] on input "服務名稱/代號" at bounding box center [146, 114] width 75 height 13
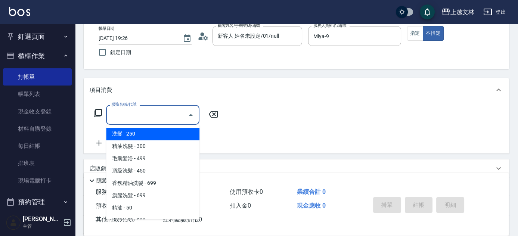
click at [166, 132] on span "洗髮 - 250" at bounding box center [152, 134] width 93 height 12
type input "洗髮(101)"
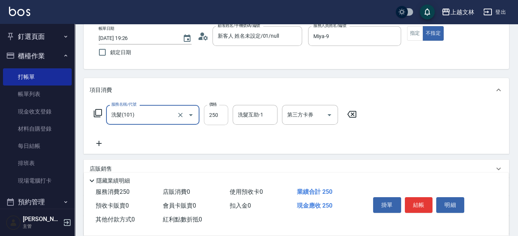
click at [227, 111] on input "250" at bounding box center [216, 115] width 24 height 20
type input "350"
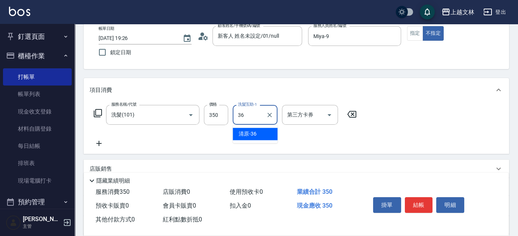
type input "清原-36"
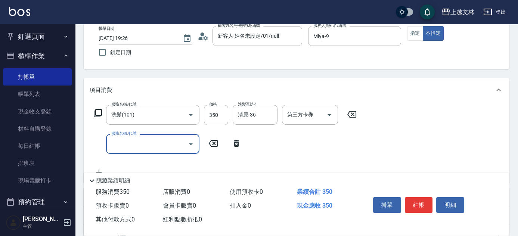
click at [170, 143] on input "服務名稱/代號" at bounding box center [146, 143] width 75 height 13
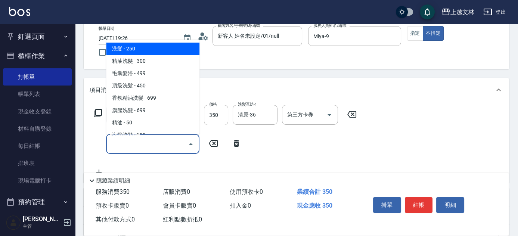
click at [164, 50] on span "洗髮 - 250" at bounding box center [152, 49] width 93 height 12
type input "洗髮(101)"
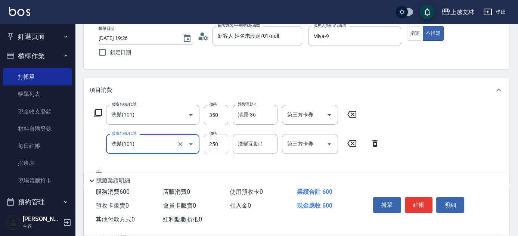
click at [212, 141] on input "250" at bounding box center [216, 144] width 24 height 20
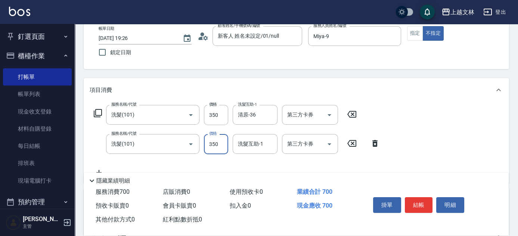
type input "350"
click at [422, 202] on button "結帳" at bounding box center [419, 205] width 28 height 16
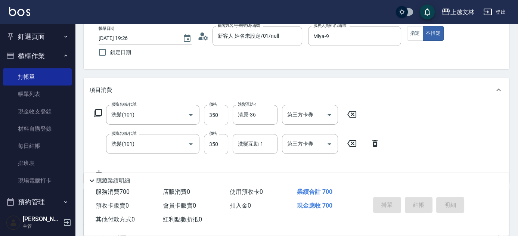
type input "[DATE] 19:45"
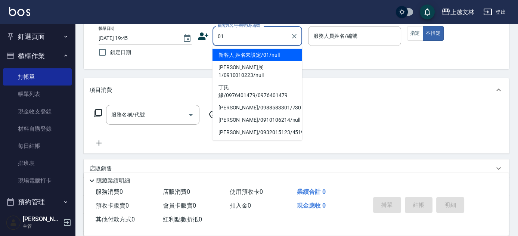
type input "新客人 姓名未設定/01/null"
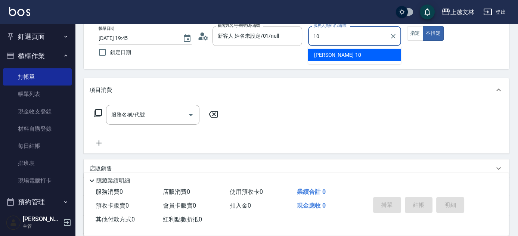
type input "[PERSON_NAME]-10"
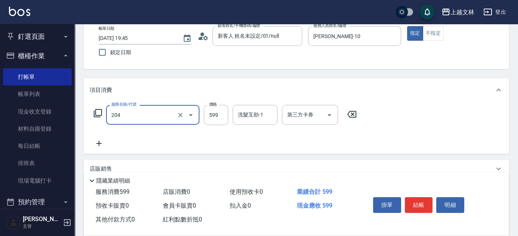
type input "A級洗+剪(204)"
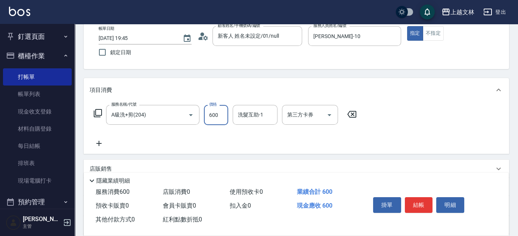
type input "600"
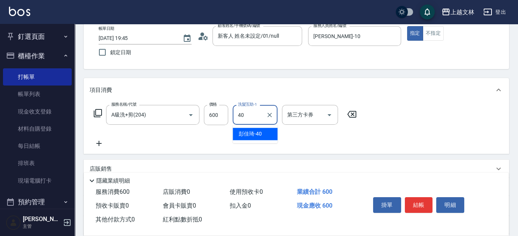
type input "彭佳琦-40"
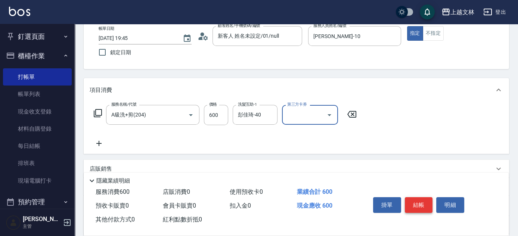
click at [422, 199] on button "結帳" at bounding box center [419, 205] width 28 height 16
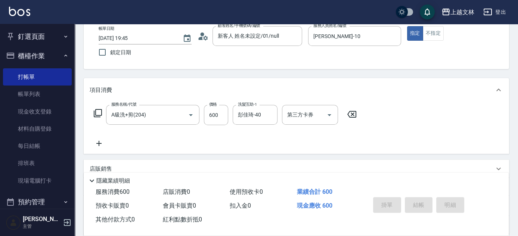
type input "[DATE] 19:46"
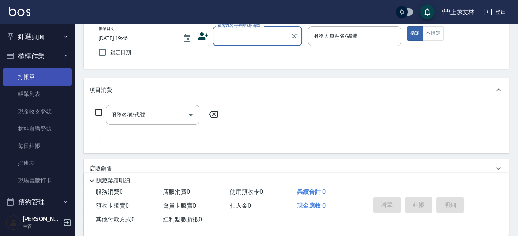
drag, startPoint x: 34, startPoint y: 91, endPoint x: 64, endPoint y: 83, distance: 31.6
click at [34, 91] on link "帳單列表" at bounding box center [37, 94] width 69 height 17
click at [44, 92] on link "帳單列表" at bounding box center [37, 94] width 69 height 17
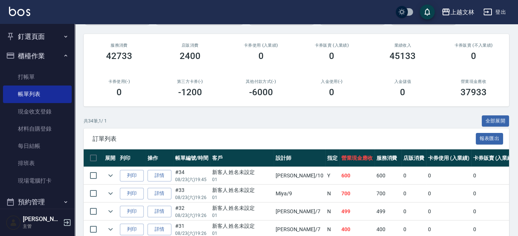
scroll to position [105, 0]
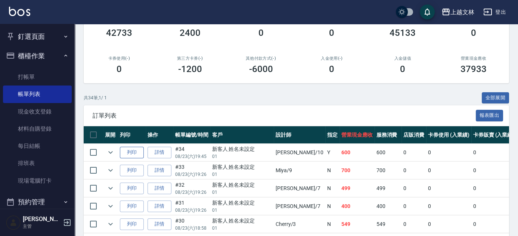
click at [128, 152] on button "列印" at bounding box center [132, 153] width 24 height 12
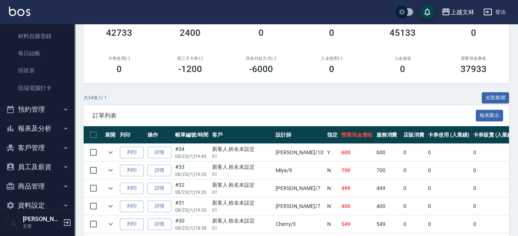
scroll to position [93, 0]
drag, startPoint x: 47, startPoint y: 125, endPoint x: 53, endPoint y: 120, distance: 7.7
click at [47, 125] on button "報表及分析" at bounding box center [37, 127] width 69 height 19
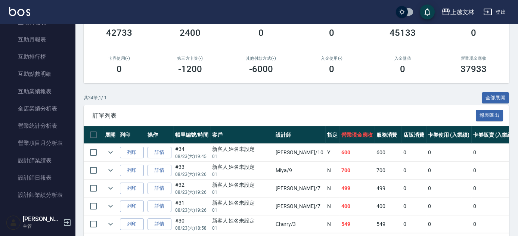
scroll to position [280, 0]
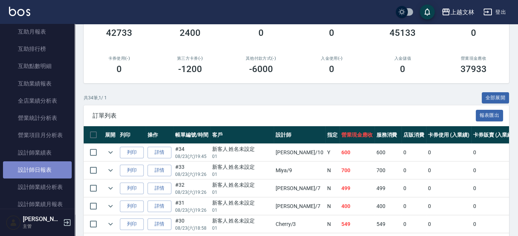
click at [46, 169] on link "設計師日報表" at bounding box center [37, 169] width 69 height 17
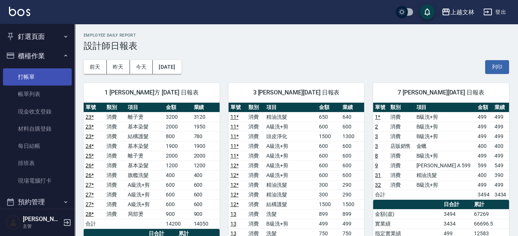
click at [33, 74] on link "打帳單" at bounding box center [37, 76] width 69 height 17
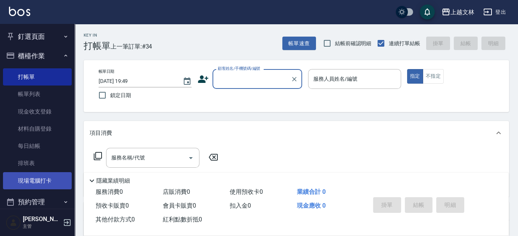
click at [43, 181] on link "現場電腦打卡" at bounding box center [37, 180] width 69 height 17
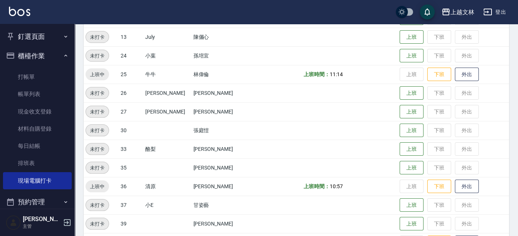
scroll to position [305, 0]
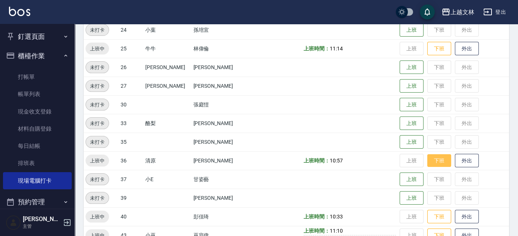
click at [427, 158] on button "下班" at bounding box center [439, 160] width 24 height 13
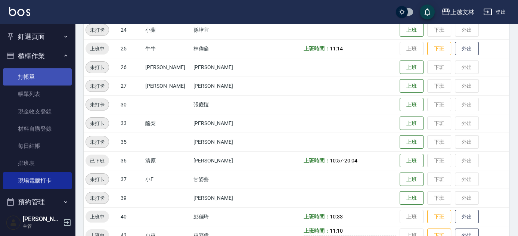
click at [41, 75] on link "打帳單" at bounding box center [37, 76] width 69 height 17
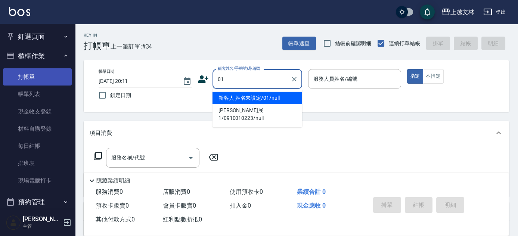
type input "新客人 姓名未設定/01/null"
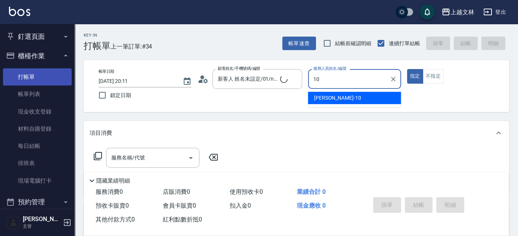
type input "[PERSON_NAME]-10"
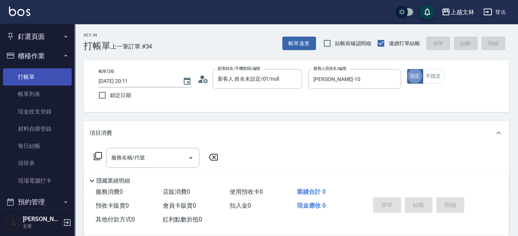
type button "true"
type input "2"
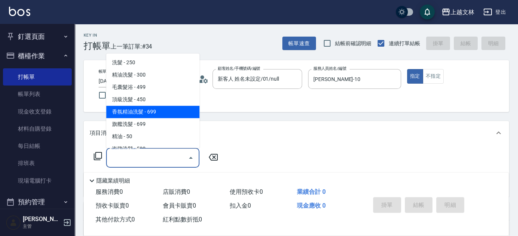
click at [134, 115] on span "香氛精油洗髮 - 699" at bounding box center [152, 112] width 93 height 12
type input "香氛精油洗髮(105)"
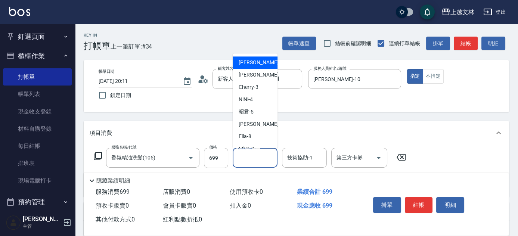
click at [249, 161] on input "洗髮互助-1" at bounding box center [255, 157] width 38 height 13
click at [430, 82] on button "不指定" at bounding box center [433, 76] width 21 height 15
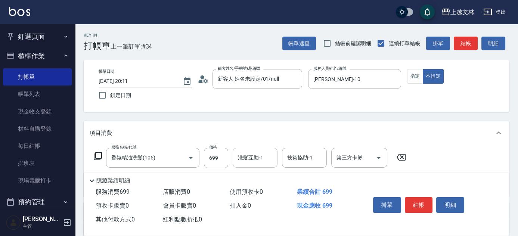
click at [266, 153] on input "洗髮互助-1" at bounding box center [255, 157] width 38 height 13
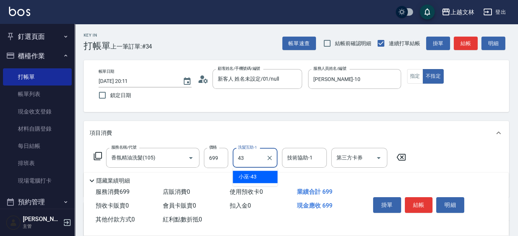
type input "小巫-43"
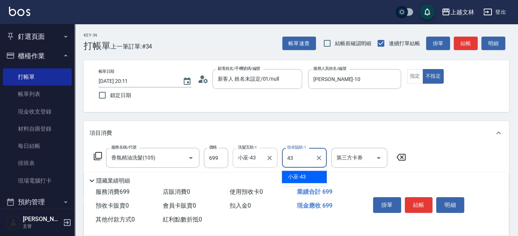
type input "小巫-43"
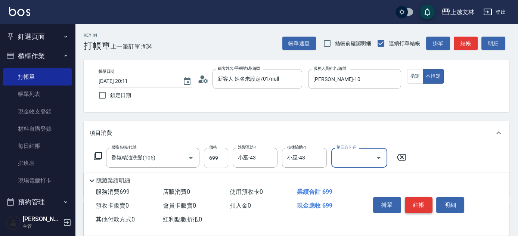
click at [420, 200] on button "結帳" at bounding box center [419, 205] width 28 height 16
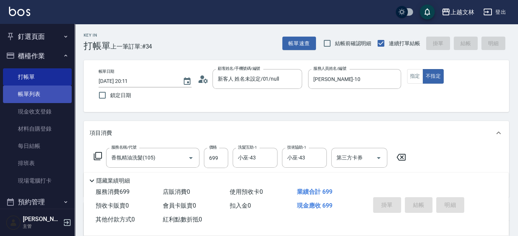
type input "[DATE] 20:12"
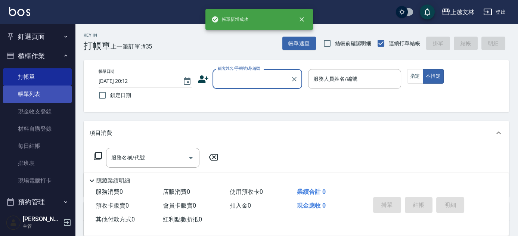
drag, startPoint x: 31, startPoint y: 98, endPoint x: 21, endPoint y: 89, distance: 13.2
click at [31, 98] on link "帳單列表" at bounding box center [37, 94] width 69 height 17
click at [17, 95] on link "帳單列表" at bounding box center [37, 94] width 69 height 17
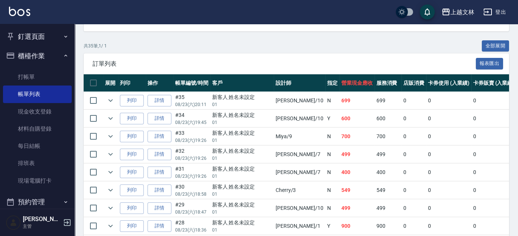
scroll to position [161, 0]
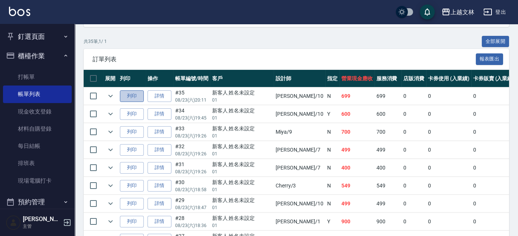
drag, startPoint x: 135, startPoint y: 93, endPoint x: 143, endPoint y: 95, distance: 7.6
click at [135, 92] on button "列印" at bounding box center [132, 96] width 24 height 12
drag, startPoint x: 75, startPoint y: 35, endPoint x: 77, endPoint y: 49, distance: 13.9
drag, startPoint x: 71, startPoint y: 46, endPoint x: 75, endPoint y: 55, distance: 10.2
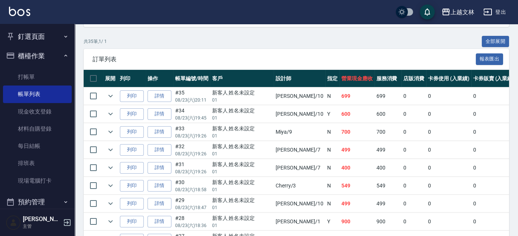
click at [73, 62] on nav "釘選頁面 店家日報表 設計師排行榜 每日結帳 櫃檯作業 打帳單 帳單列表 現金收支登錄 材料自購登錄 每日結帳 排班表 現場電腦打卡 預約管理 預約管理 單日…" at bounding box center [37, 116] width 75 height 185
drag, startPoint x: 75, startPoint y: 53, endPoint x: 70, endPoint y: 62, distance: 9.7
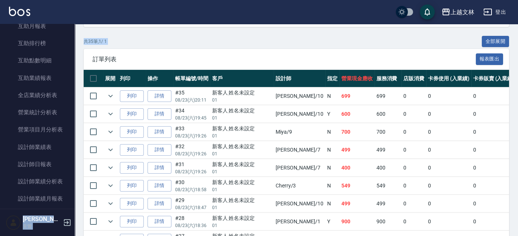
scroll to position [287, 0]
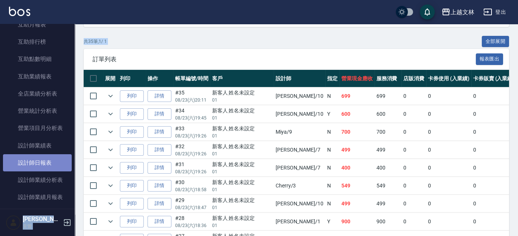
click at [49, 158] on link "設計師日報表" at bounding box center [37, 162] width 69 height 17
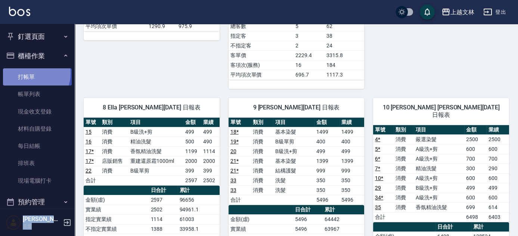
click at [29, 72] on link "打帳單" at bounding box center [37, 76] width 69 height 17
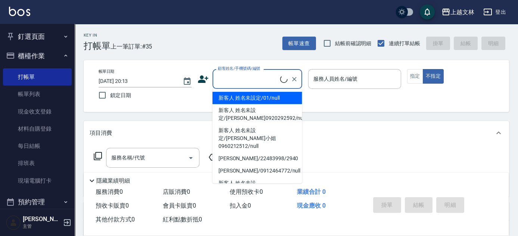
click at [245, 77] on input "顧客姓名/手機號碼/編號" at bounding box center [248, 78] width 64 height 13
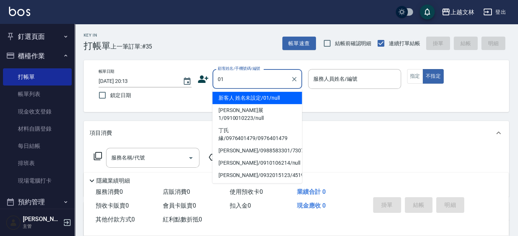
type input "新客人 姓名未設定/01/null"
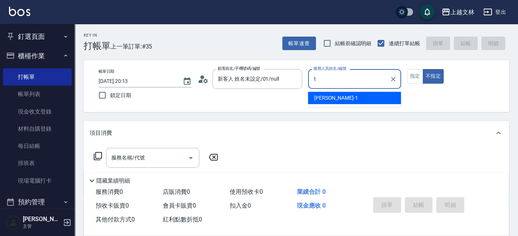
type input "[PERSON_NAME]-1"
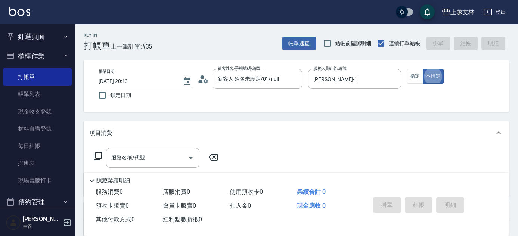
type button "false"
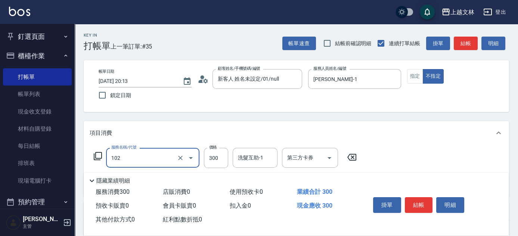
type input "精油洗髮(102)"
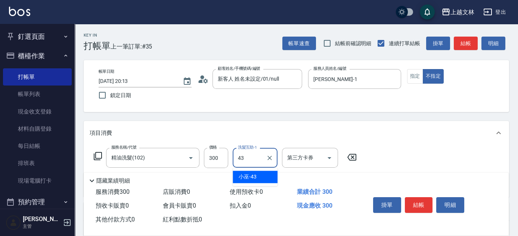
type input "小巫-43"
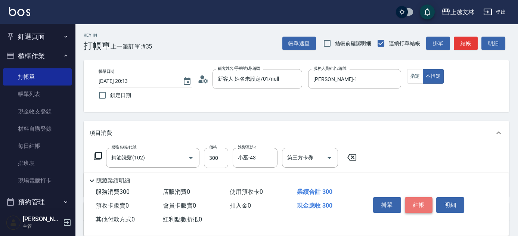
drag, startPoint x: 417, startPoint y: 204, endPoint x: 413, endPoint y: 202, distance: 4.4
click at [416, 204] on button "結帳" at bounding box center [419, 205] width 28 height 16
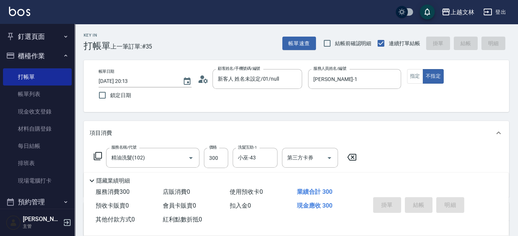
type input "[DATE] 20:14"
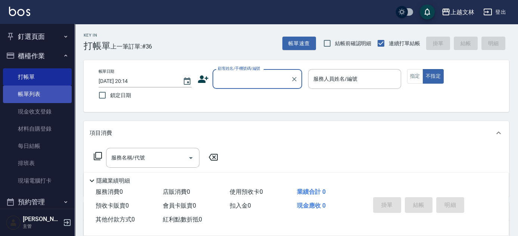
drag, startPoint x: 27, startPoint y: 95, endPoint x: 34, endPoint y: 92, distance: 7.6
click at [27, 95] on link "帳單列表" at bounding box center [37, 94] width 69 height 17
click at [35, 95] on link "帳單列表" at bounding box center [37, 94] width 69 height 17
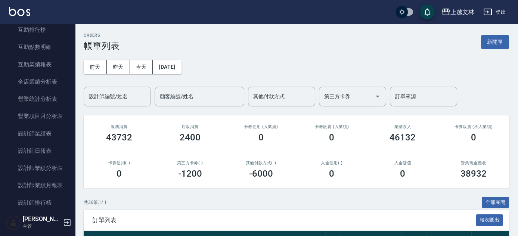
scroll to position [305, 0]
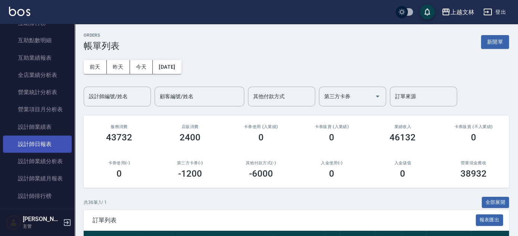
click at [32, 142] on link "設計師日報表" at bounding box center [37, 144] width 69 height 17
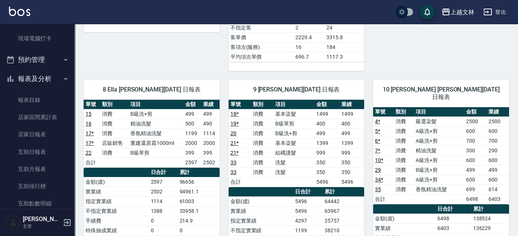
scroll to position [131, 0]
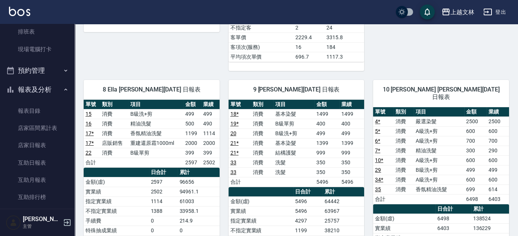
drag, startPoint x: 70, startPoint y: 77, endPoint x: 70, endPoint y: 66, distance: 10.8
click at [70, 66] on nav "釘選頁面 店家日報表 設計師排行榜 每日結帳 櫃檯作業 打帳單 帳單列表 現金收支登錄 材料自購登錄 每日結帳 排班表 現場電腦打卡 預約管理 預約管理 單日…" at bounding box center [37, 116] width 75 height 185
drag, startPoint x: 71, startPoint y: 68, endPoint x: 71, endPoint y: 56, distance: 11.2
click at [71, 56] on nav "釘選頁面 店家日報表 設計師排行榜 每日結帳 櫃檯作業 打帳單 帳單列表 現金收支登錄 材料自購登錄 每日結帳 排班表 現場電腦打卡 預約管理 預約管理 單日…" at bounding box center [37, 116] width 75 height 185
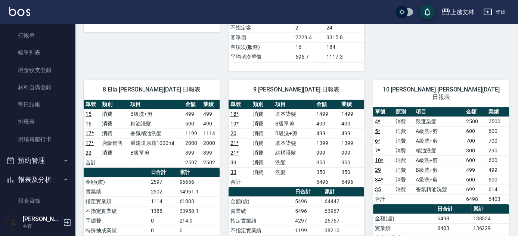
scroll to position [29, 0]
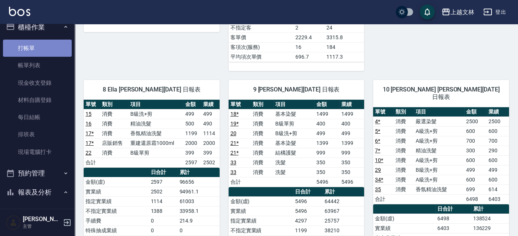
click at [50, 47] on link "打帳單" at bounding box center [37, 48] width 69 height 17
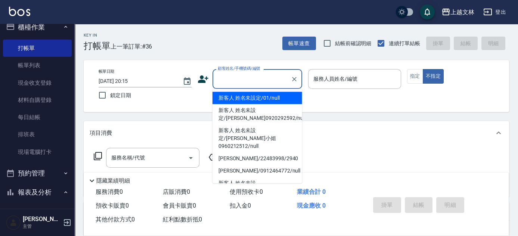
click at [247, 72] on input "顧客姓名/手機號碼/編號" at bounding box center [252, 78] width 72 height 13
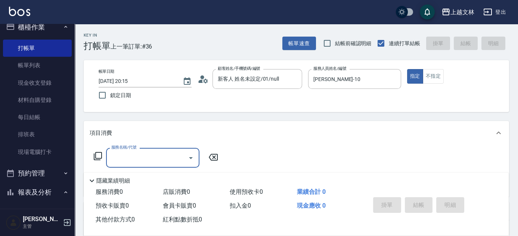
click at [97, 155] on icon at bounding box center [97, 156] width 9 height 9
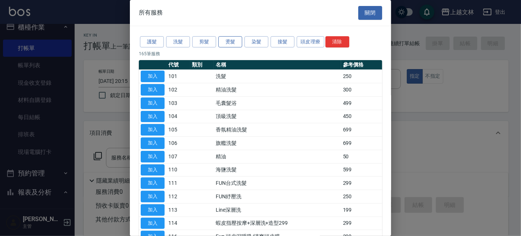
click at [229, 40] on button "燙髮" at bounding box center [230, 42] width 24 height 12
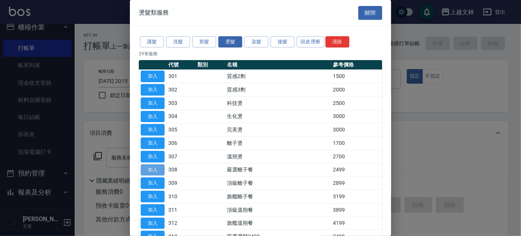
click at [153, 167] on button "加入" at bounding box center [153, 170] width 24 height 12
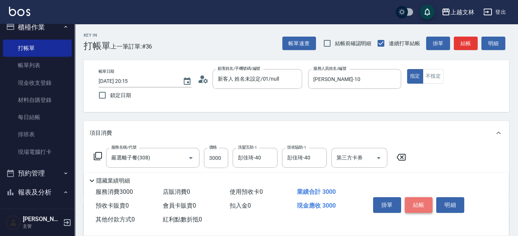
click at [410, 201] on button "結帳" at bounding box center [419, 205] width 28 height 16
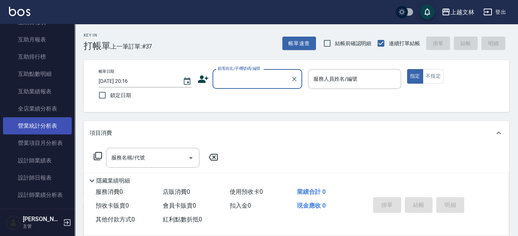
scroll to position [273, 0]
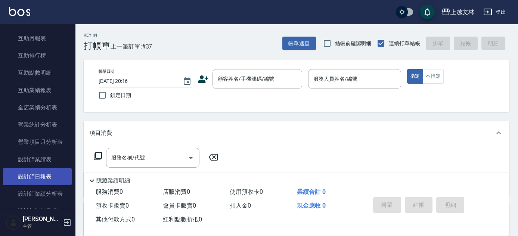
click at [57, 174] on link "設計師日報表" at bounding box center [37, 176] width 69 height 17
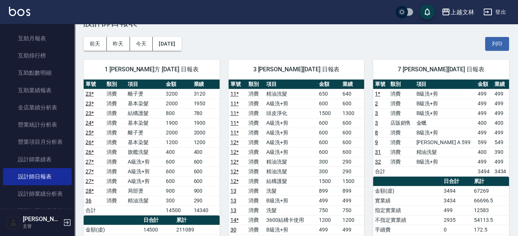
scroll to position [25, 0]
